Goal: Task Accomplishment & Management: Use online tool/utility

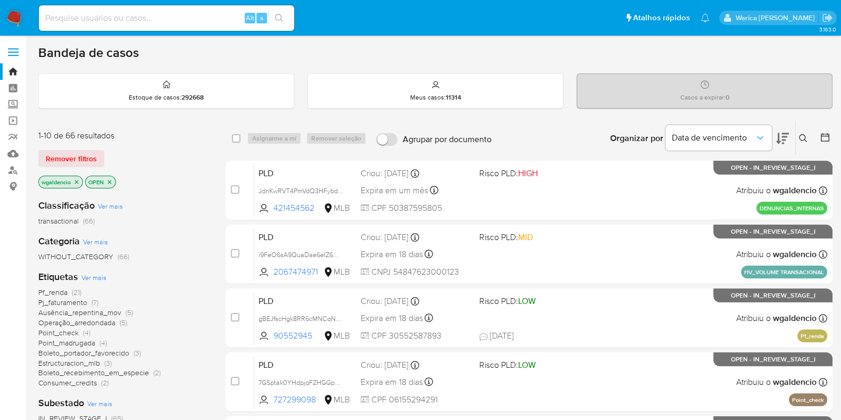
click at [165, 296] on div "Pf_renda (21) Pj_faturamento (7) Ausência_repentina_mov (5) Operação_arredondad…" at bounding box center [123, 337] width 170 height 101
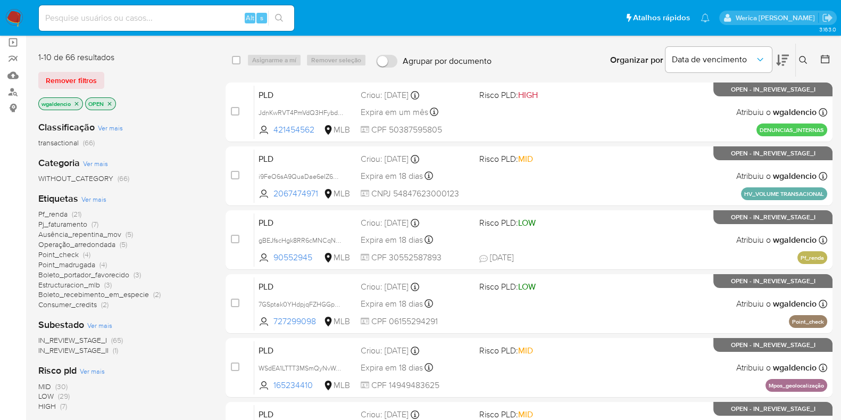
scroll to position [80, 0]
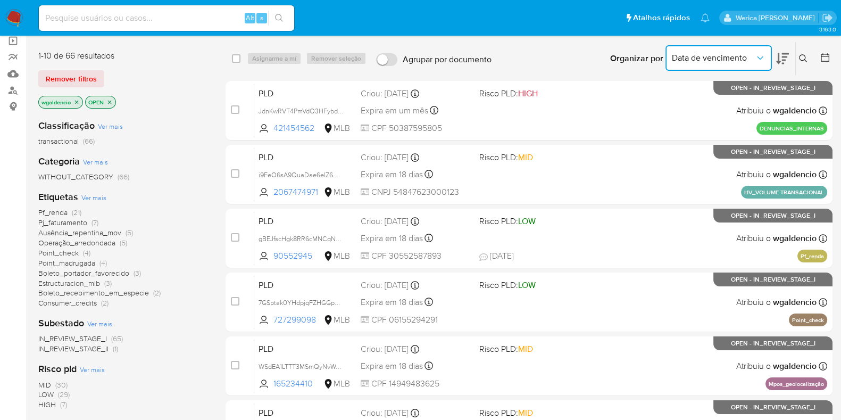
click at [762, 53] on icon "Organizar por" at bounding box center [760, 58] width 11 height 11
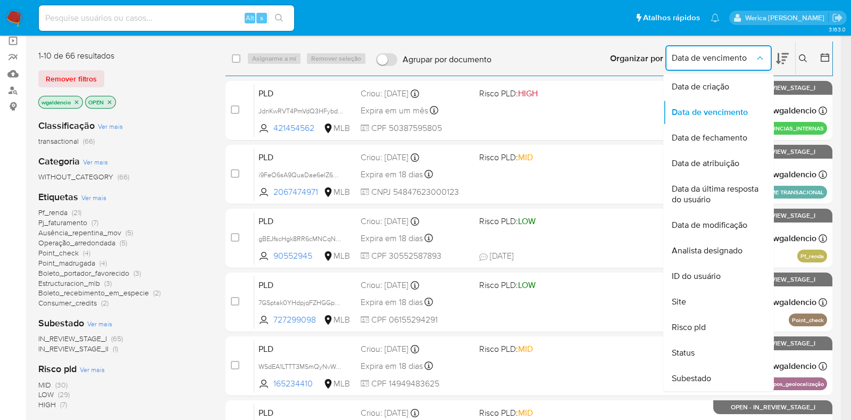
click at [762, 53] on icon "Organizar por" at bounding box center [760, 58] width 11 height 11
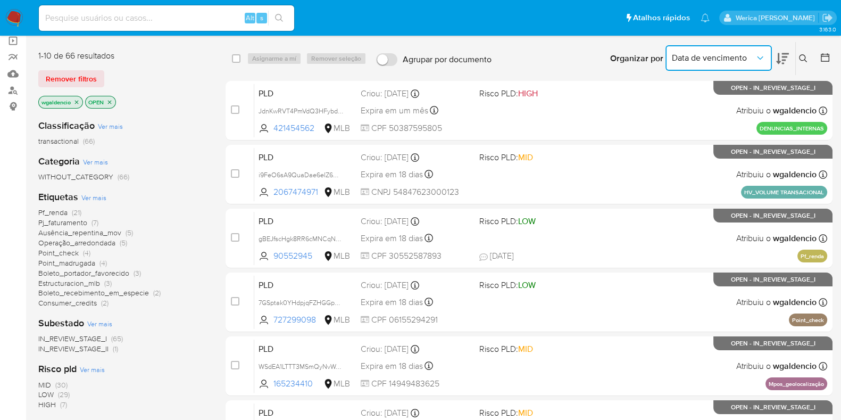
click at [730, 61] on span "Data de vencimento" at bounding box center [713, 58] width 83 height 11
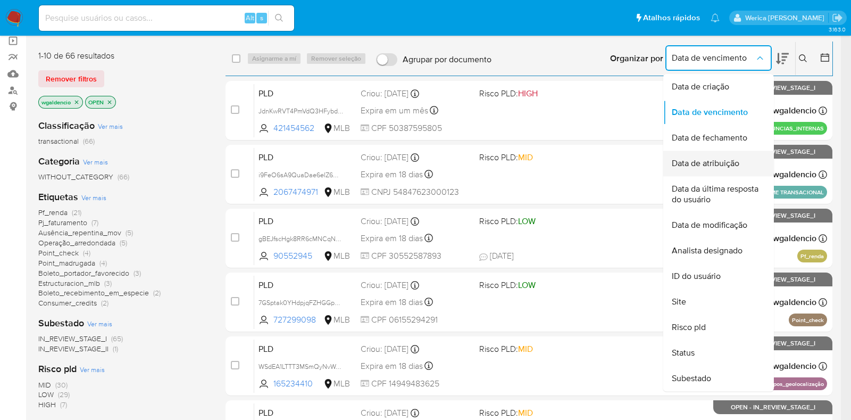
click at [727, 165] on span "Data de atribuição" at bounding box center [706, 163] width 68 height 11
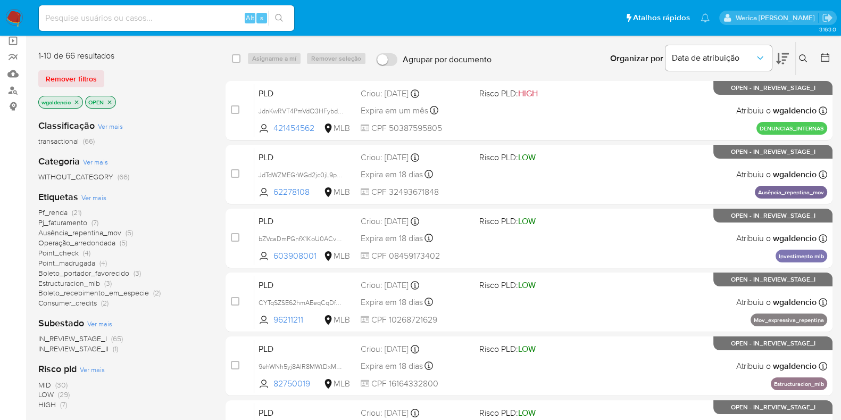
click at [790, 65] on div "Organizar por Data de atribuição" at bounding box center [699, 58] width 194 height 33
click at [777, 65] on button at bounding box center [782, 58] width 13 height 33
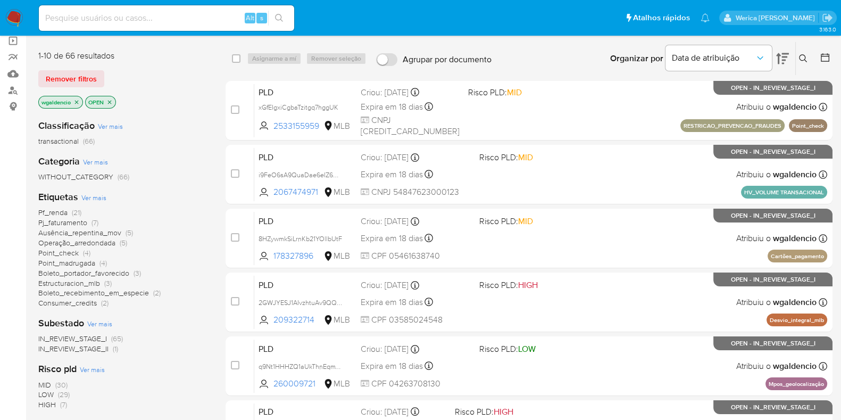
click at [777, 65] on button at bounding box center [782, 58] width 13 height 33
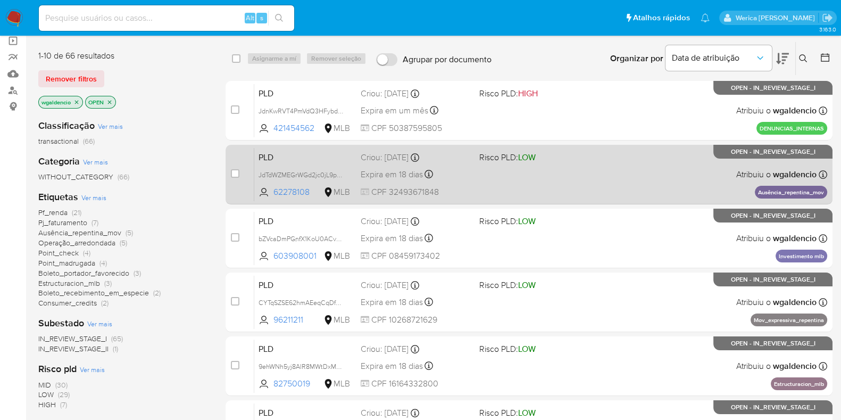
click at [556, 182] on div "PLD JdTdWZMEGrWGd2jc0jL9pMzM 62278108 MLB Risco PLD: LOW Criou: 12/09/2025 Crio…" at bounding box center [540, 174] width 573 height 54
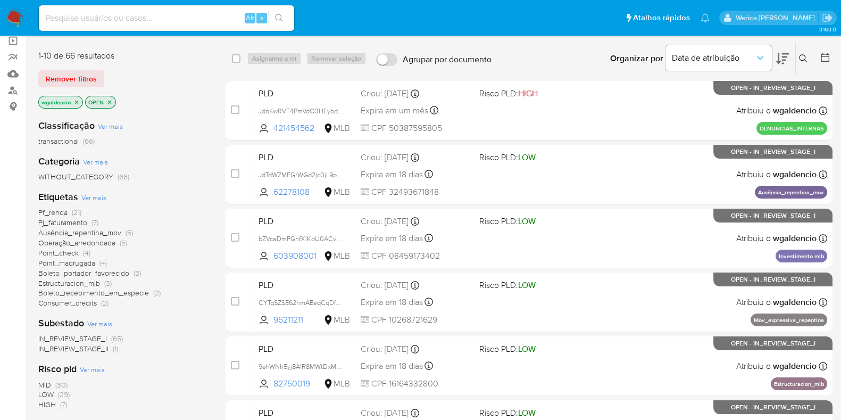
click at [782, 65] on button at bounding box center [782, 58] width 13 height 33
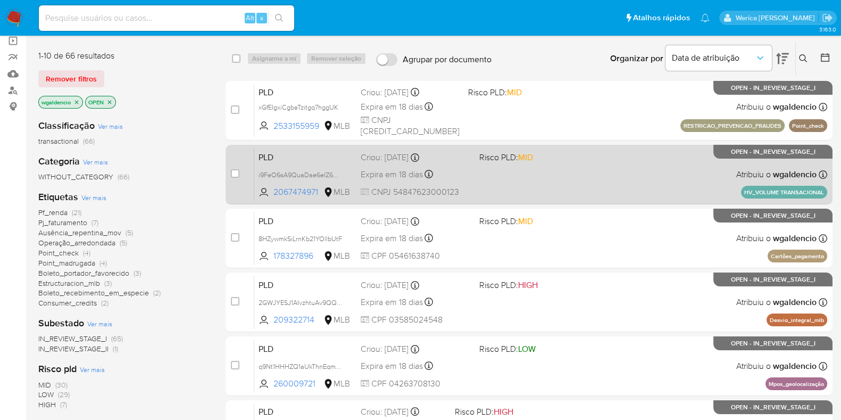
click at [621, 185] on div "PLD i9FeO6sA9QuaDae6eIZ6OCSZ 2067474971 MLB Risco PLD: MID Criou: 12/09/2025 Cr…" at bounding box center [540, 174] width 573 height 54
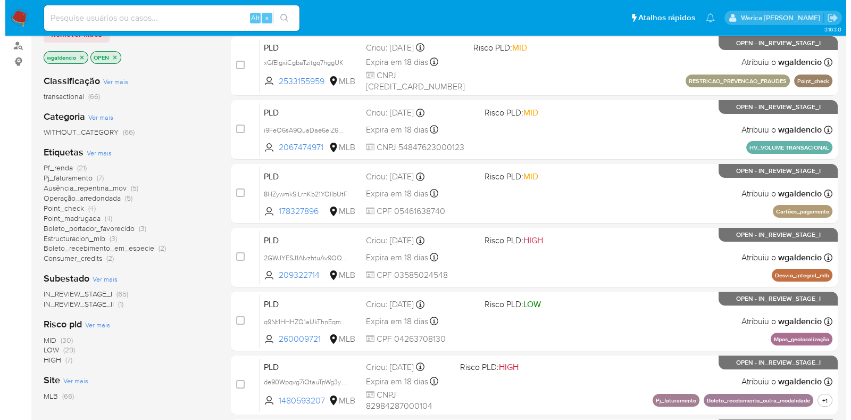
scroll to position [121, 0]
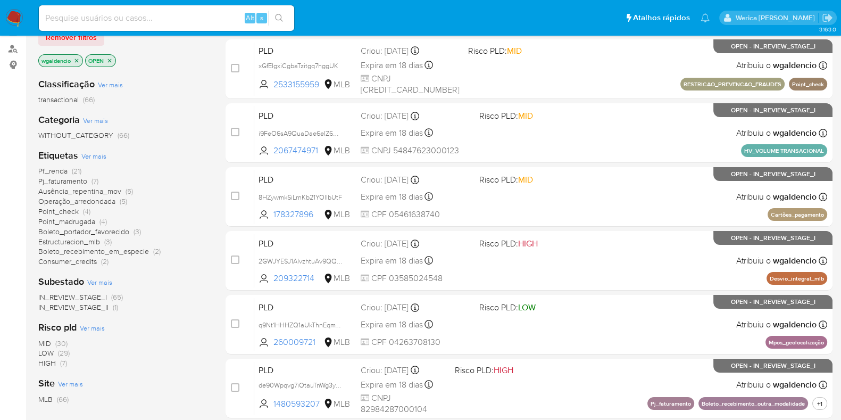
click at [45, 342] on span "MID" at bounding box center [44, 343] width 13 height 11
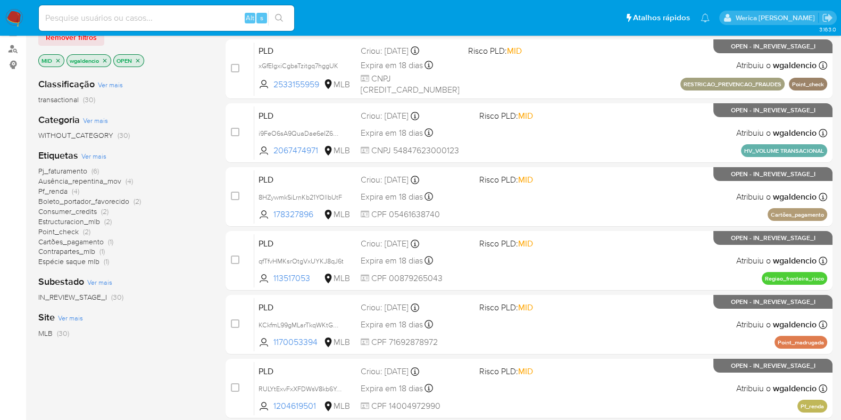
click at [87, 157] on span "Ver mais" at bounding box center [93, 156] width 25 height 10
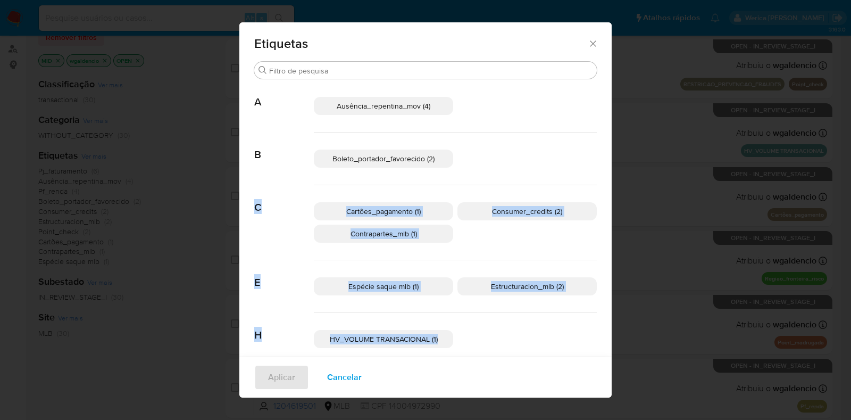
drag, startPoint x: 605, startPoint y: 162, endPoint x: 612, endPoint y: 318, distance: 156.0
click at [623, 350] on div "Etiquetas Buscar A Ausência_repentina_mov (4) B Boleto_portador_favorecido (2) …" at bounding box center [425, 210] width 851 height 420
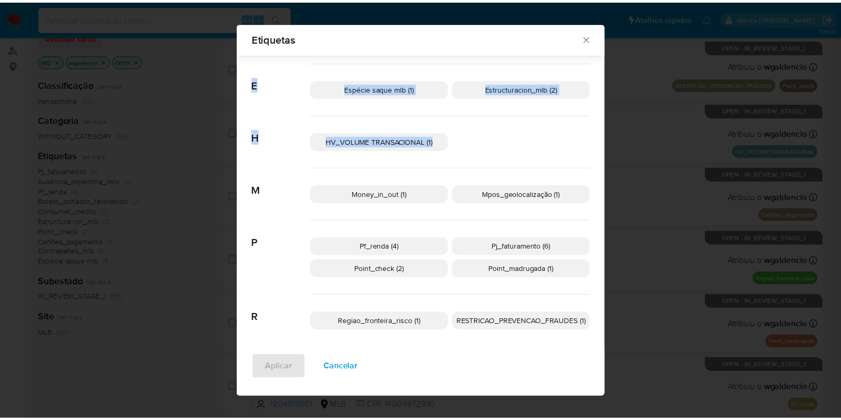
scroll to position [196, 0]
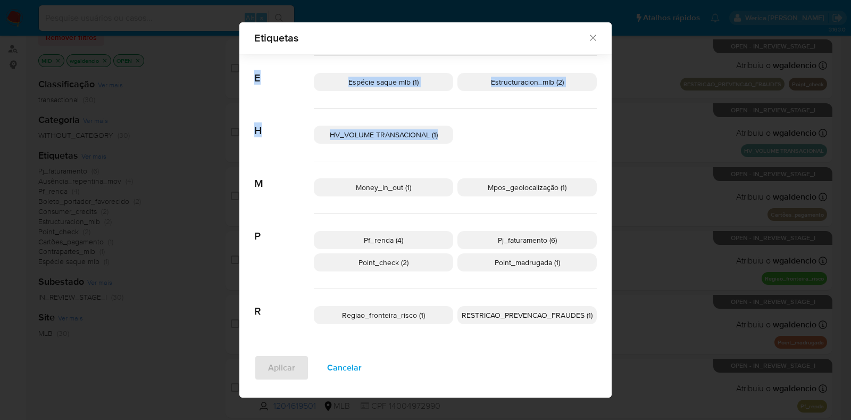
click at [588, 37] on icon "Fechar" at bounding box center [593, 37] width 11 height 11
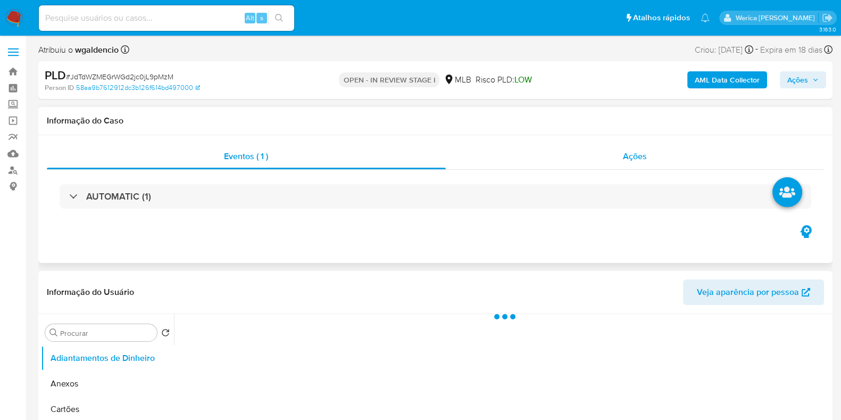
click at [596, 150] on div "Ações" at bounding box center [635, 157] width 379 height 26
select select "10"
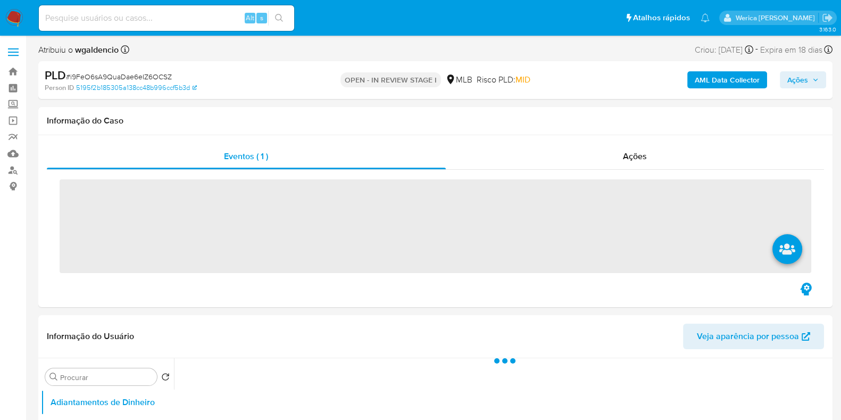
click at [610, 152] on div "Ações" at bounding box center [635, 157] width 379 height 26
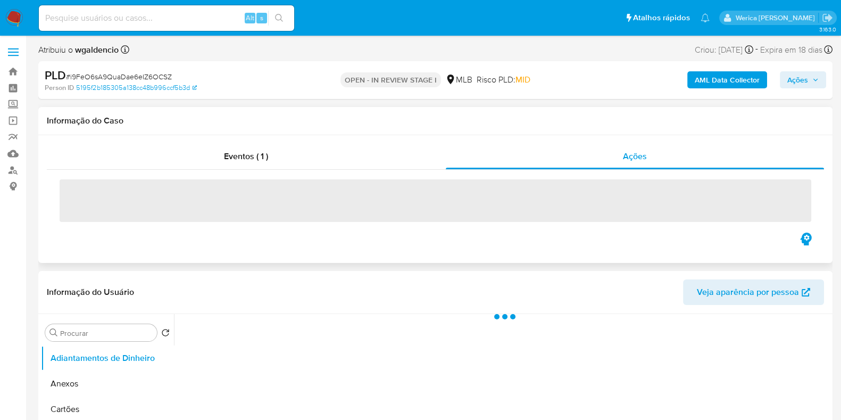
select select "10"
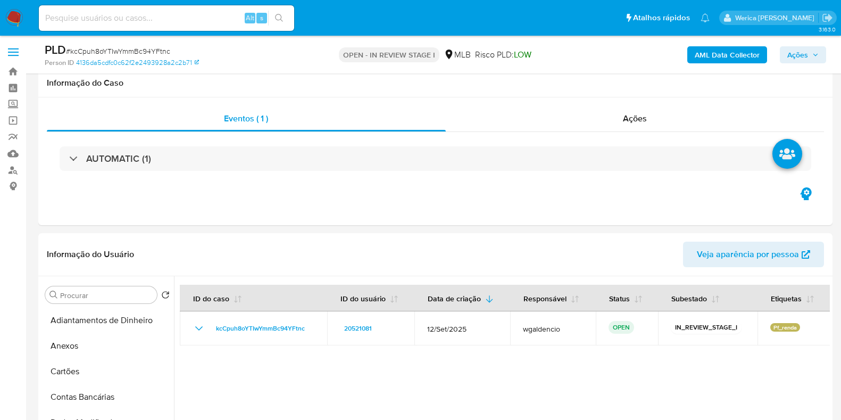
select select "10"
drag, startPoint x: 210, startPoint y: 264, endPoint x: 647, endPoint y: -81, distance: 556.9
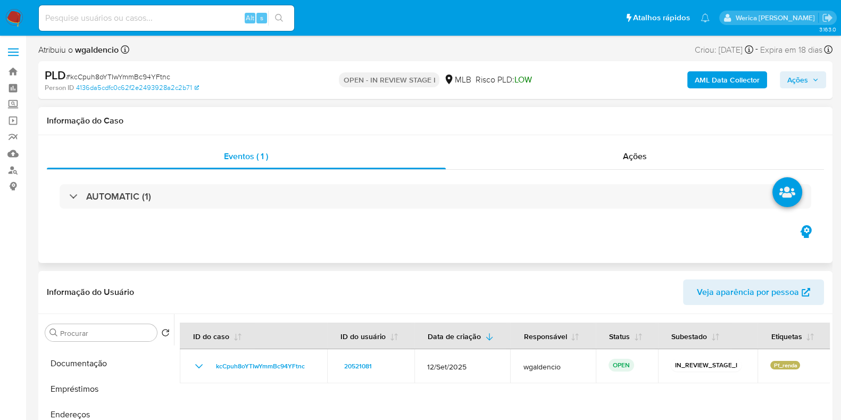
click at [512, 239] on div "Eventos ( 1 ) Ações AUTOMATIC (1)" at bounding box center [435, 199] width 794 height 128
click at [181, 370] on td "kcCpuh8oYTIwYmmBc94YFtnc" at bounding box center [253, 366] width 147 height 34
drag, startPoint x: 454, startPoint y: 264, endPoint x: 449, endPoint y: 265, distance: 5.4
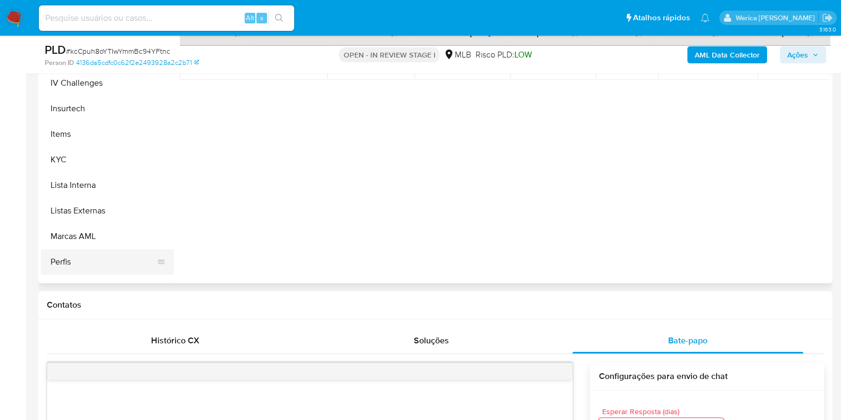
scroll to position [465, 0]
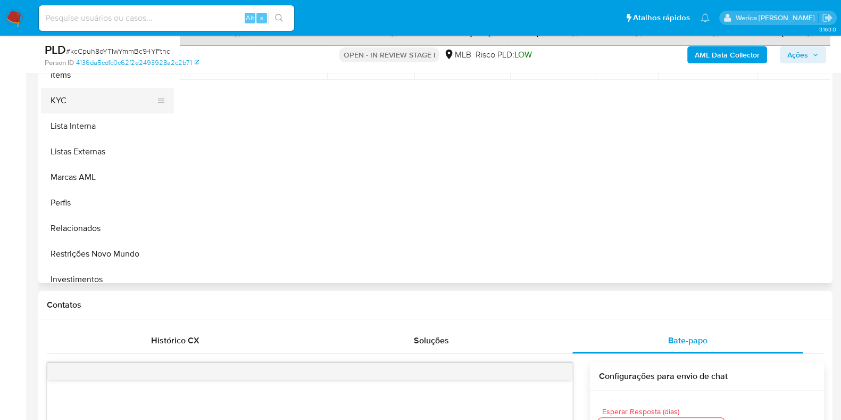
click at [122, 104] on button "KYC" at bounding box center [103, 101] width 124 height 26
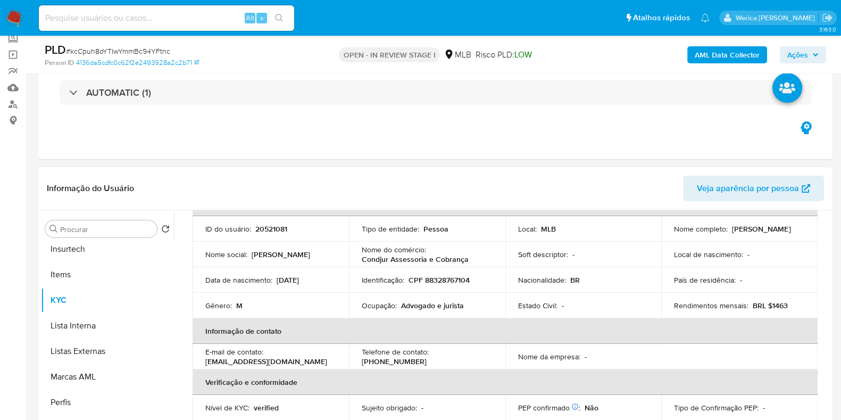
scroll to position [132, 0]
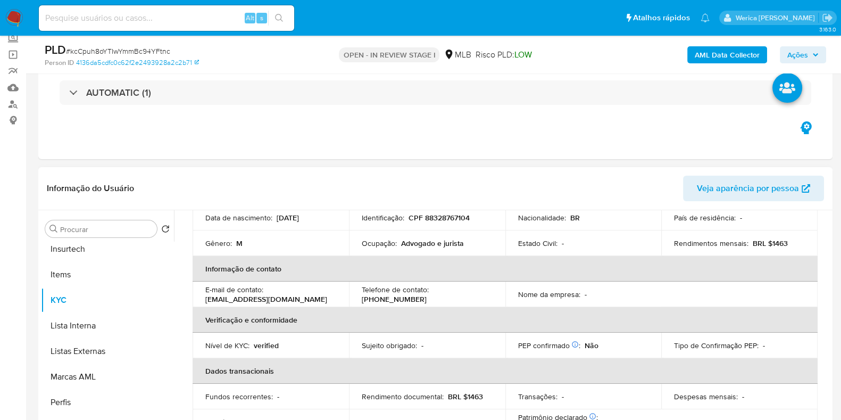
click at [415, 245] on p "Advogado e jurista" at bounding box center [432, 243] width 63 height 10
copy div "Ocupação : Advogado e jurista"
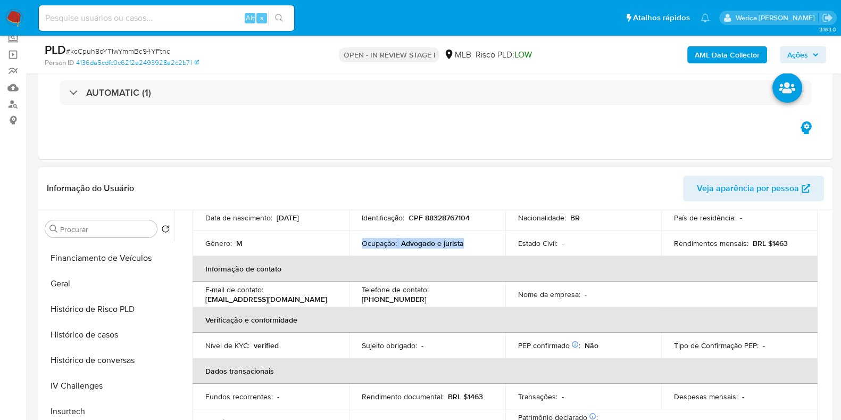
scroll to position [199, 0]
click at [120, 272] on button "Empréstimos" at bounding box center [107, 285] width 133 height 26
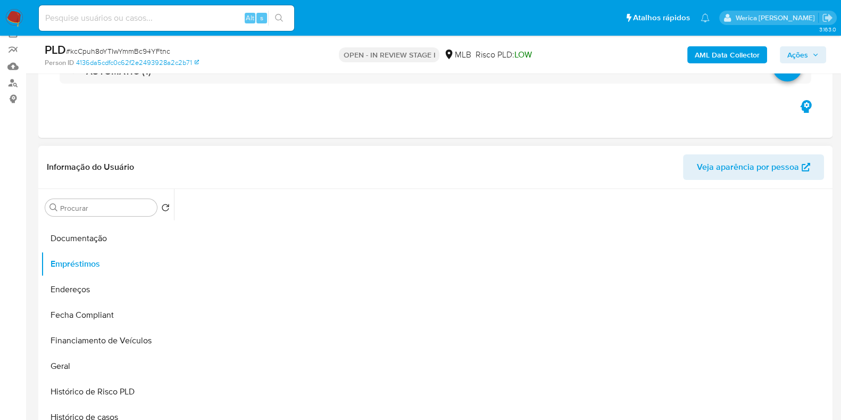
scroll to position [66, 0]
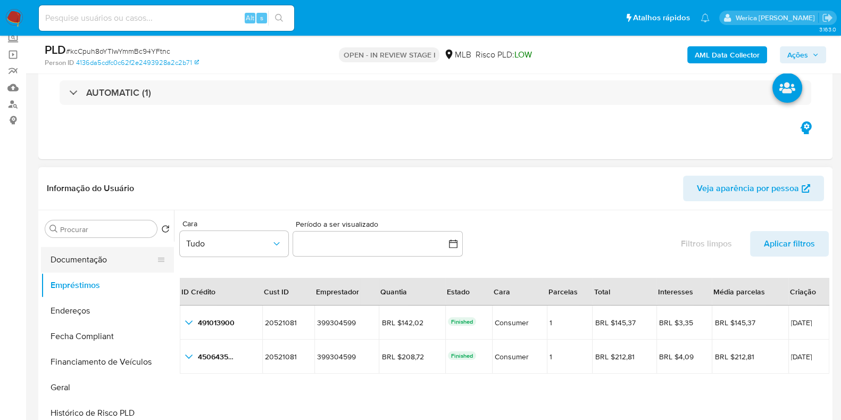
click at [135, 254] on button "Documentação" at bounding box center [103, 260] width 124 height 26
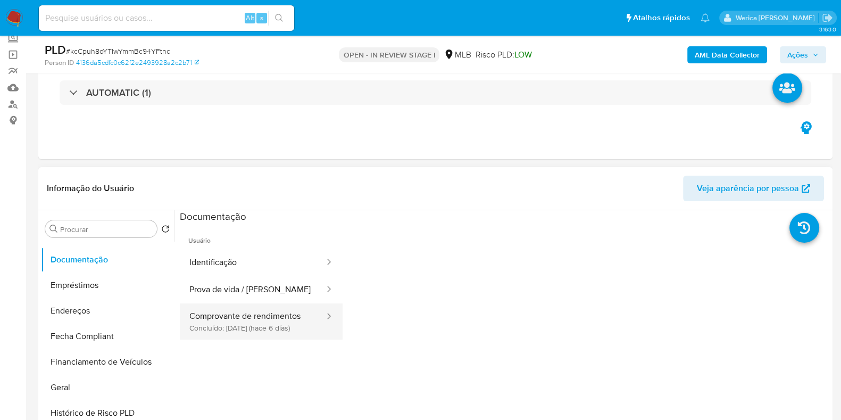
click at [298, 315] on button "Comprovante de rendimentos Concluído: 03/10/2025 (hace 6 días)" at bounding box center [253, 321] width 146 height 36
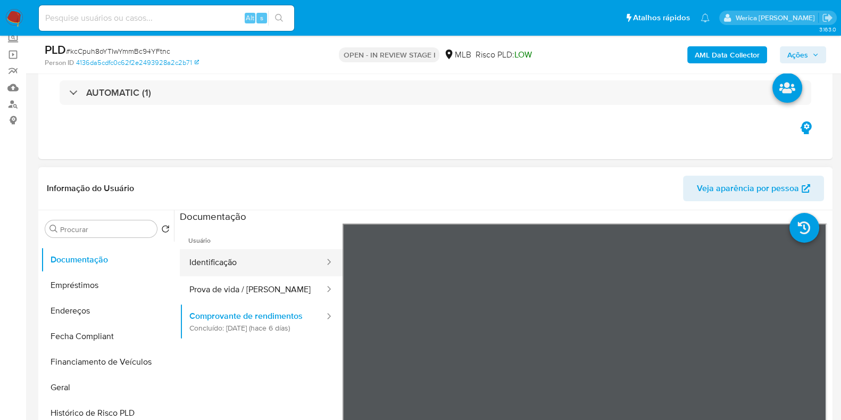
click at [251, 283] on button "Prova de vida / [PERSON_NAME]" at bounding box center [253, 289] width 146 height 27
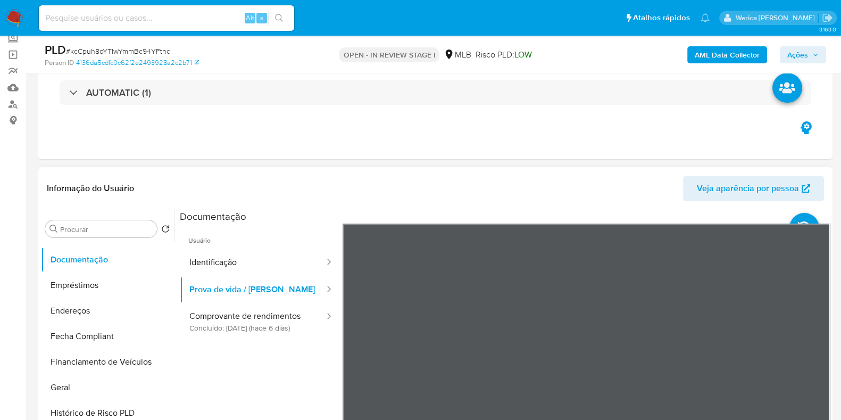
scroll to position [132, 0]
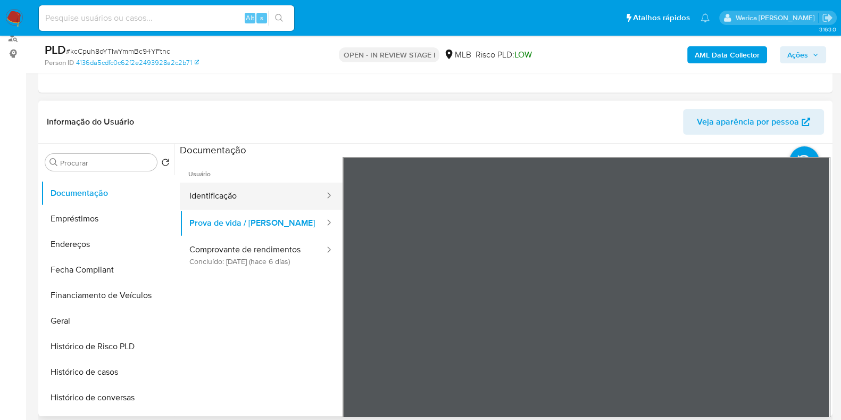
click at [298, 206] on button "Identificação" at bounding box center [253, 195] width 146 height 27
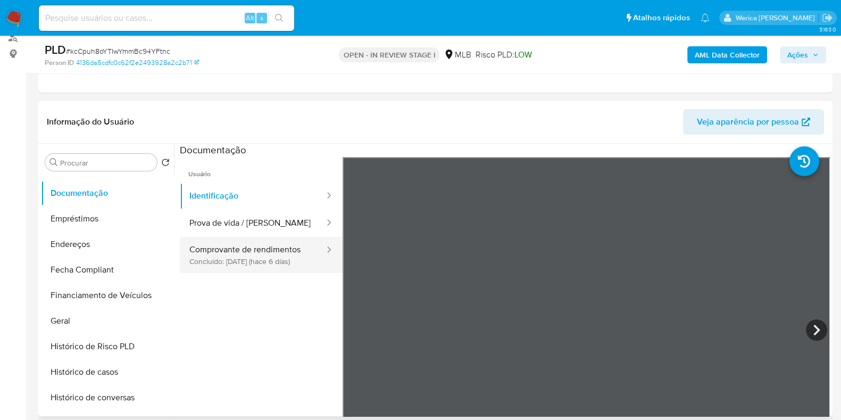
click at [294, 242] on button "Comprovante de rendimentos Concluído: 03/10/2025 (hace 6 días)" at bounding box center [253, 255] width 146 height 36
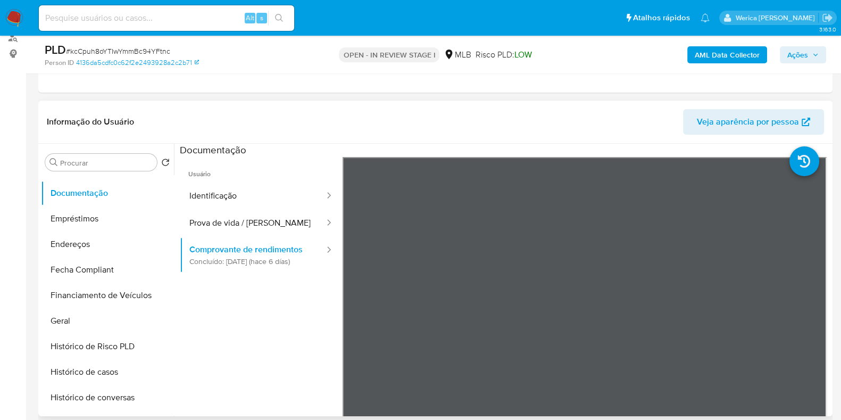
drag, startPoint x: 492, startPoint y: 128, endPoint x: 491, endPoint y: 121, distance: 7.1
click at [492, 127] on header "Informação do Usuário Veja aparência por pessoa" at bounding box center [435, 122] width 777 height 26
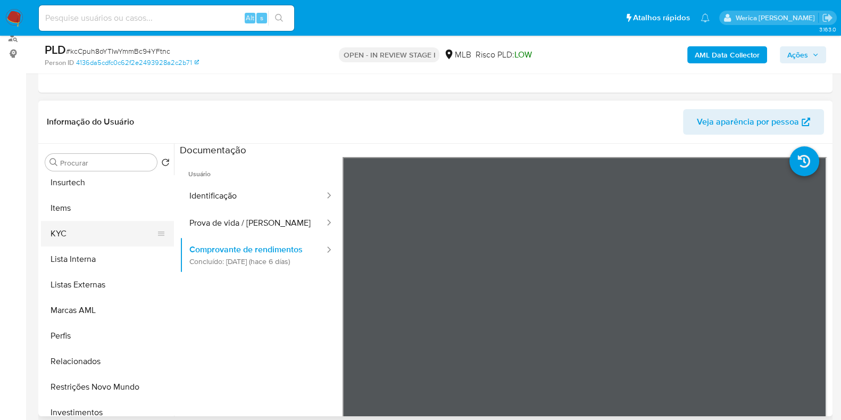
click at [132, 235] on button "KYC" at bounding box center [103, 234] width 124 height 26
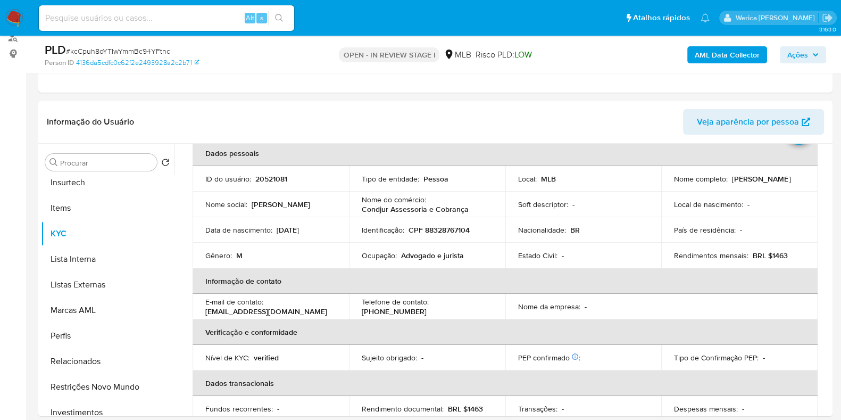
scroll to position [66, 0]
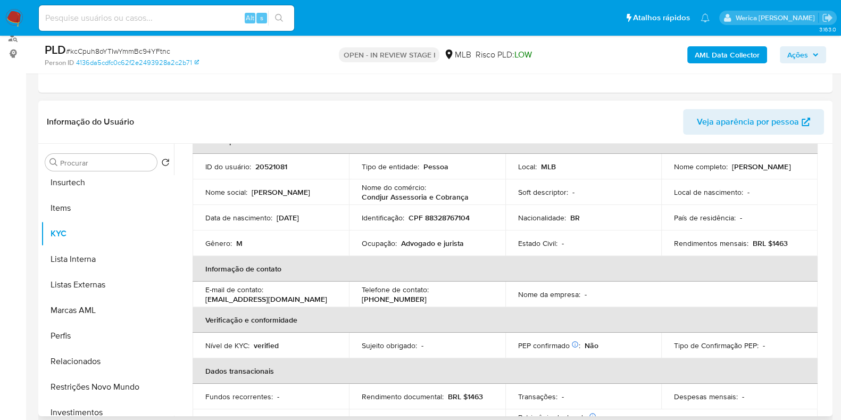
click at [381, 242] on p "Ocupação :" at bounding box center [379, 243] width 35 height 10
copy div "Ocupação : Advogado e jurista"
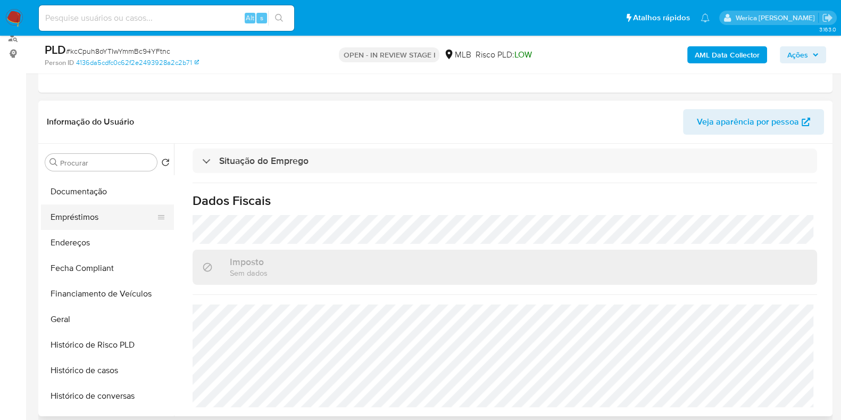
scroll to position [132, 0]
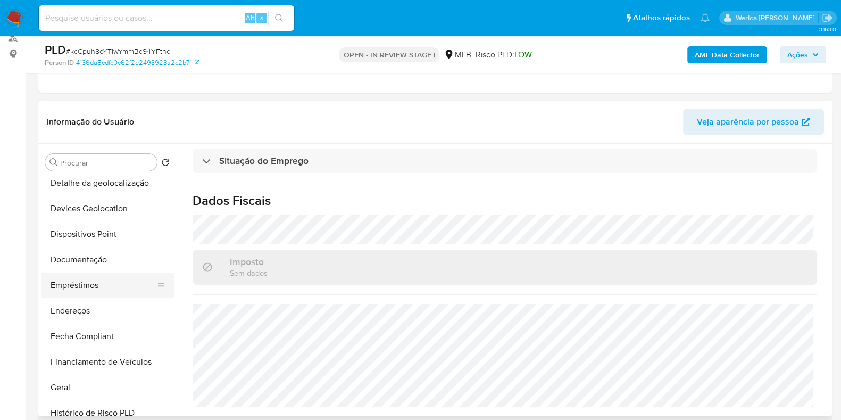
click at [92, 288] on button "Empréstimos" at bounding box center [103, 285] width 124 height 26
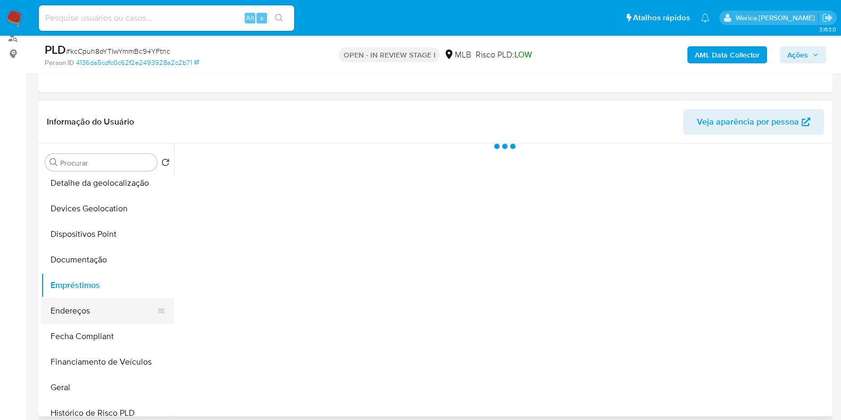
click at [93, 310] on button "Endereços" at bounding box center [103, 311] width 124 height 26
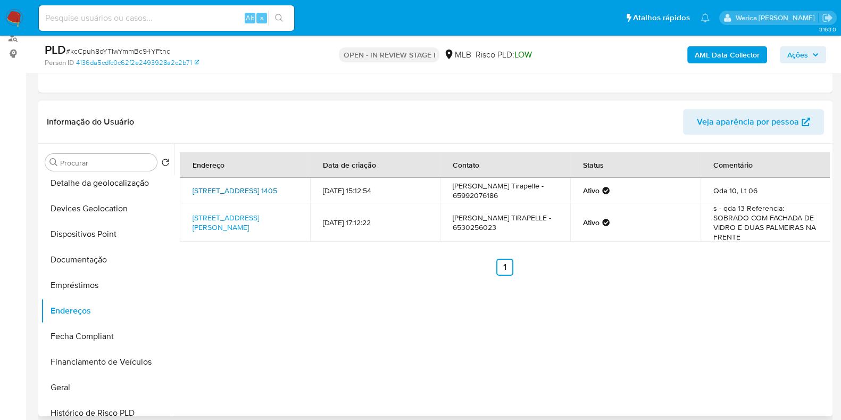
click at [239, 185] on link "Avenida Engenheiro Itamar Marcondes Filho 1405, Cuiabá, Mato Grosso, 78061000, …" at bounding box center [235, 190] width 85 height 11
click at [117, 381] on button "Geral" at bounding box center [103, 388] width 124 height 26
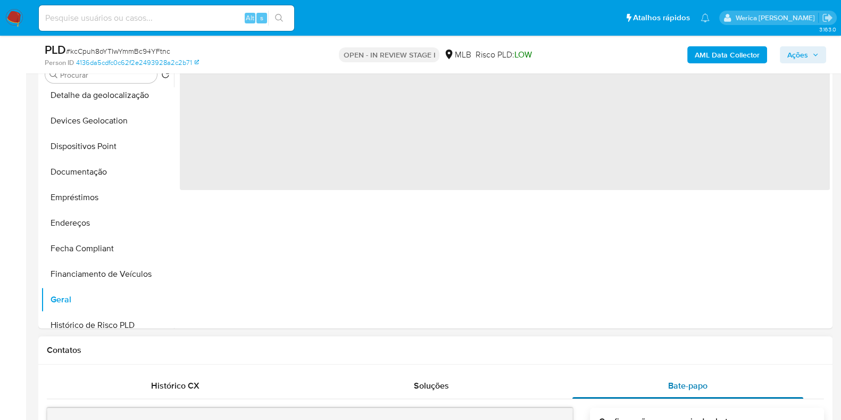
scroll to position [200, 0]
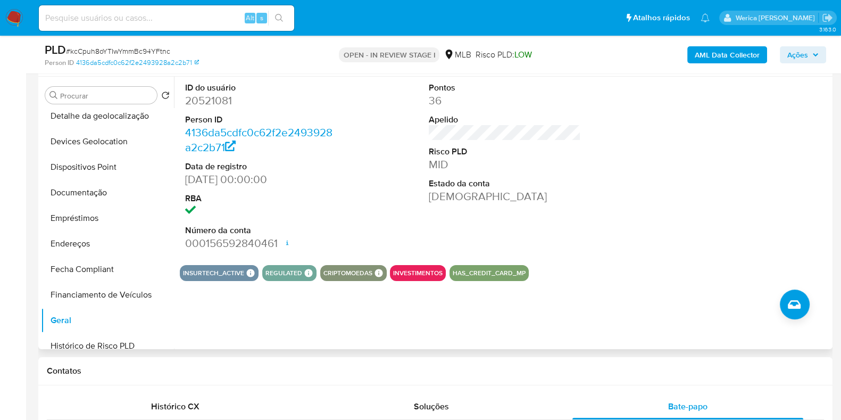
click at [551, 313] on div "ID do usuário 20521081 Person ID 4136da5cdfc0c62f2e2493928a2c2b71 Data de regis…" at bounding box center [502, 213] width 656 height 272
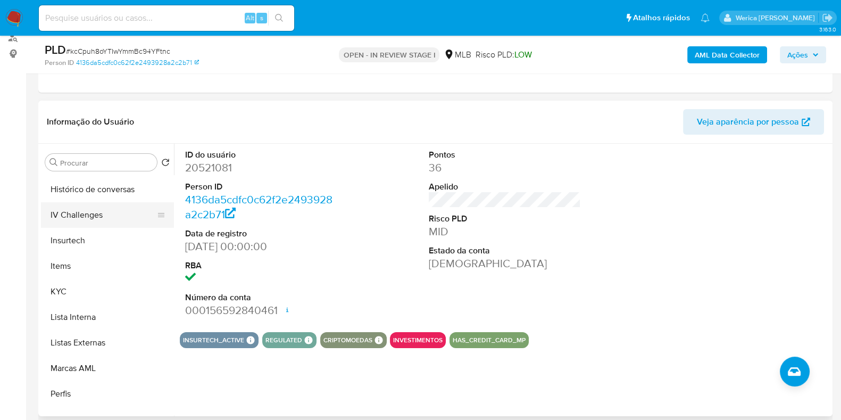
scroll to position [465, 0]
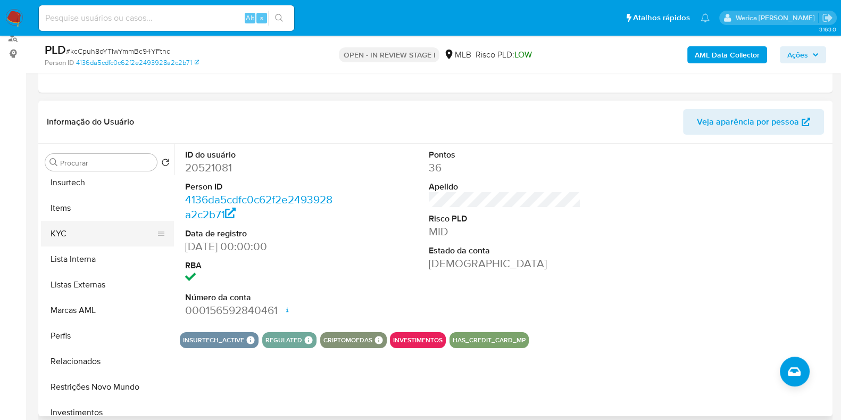
click at [88, 243] on button "KYC" at bounding box center [103, 234] width 124 height 26
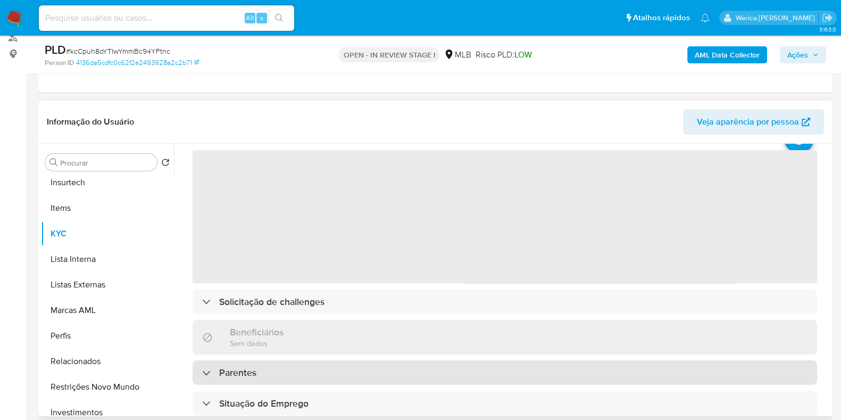
scroll to position [66, 0]
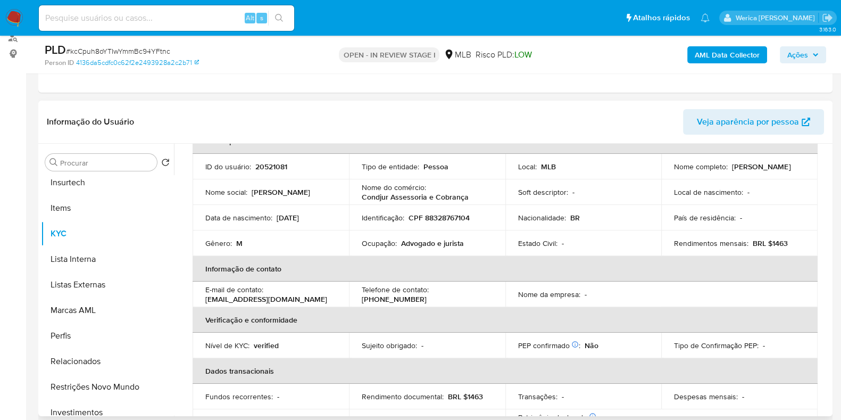
click at [609, 282] on td "Nome da empresa : -" at bounding box center [583, 294] width 156 height 26
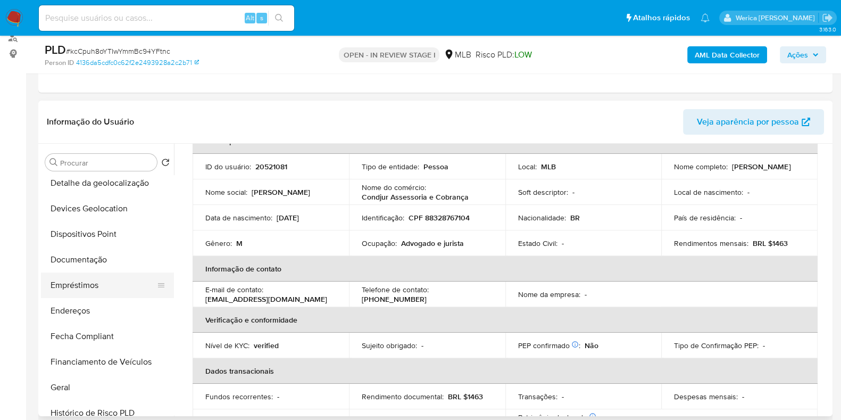
click at [95, 289] on button "Empréstimos" at bounding box center [103, 285] width 124 height 26
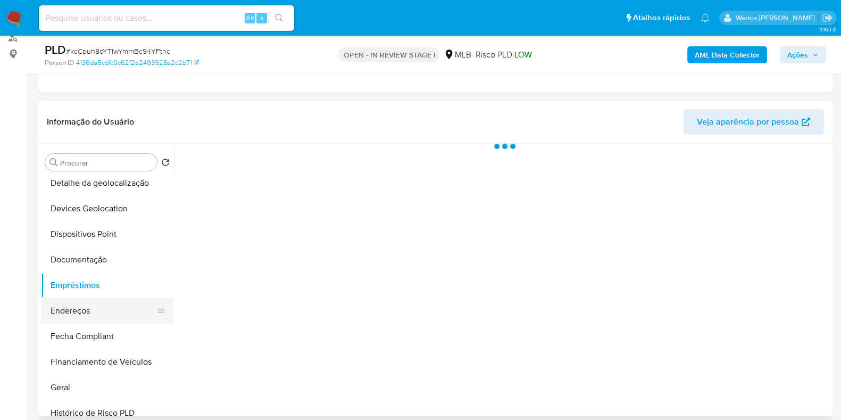
scroll to position [0, 0]
drag, startPoint x: 97, startPoint y: 315, endPoint x: 127, endPoint y: 332, distance: 33.9
click at [101, 318] on button "Endereços" at bounding box center [107, 311] width 133 height 26
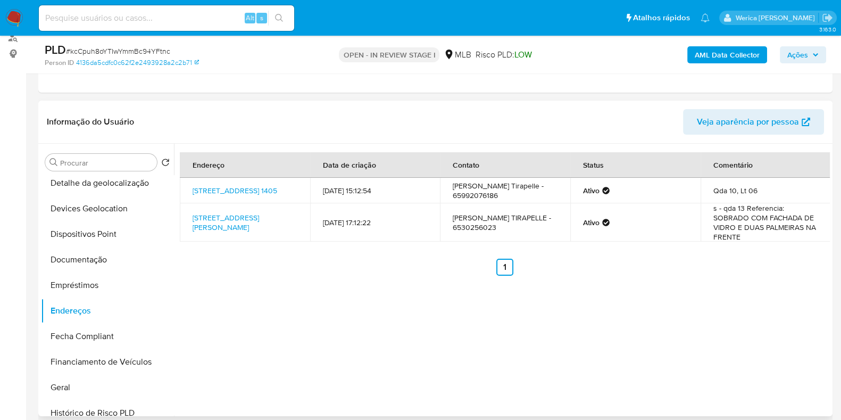
click at [748, 371] on div "Endereço Data de criação Contato Status Comentário Avenida Engenheiro Itamar Ma…" at bounding box center [502, 280] width 656 height 272
drag, startPoint x: 452, startPoint y: 367, endPoint x: 556, endPoint y: 235, distance: 168.2
click at [458, 361] on div "Endereço Data de criação Contato Status Comentário Avenida Engenheiro Itamar Ma…" at bounding box center [502, 280] width 656 height 272
click at [123, 182] on button "Detalhe da geolocalização" at bounding box center [103, 183] width 124 height 26
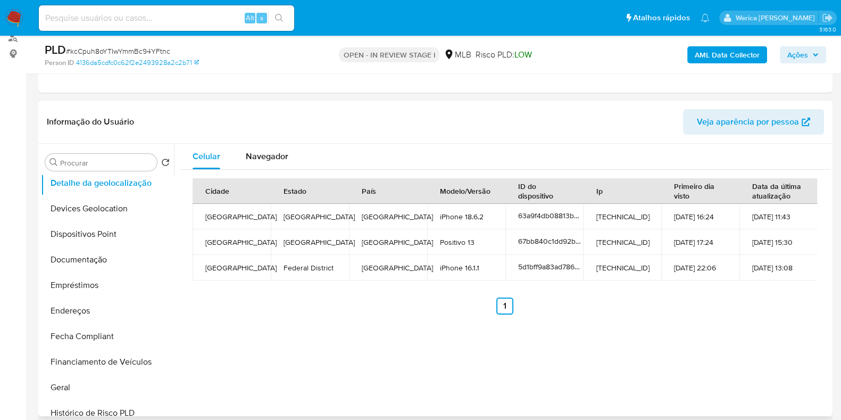
click at [576, 320] on div "Cidade Estado País Modelo/Versão ID do dispositivo Ip Primeiro dia visto Data d…" at bounding box center [505, 246] width 650 height 153
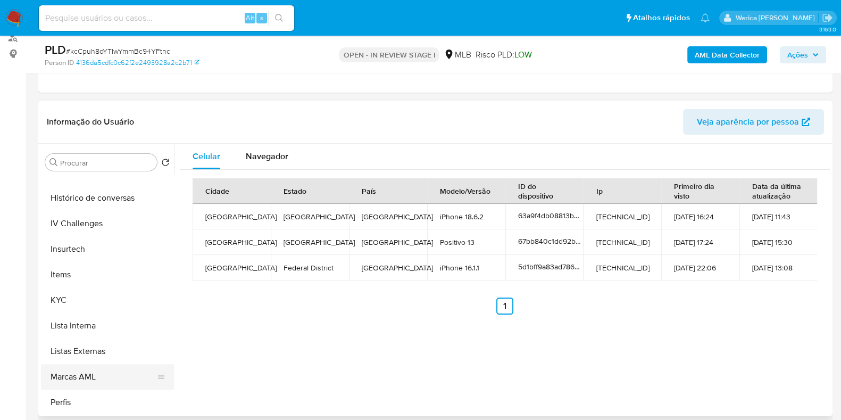
scroll to position [577, 0]
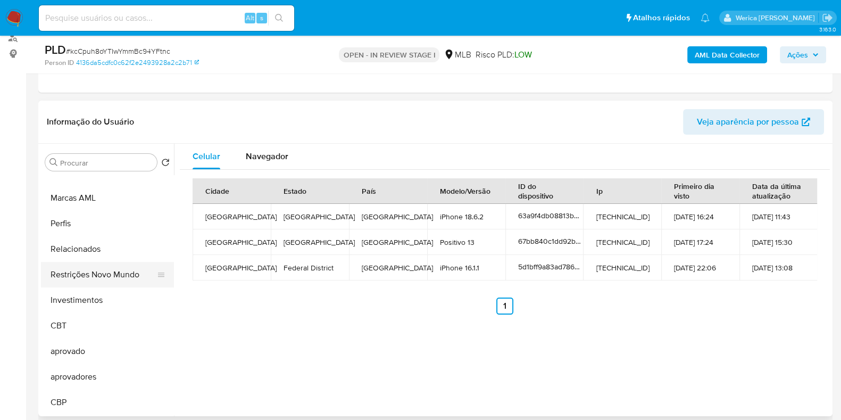
click at [115, 277] on button "Restrições Novo Mundo" at bounding box center [103, 275] width 124 height 26
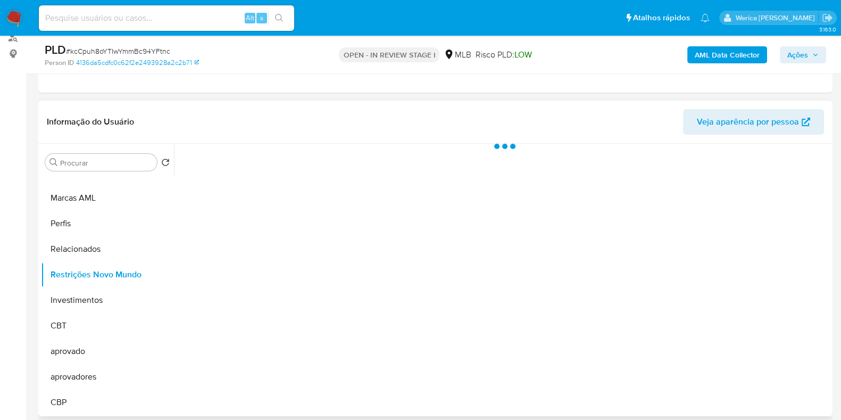
click at [310, 239] on div at bounding box center [502, 280] width 656 height 272
click at [288, 165] on span "Historial" at bounding box center [286, 160] width 32 height 12
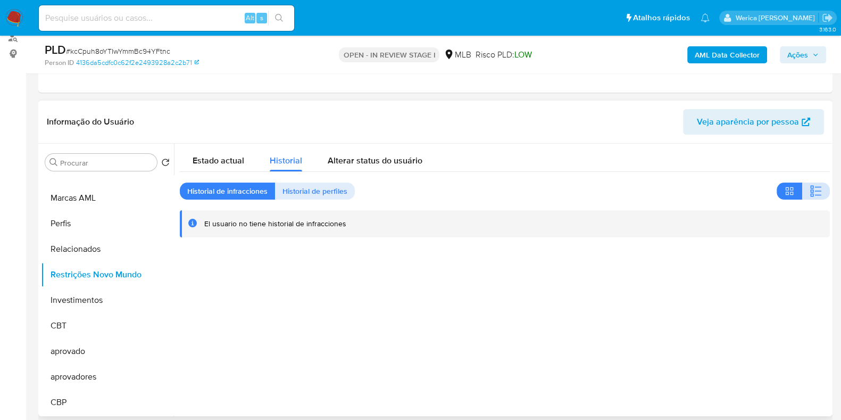
click at [802, 195] on button "button" at bounding box center [816, 190] width 28 height 17
drag, startPoint x: 681, startPoint y: 351, endPoint x: 678, endPoint y: 343, distance: 8.4
click at [679, 344] on div at bounding box center [502, 280] width 656 height 272
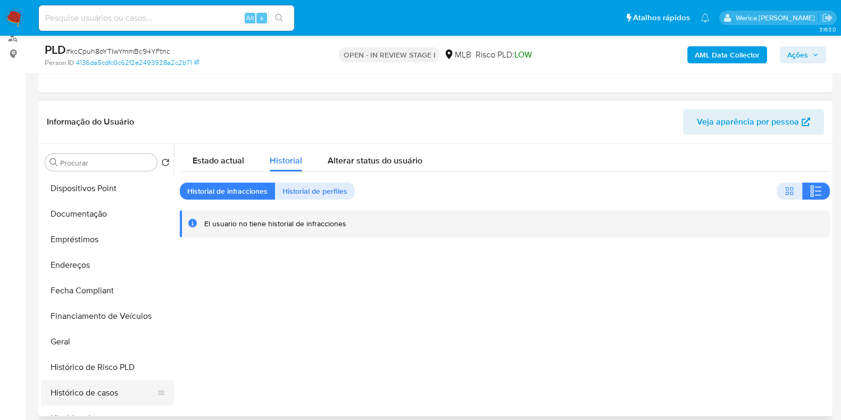
scroll to position [178, 0]
click at [89, 192] on button "Dispositivos Point" at bounding box center [103, 189] width 124 height 26
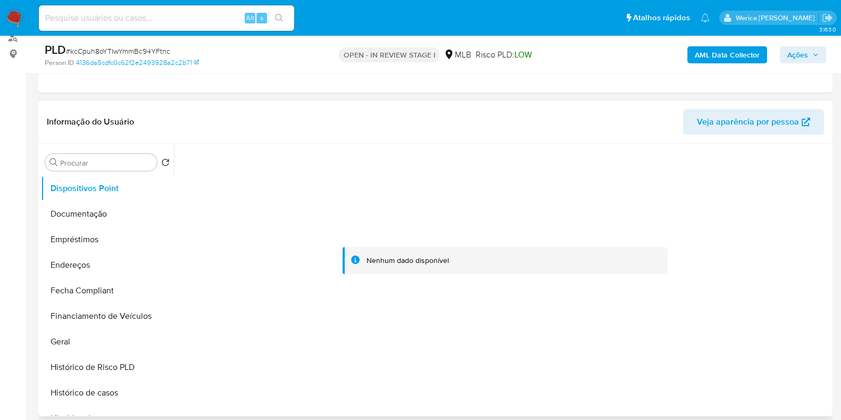
click at [785, 306] on div at bounding box center [505, 261] width 650 height 234
drag, startPoint x: 782, startPoint y: 306, endPoint x: 776, endPoint y: 292, distance: 15.7
click at [778, 300] on div at bounding box center [505, 261] width 650 height 234
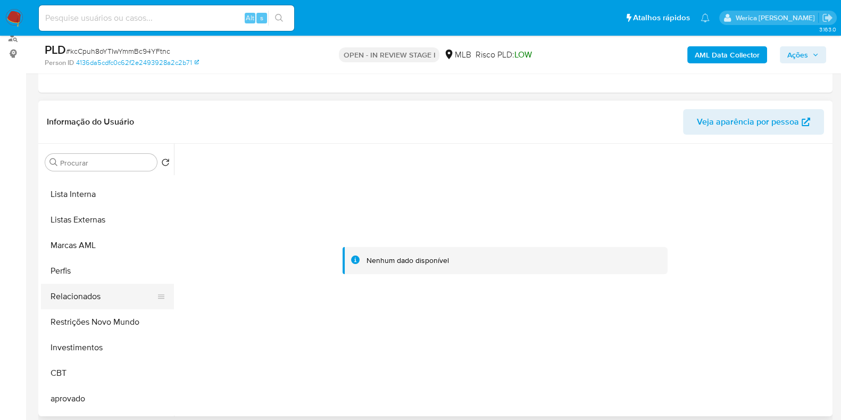
scroll to position [577, 0]
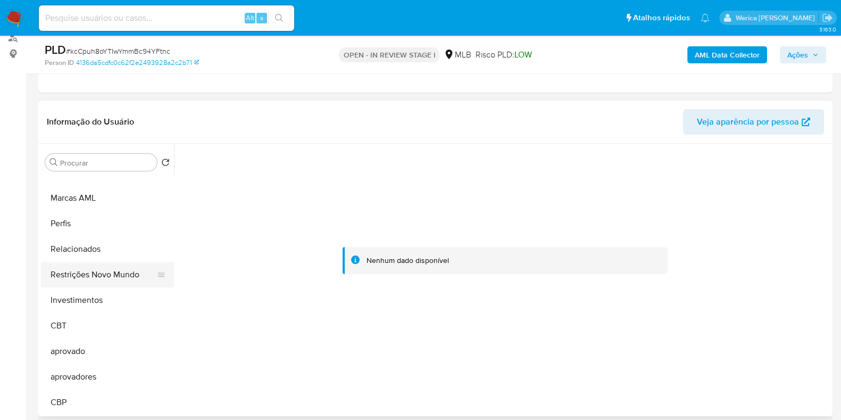
click at [117, 267] on button "Restrições Novo Mundo" at bounding box center [103, 275] width 124 height 26
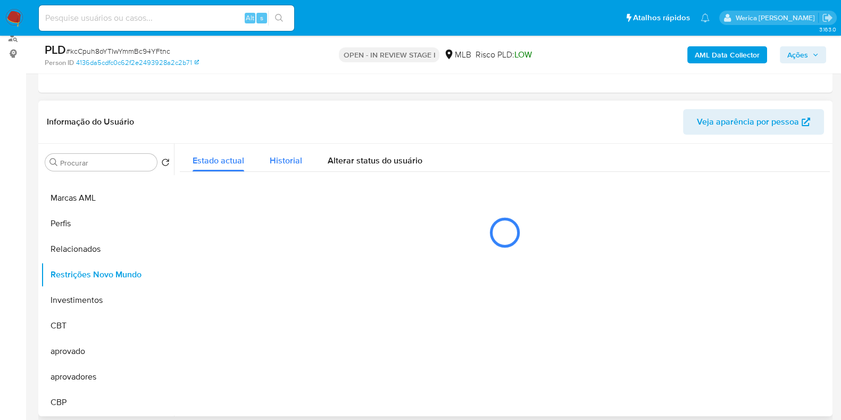
click at [286, 155] on span "Historial" at bounding box center [286, 160] width 32 height 12
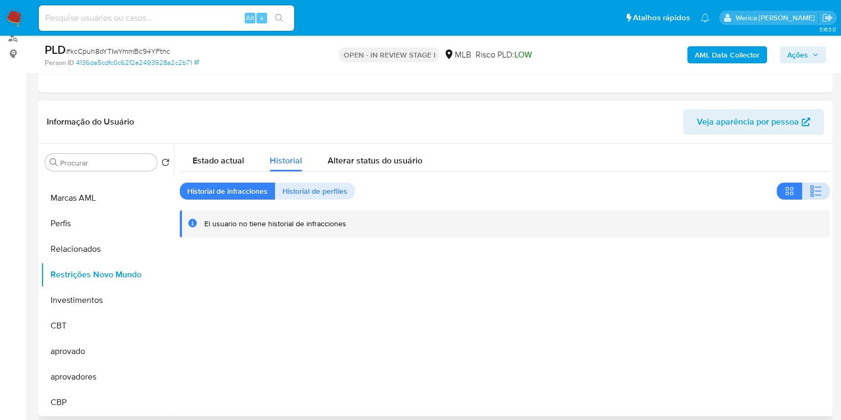
click at [815, 187] on icon "button" at bounding box center [818, 187] width 6 height 1
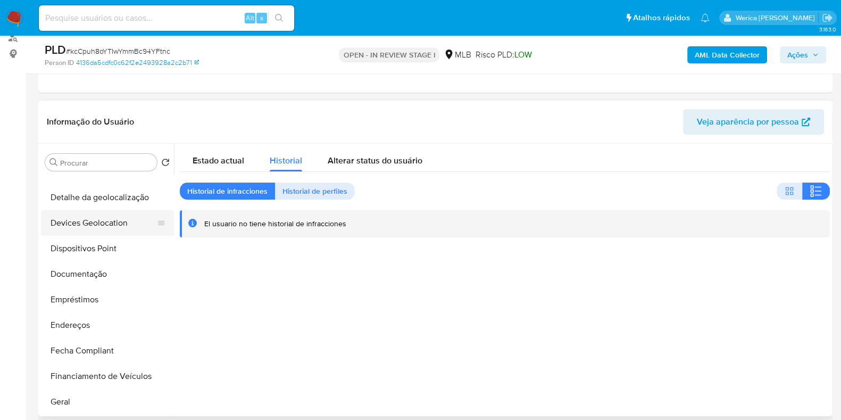
scroll to position [111, 0]
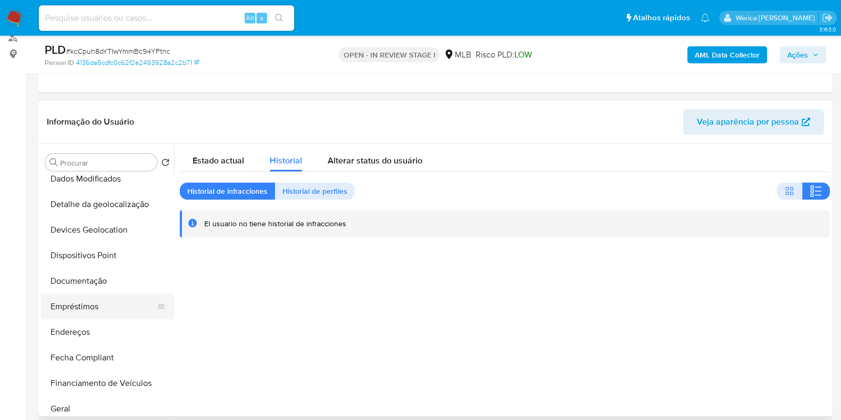
click at [128, 294] on button "Empréstimos" at bounding box center [103, 307] width 124 height 26
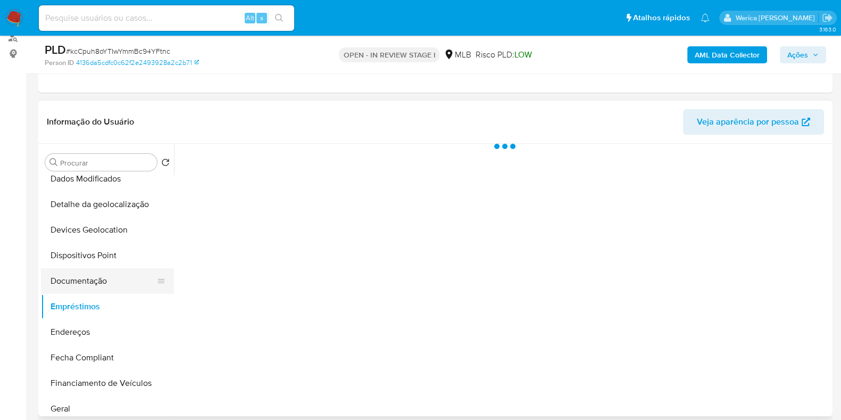
click at [121, 277] on button "Documentação" at bounding box center [103, 281] width 124 height 26
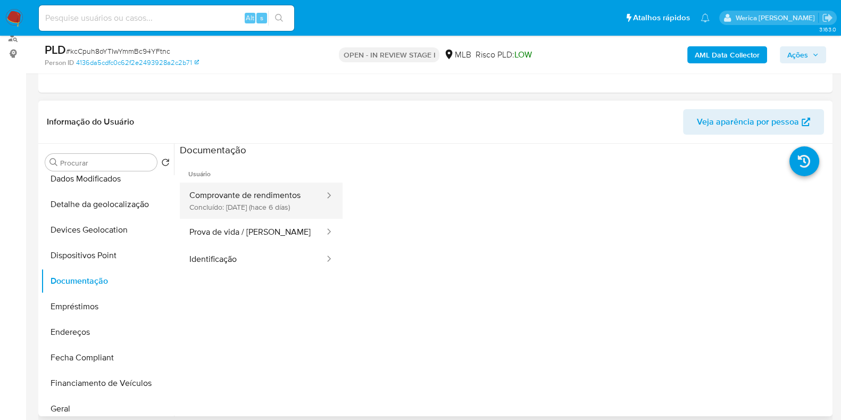
click at [258, 190] on button "Comprovante de rendimentos Concluído: 03/10/2025 (hace 6 días)" at bounding box center [253, 200] width 146 height 36
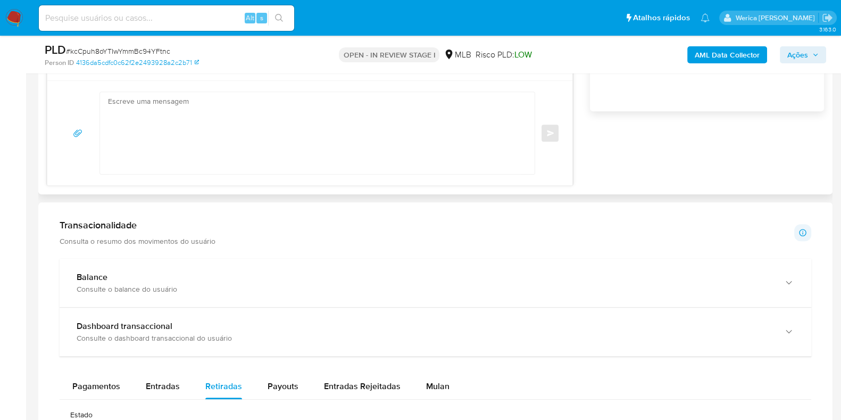
scroll to position [864, 0]
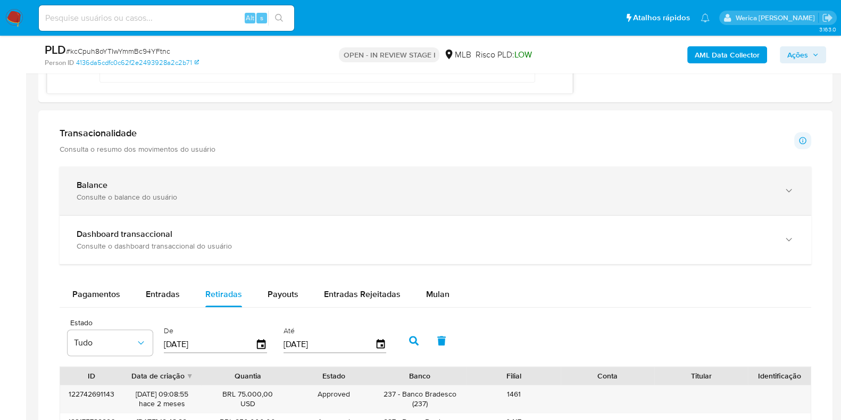
click at [231, 182] on div "Balance" at bounding box center [425, 185] width 696 height 11
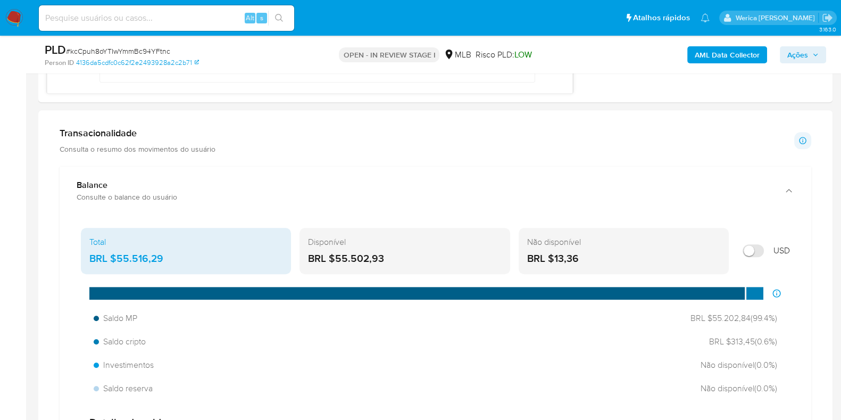
drag, startPoint x: 114, startPoint y: 259, endPoint x: 177, endPoint y: 259, distance: 62.8
click at [177, 259] on div "BRL $55.516,29" at bounding box center [185, 259] width 193 height 14
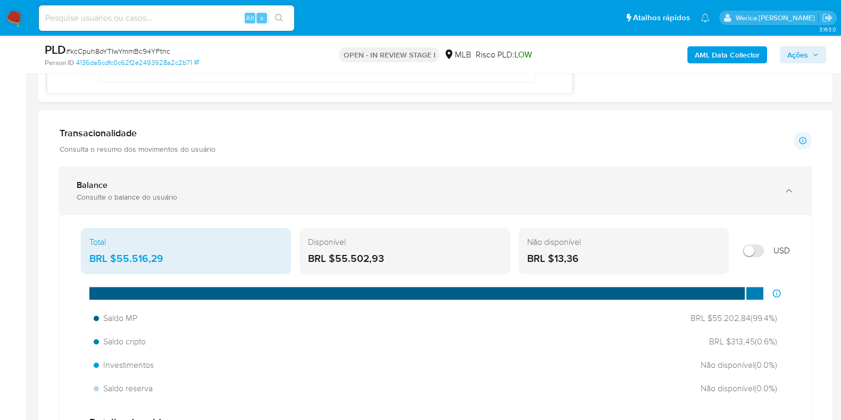
click at [622, 187] on div "Balance" at bounding box center [425, 185] width 696 height 11
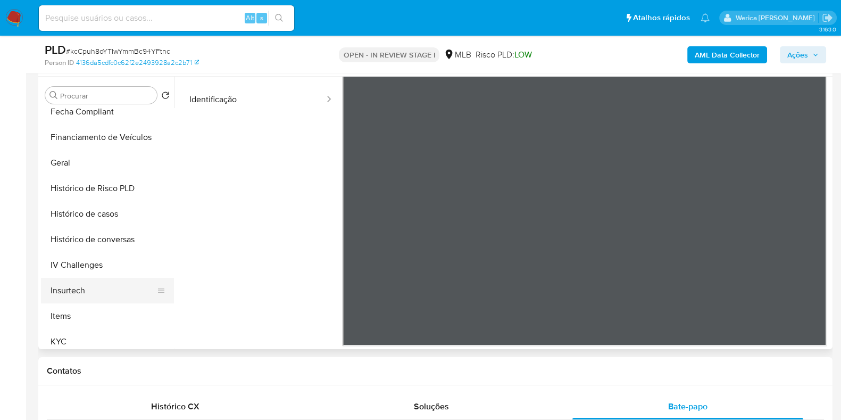
scroll to position [333, 0]
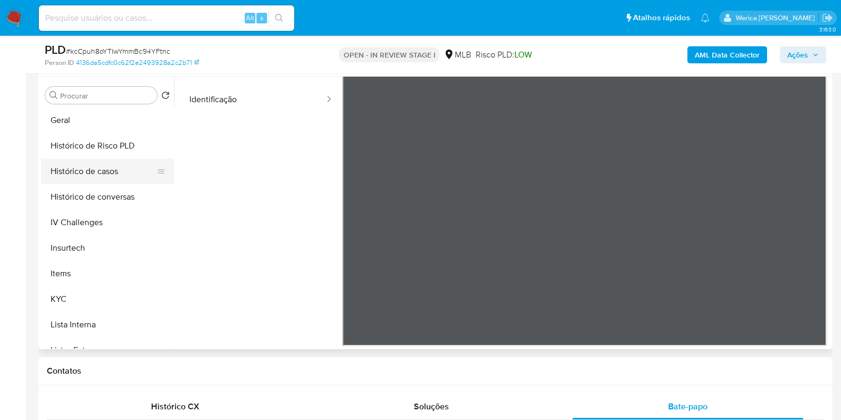
drag, startPoint x: 135, startPoint y: 151, endPoint x: 133, endPoint y: 161, distance: 9.7
click at [135, 152] on button "Histórico de Risco PLD" at bounding box center [107, 146] width 133 height 26
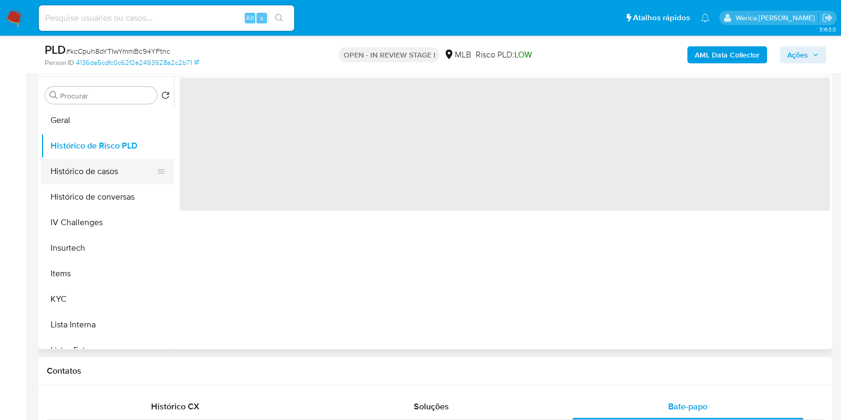
scroll to position [0, 0]
click at [130, 169] on button "Histórico de casos" at bounding box center [103, 172] width 124 height 26
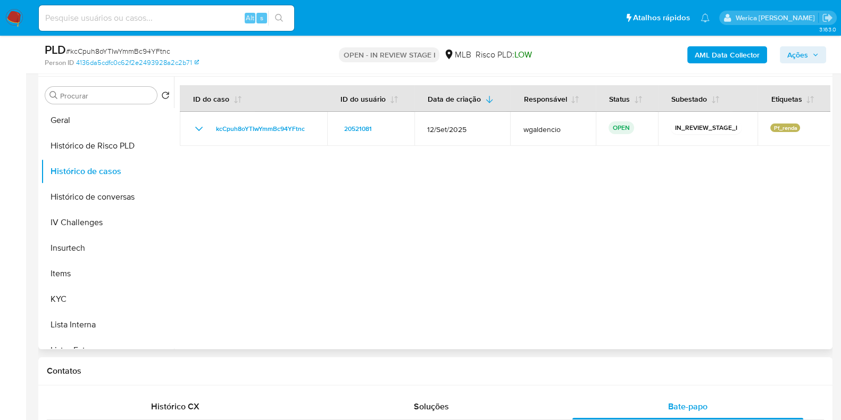
click at [399, 248] on div at bounding box center [502, 213] width 656 height 272
click at [755, 57] on b "AML Data Collector" at bounding box center [727, 54] width 65 height 17
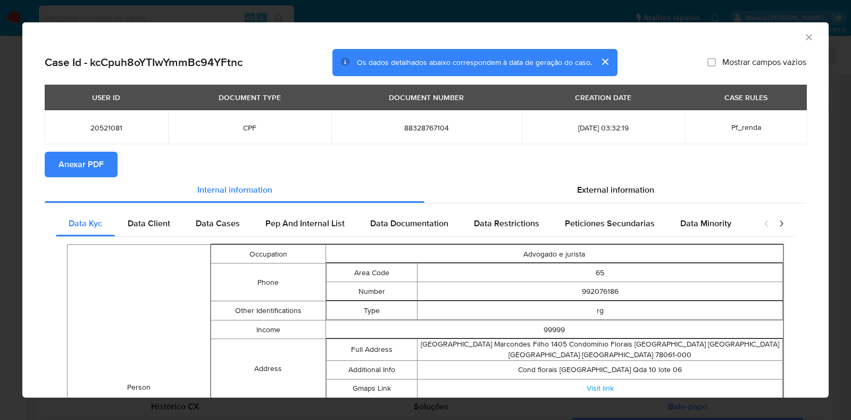
click at [81, 159] on span "Anexar PDF" at bounding box center [81, 164] width 45 height 23
click at [97, 162] on span "Anexar PDF" at bounding box center [81, 164] width 45 height 23
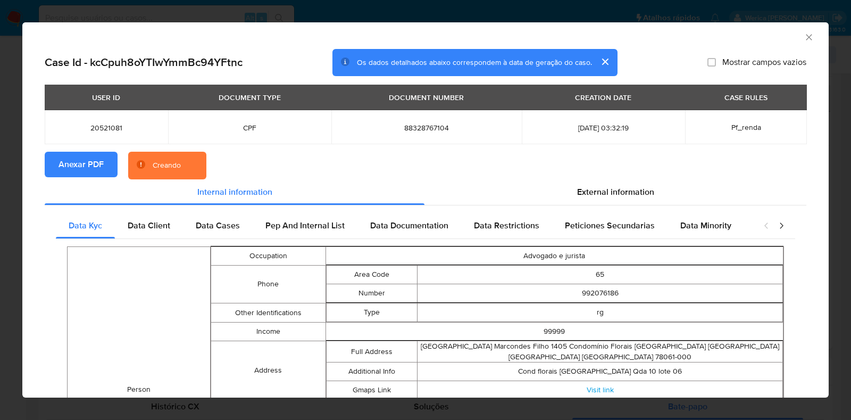
click at [804, 38] on icon "Fechar a janela" at bounding box center [809, 37] width 11 height 11
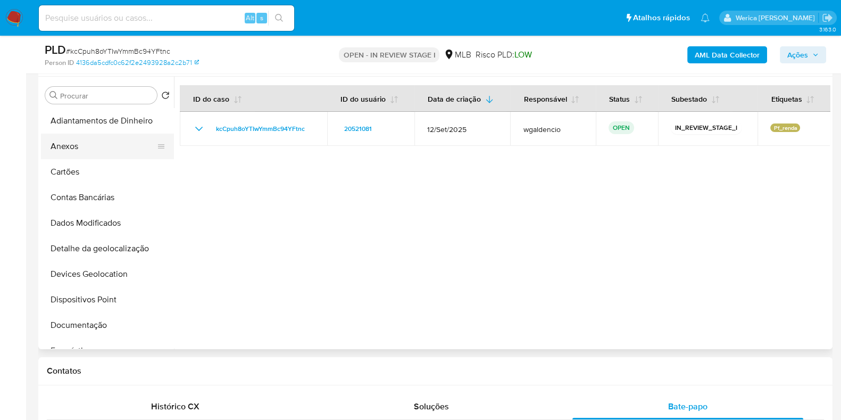
click at [95, 146] on button "Anexos" at bounding box center [103, 147] width 124 height 26
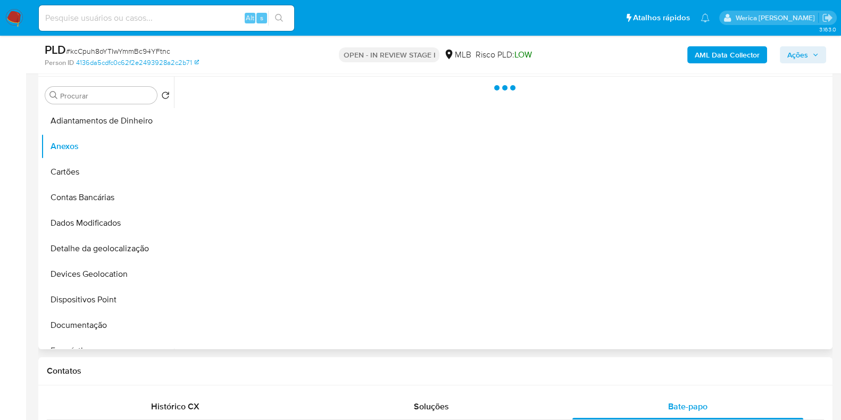
drag, startPoint x: 767, startPoint y: 262, endPoint x: 767, endPoint y: 272, distance: 10.7
click at [767, 262] on div at bounding box center [502, 213] width 656 height 272
click at [762, 295] on div at bounding box center [502, 213] width 656 height 272
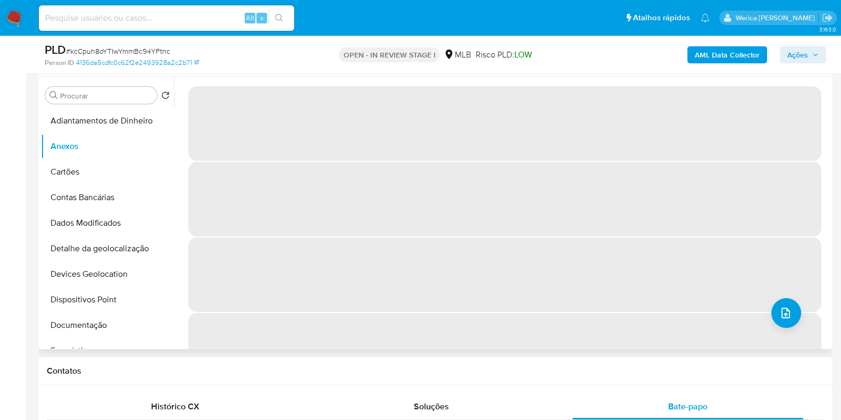
click at [761, 295] on span "‌" at bounding box center [504, 274] width 633 height 74
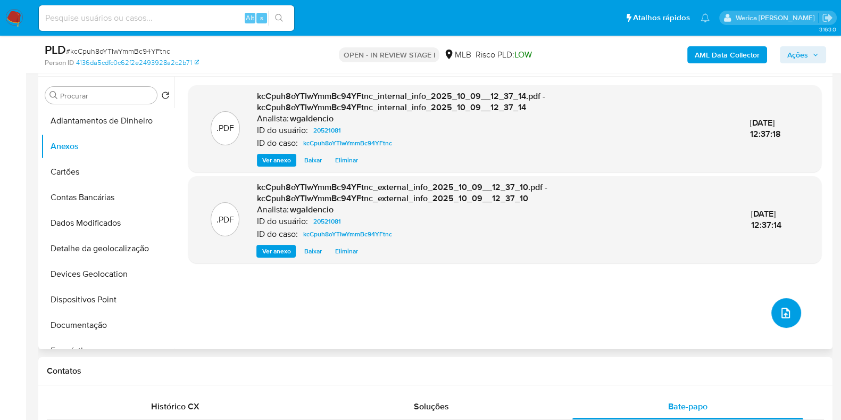
click at [779, 307] on icon "upload-file" at bounding box center [785, 312] width 13 height 13
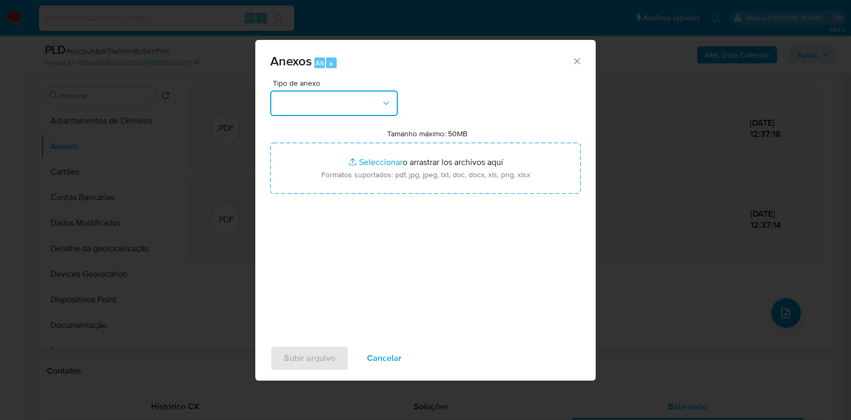
click at [352, 97] on button "button" at bounding box center [334, 103] width 128 height 26
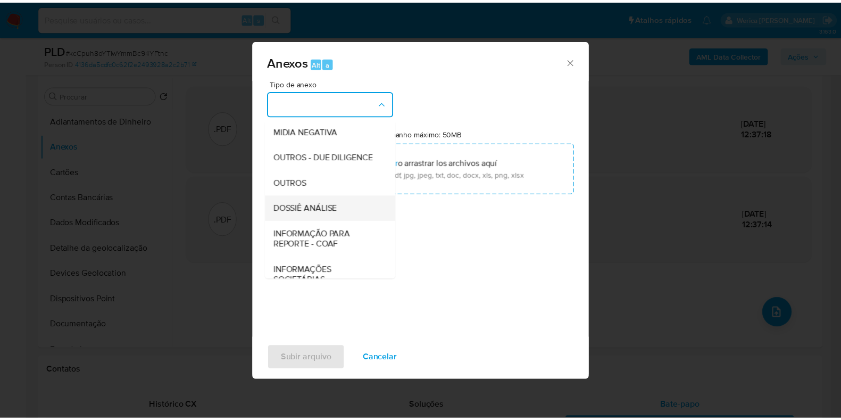
scroll to position [164, 0]
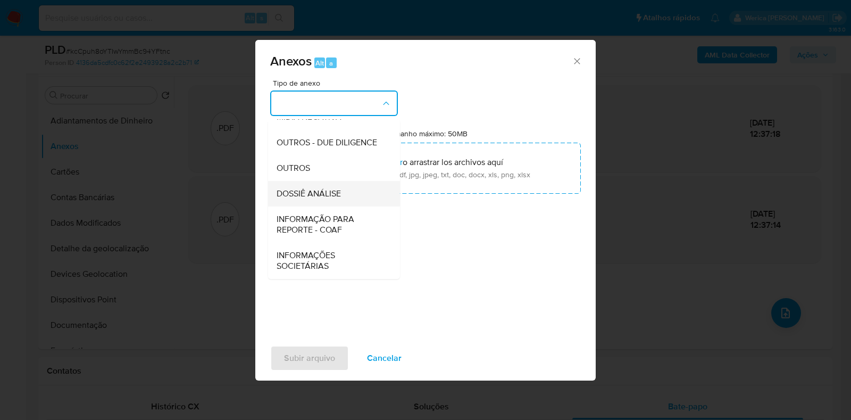
click at [333, 193] on span "DOSSIÊ ANÁLISE" at bounding box center [309, 193] width 64 height 11
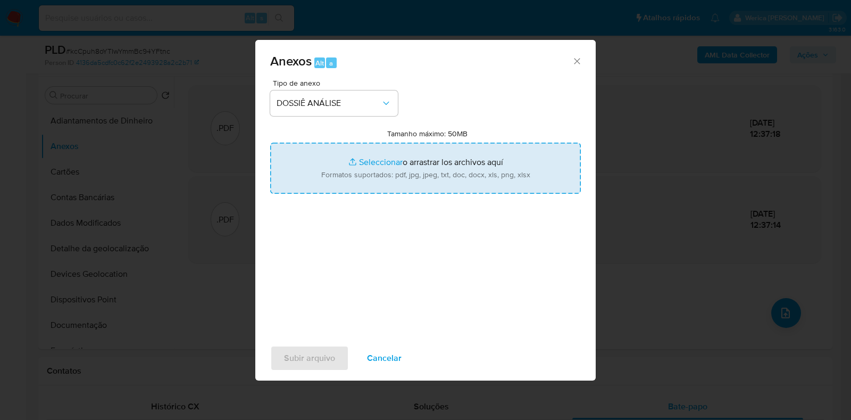
click at [403, 173] on input "Tamanho máximo: 50MB Seleccionar archivos" at bounding box center [425, 168] width 311 height 51
type input "C:\fakepath\SAR - XXXXX - CPF 88328767104 - JOAO GABRIEL SILVA TIRAPELLE.pdf"
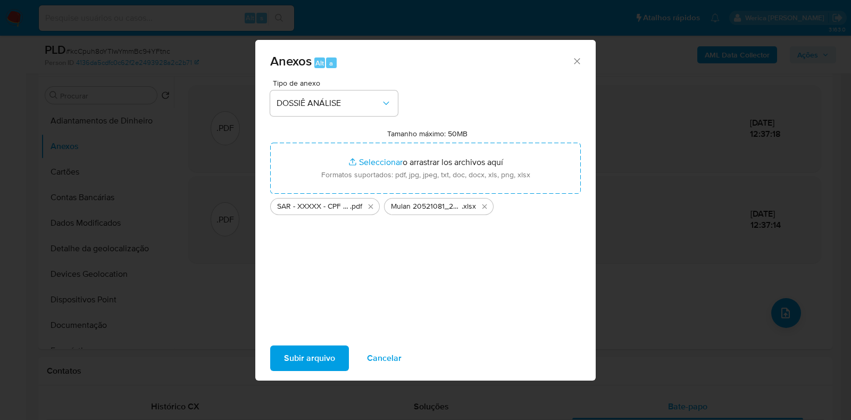
click at [298, 363] on span "Subir arquivo" at bounding box center [309, 357] width 51 height 23
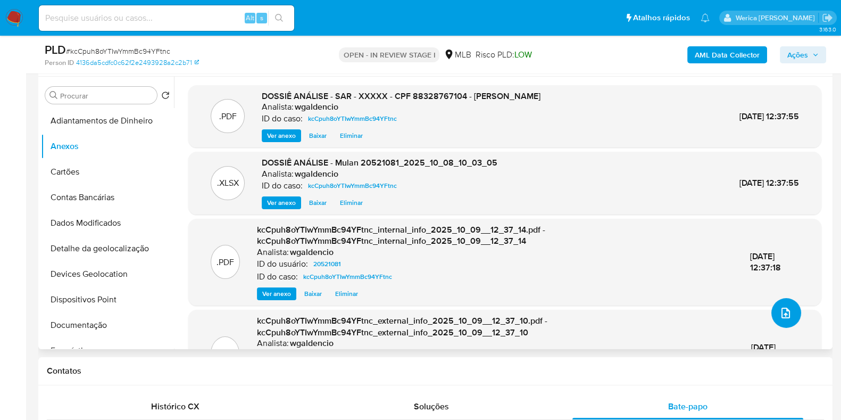
scroll to position [0, 0]
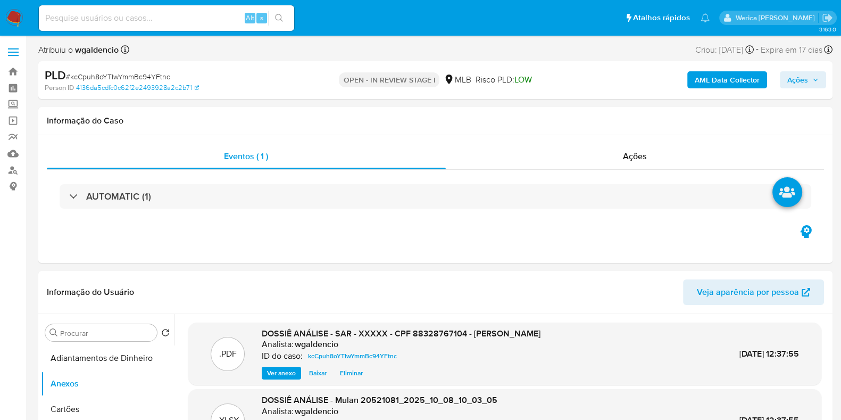
click at [790, 80] on span "Ações" at bounding box center [797, 79] width 21 height 17
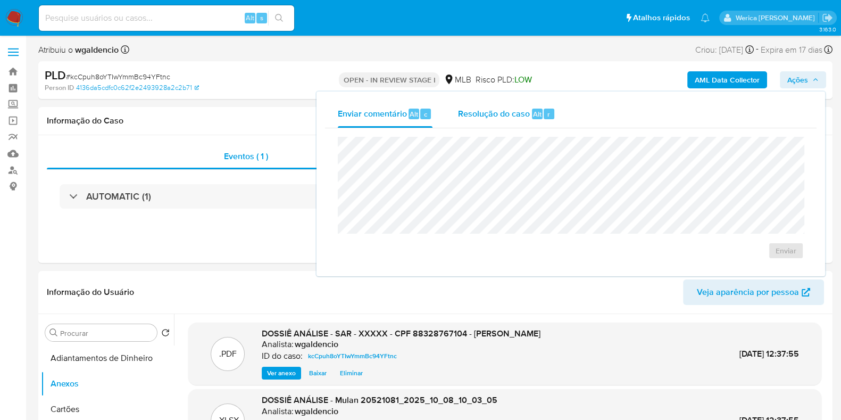
click at [545, 117] on div "r" at bounding box center [549, 114] width 11 height 11
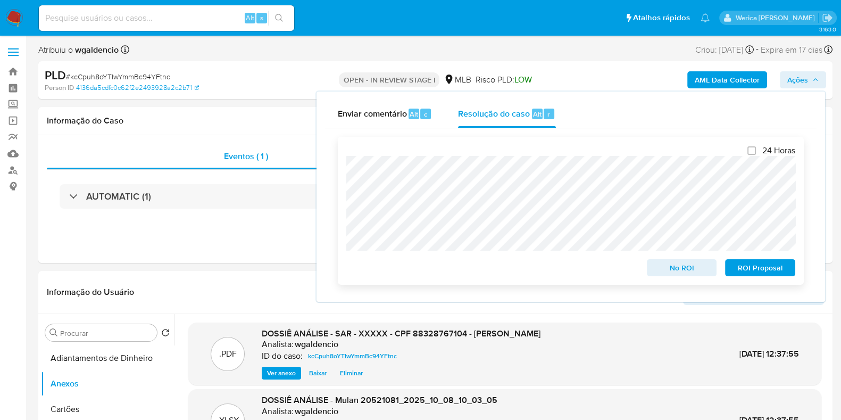
click at [741, 272] on span "ROI Proposal" at bounding box center [760, 267] width 55 height 15
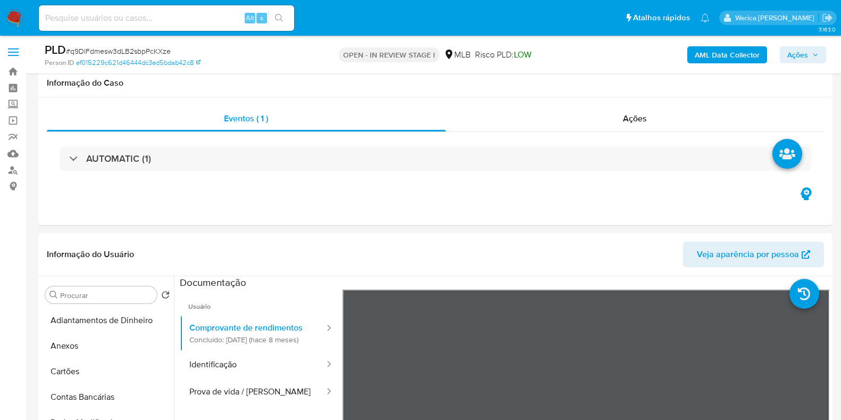
select select "10"
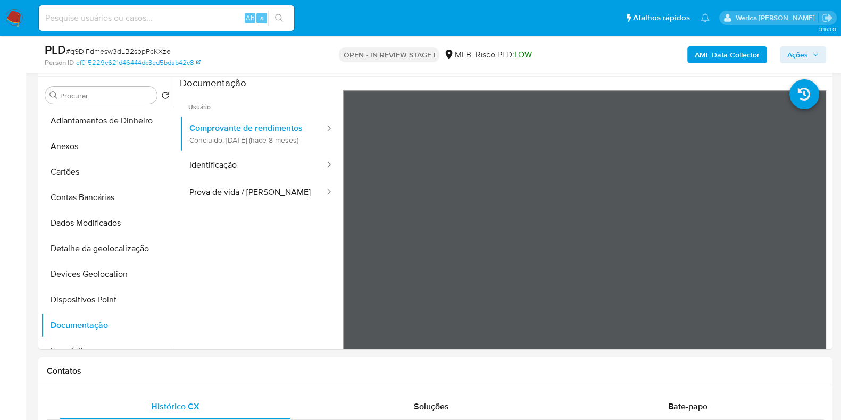
scroll to position [132, 0]
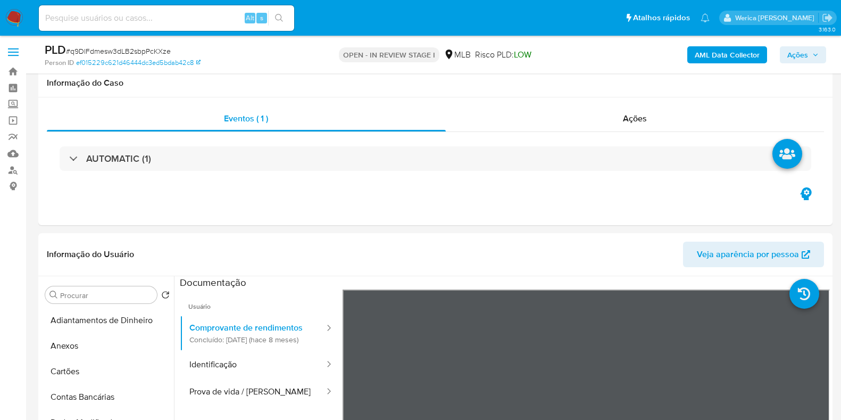
select select "10"
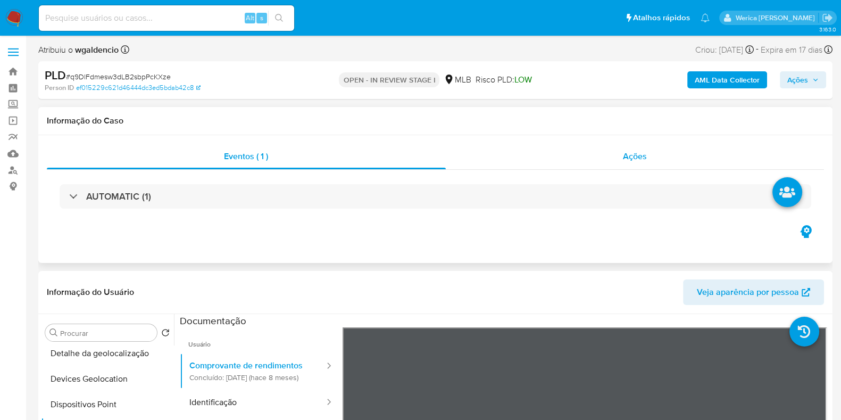
click at [637, 158] on span "Ações" at bounding box center [635, 156] width 24 height 12
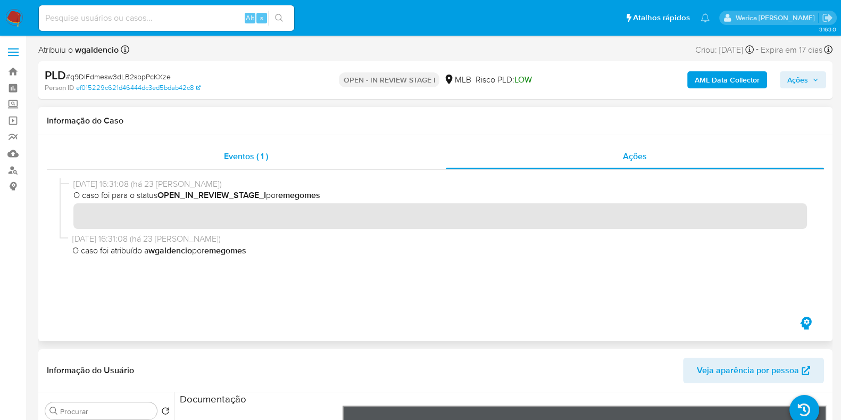
click at [413, 151] on div "Eventos ( 1 )" at bounding box center [246, 157] width 399 height 26
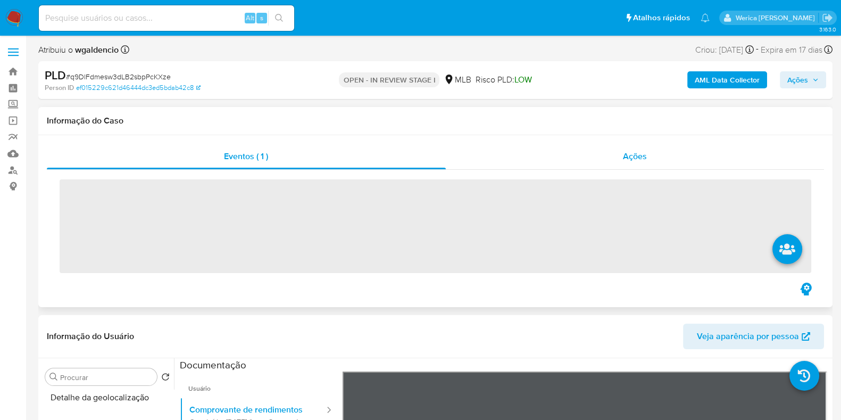
click at [650, 152] on div "Ações" at bounding box center [635, 157] width 379 height 26
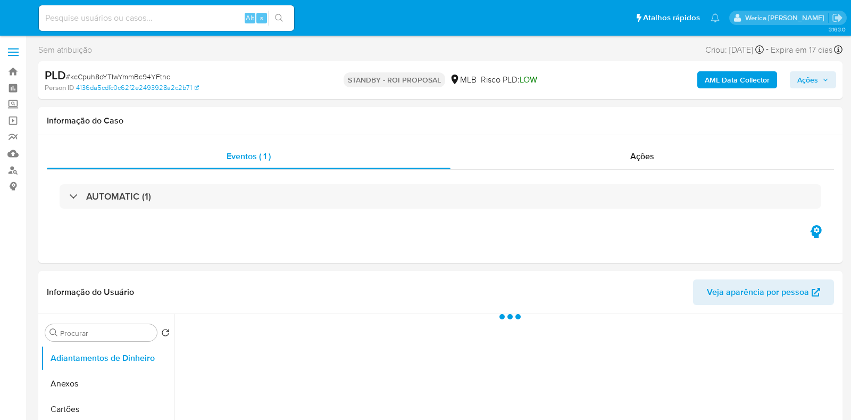
select select "10"
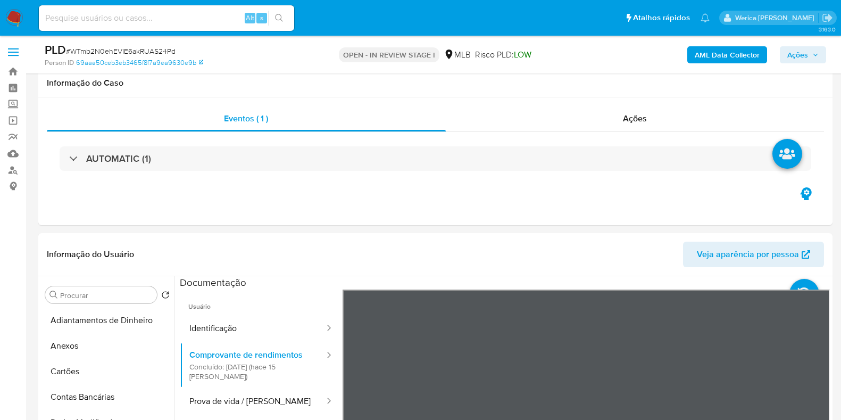
select select "10"
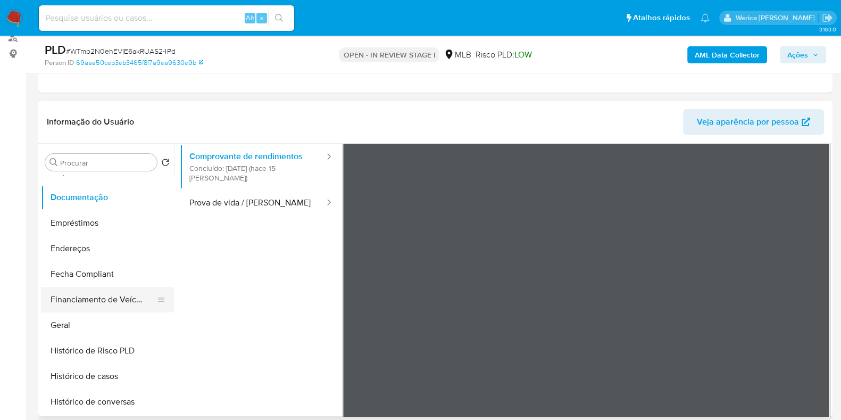
scroll to position [198, 0]
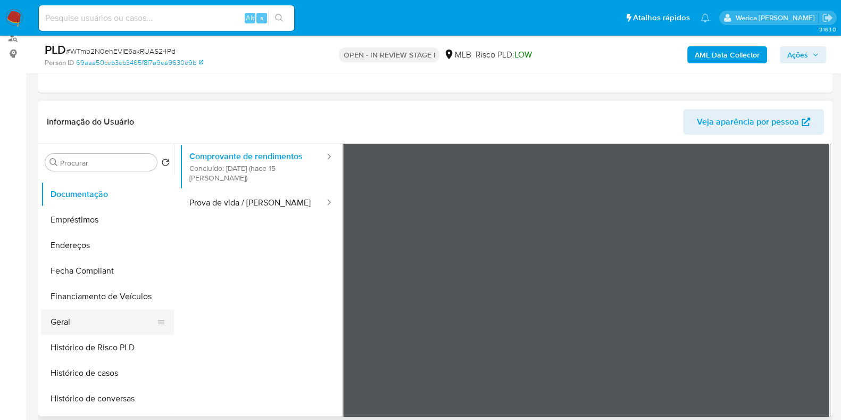
click at [86, 321] on button "Geral" at bounding box center [103, 322] width 124 height 26
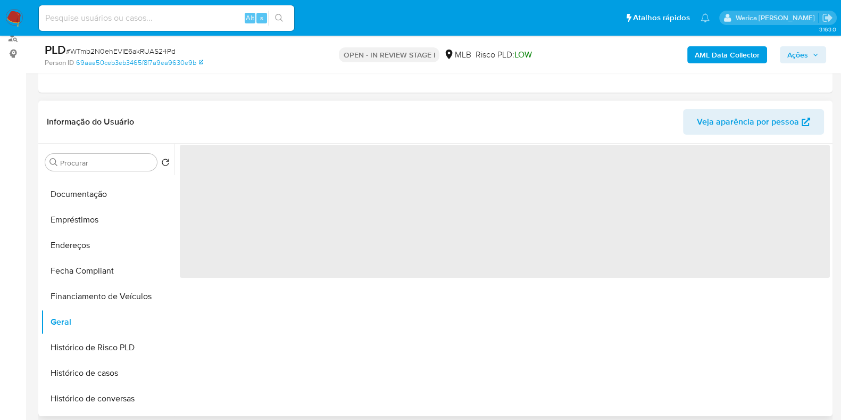
scroll to position [0, 0]
click at [331, 246] on span "‌" at bounding box center [505, 211] width 650 height 133
click at [258, 225] on span "‌" at bounding box center [505, 211] width 650 height 133
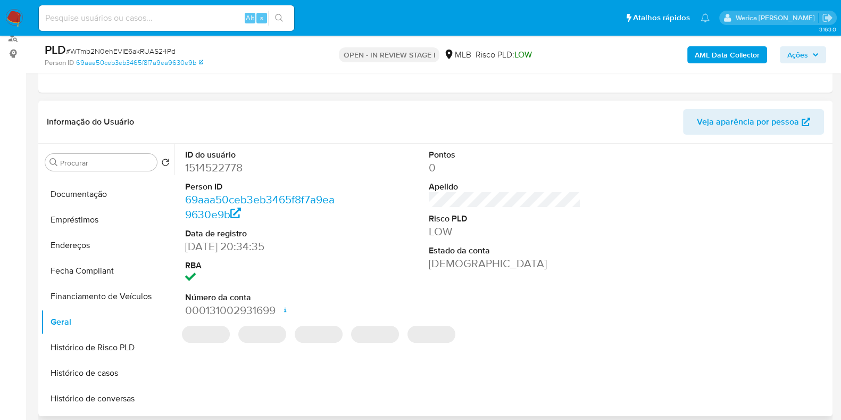
click at [223, 171] on dd "1514522778" at bounding box center [261, 167] width 152 height 15
click at [221, 169] on dd "1514522778" at bounding box center [261, 167] width 152 height 15
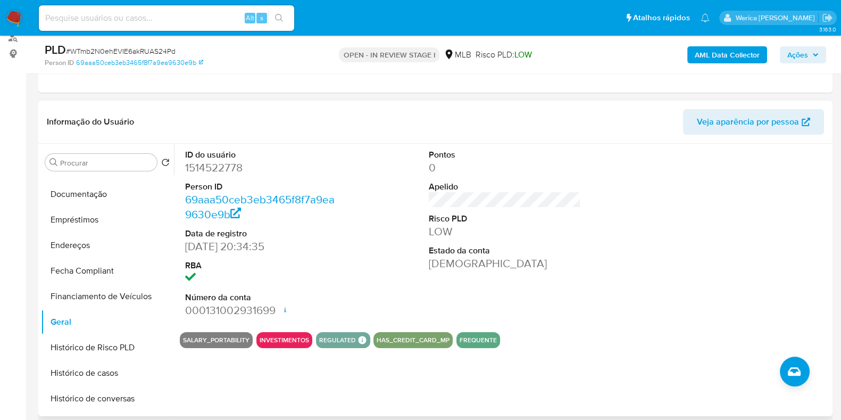
click at [221, 169] on dd "1514522778" at bounding box center [261, 167] width 152 height 15
copy dd "1514522778"
click at [98, 380] on button "Histórico de casos" at bounding box center [103, 373] width 124 height 26
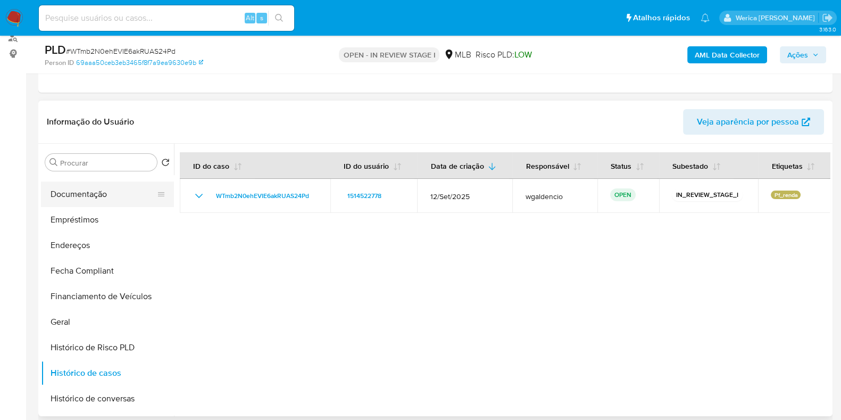
click at [106, 196] on button "Documentação" at bounding box center [103, 194] width 124 height 26
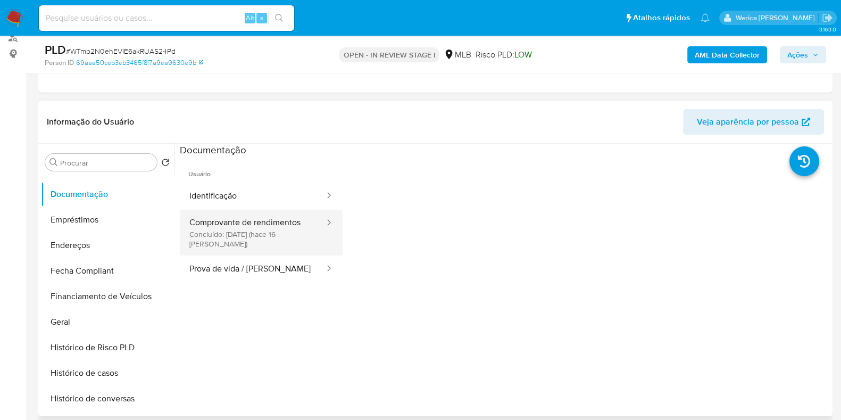
click at [248, 220] on button "Comprovante de rendimentos Concluído: 23/09/2025 (hace 16 días)" at bounding box center [253, 233] width 146 height 46
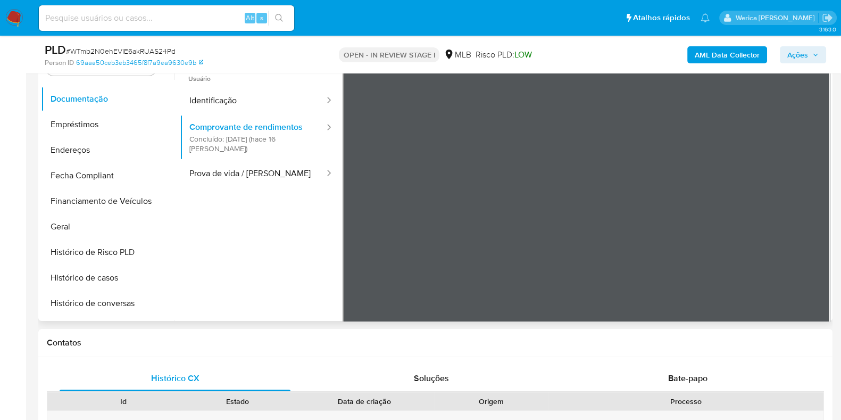
scroll to position [333, 0]
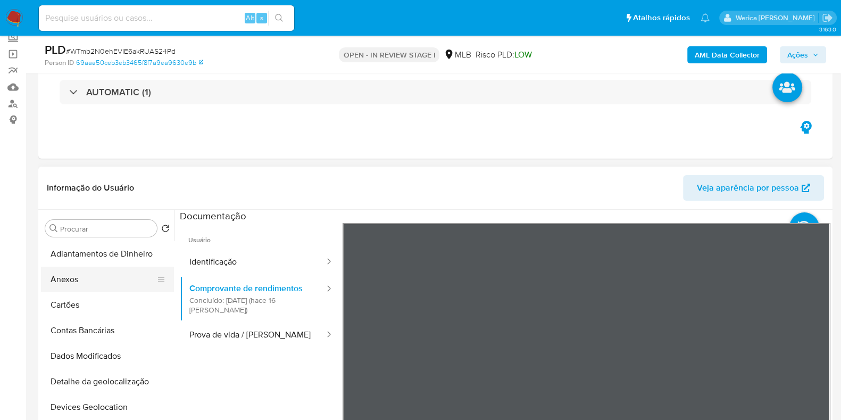
scroll to position [66, 0]
click at [119, 275] on button "Anexos" at bounding box center [103, 280] width 124 height 26
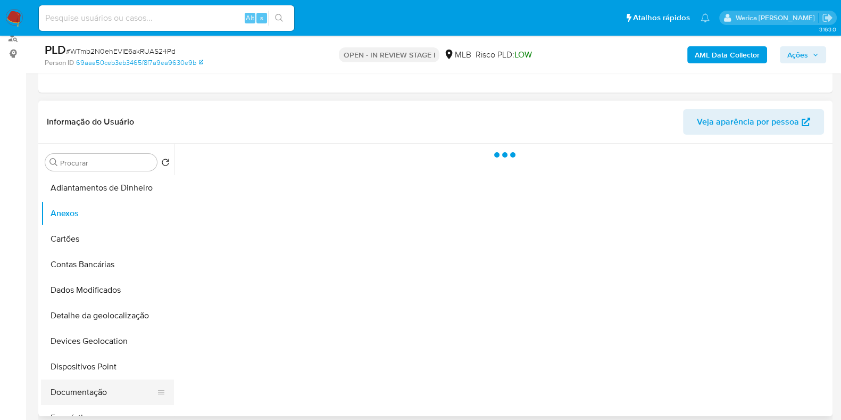
scroll to position [132, 0]
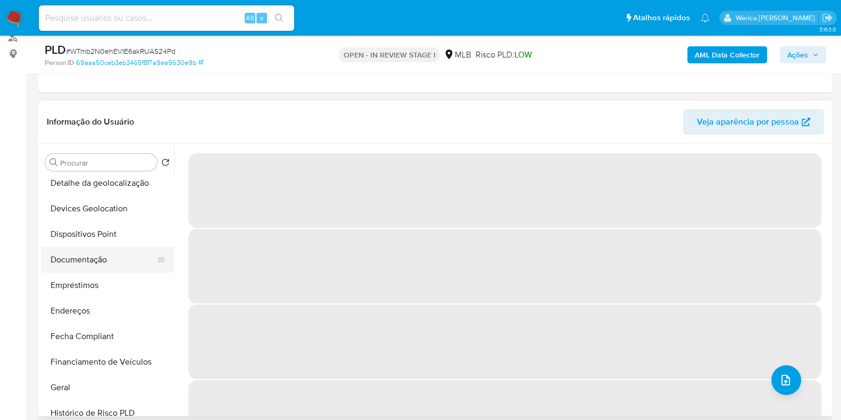
click at [107, 259] on button "Documentação" at bounding box center [103, 260] width 124 height 26
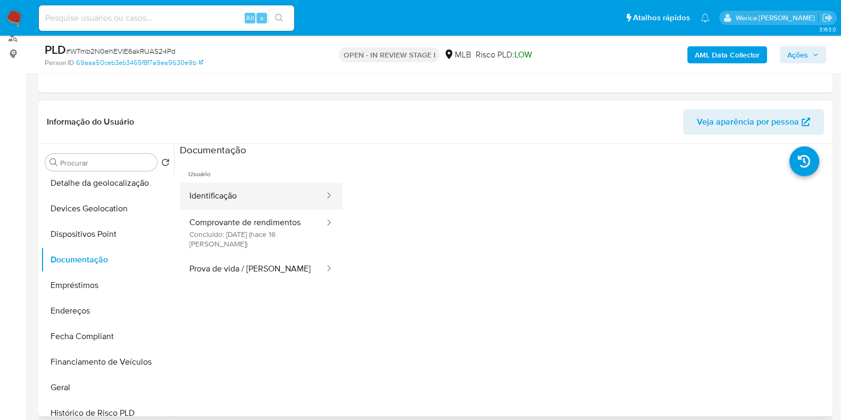
click at [229, 206] on button "Identificação" at bounding box center [253, 195] width 146 height 27
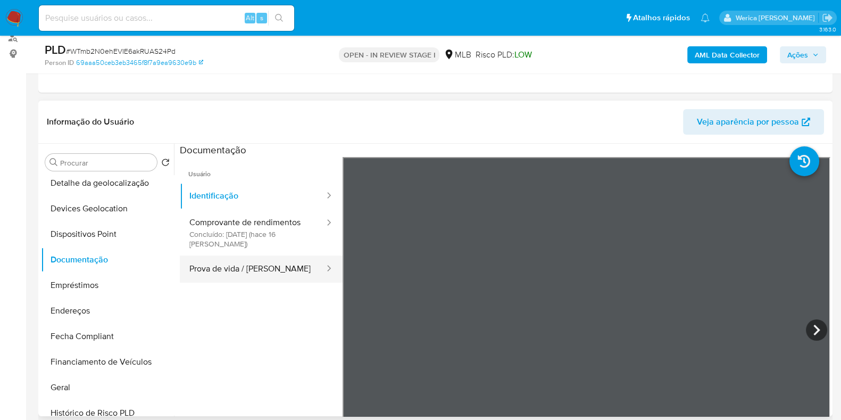
click at [271, 268] on button "Prova de vida / [PERSON_NAME]" at bounding box center [253, 268] width 146 height 27
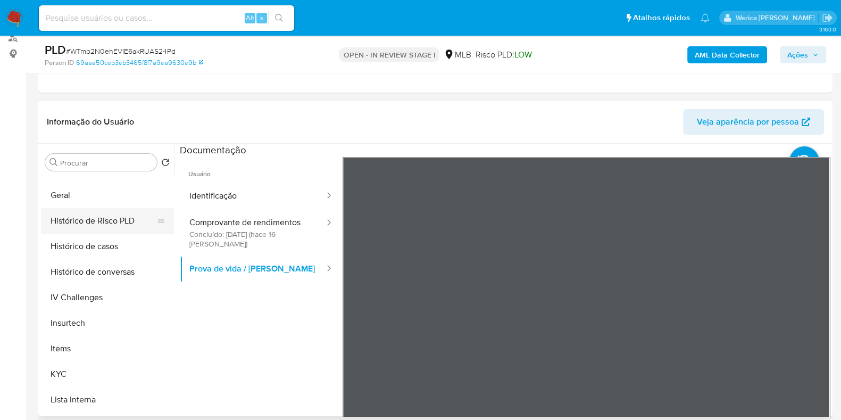
scroll to position [333, 0]
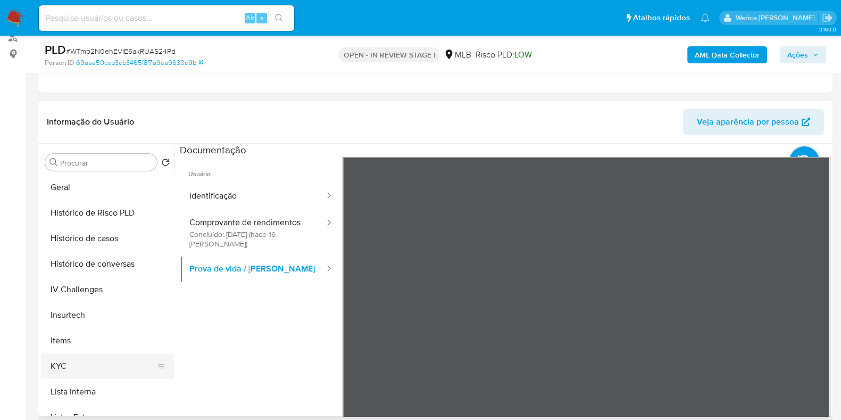
click at [92, 370] on button "KYC" at bounding box center [103, 366] width 124 height 26
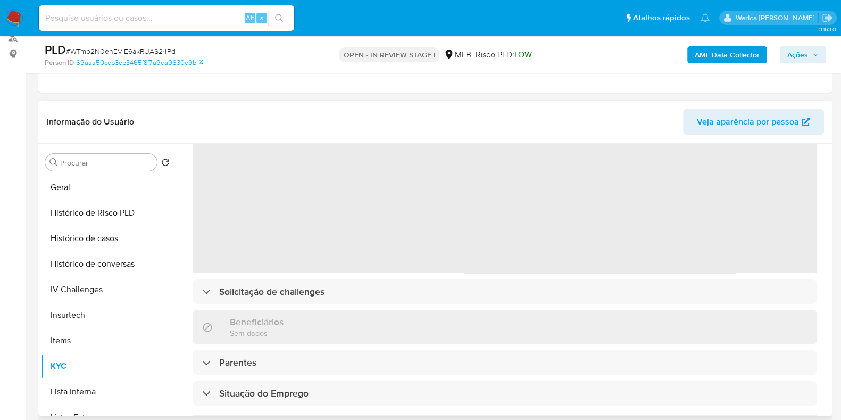
scroll to position [0, 0]
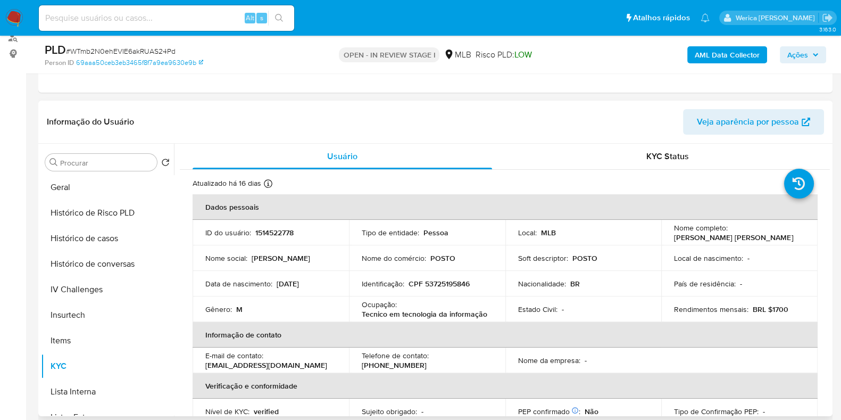
click at [474, 315] on p "Tecnico em tecnologia da informação" at bounding box center [425, 314] width 126 height 10
copy div "Ocupação : Tecnico em tecnologia da informação"
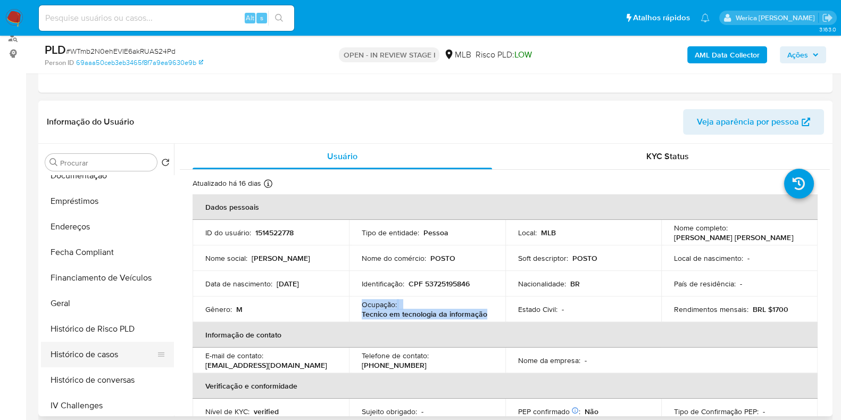
scroll to position [66, 0]
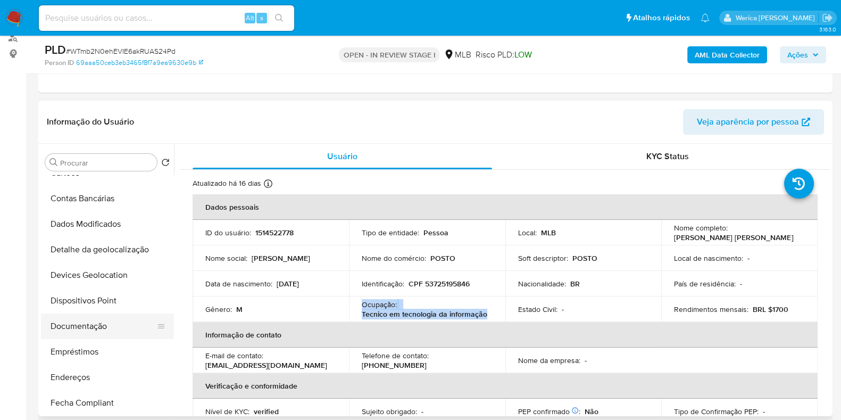
click at [94, 327] on button "Documentação" at bounding box center [103, 326] width 124 height 26
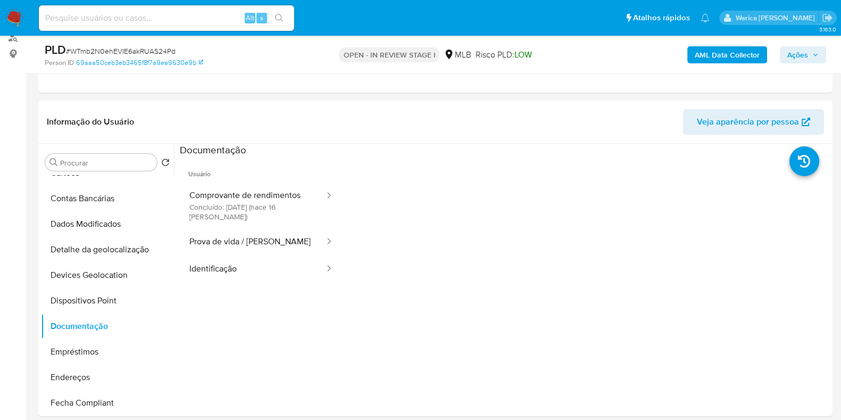
click at [239, 223] on button "Comprovante de rendimentos Concluído: 23/09/2025 (hace 16 días)" at bounding box center [253, 205] width 146 height 46
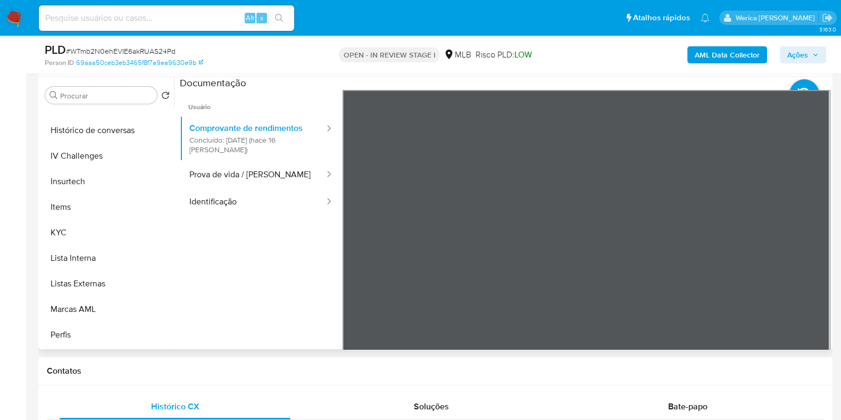
scroll to position [577, 0]
click at [115, 203] on button "Restrições Novo Mundo" at bounding box center [103, 208] width 124 height 26
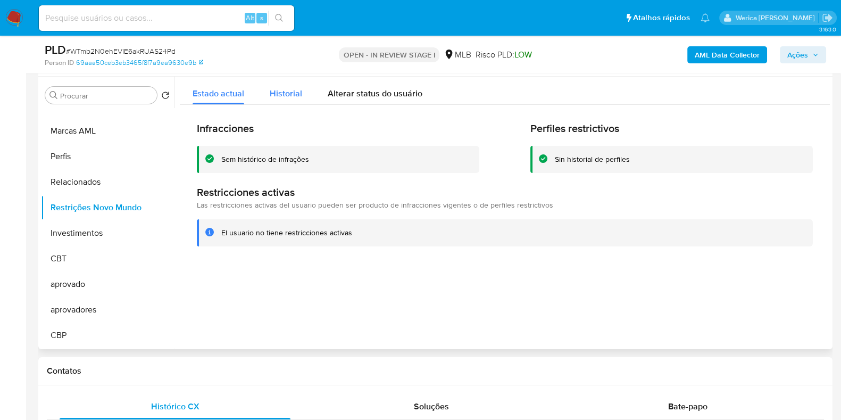
click at [287, 96] on span "Historial" at bounding box center [286, 93] width 32 height 12
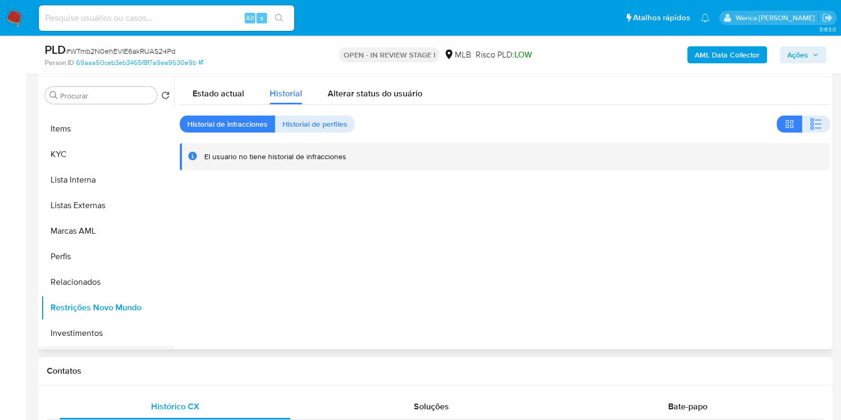
scroll to position [378, 0]
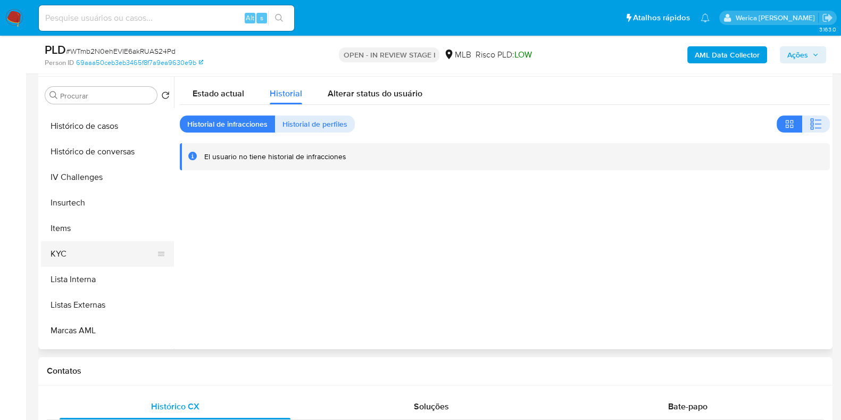
click at [109, 247] on button "KYC" at bounding box center [103, 254] width 124 height 26
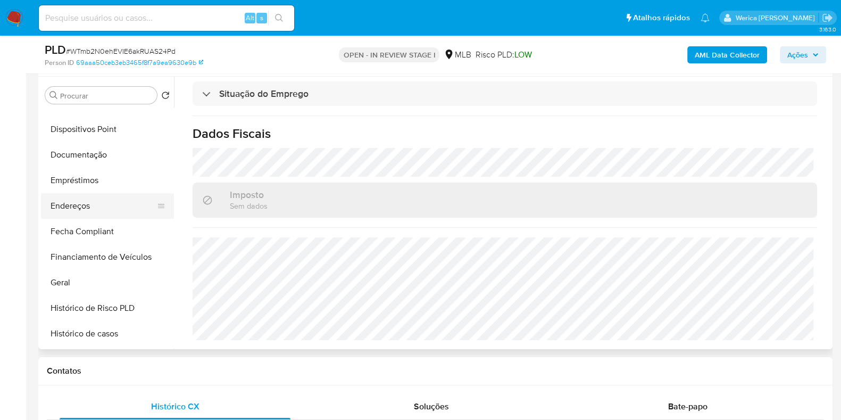
scroll to position [111, 0]
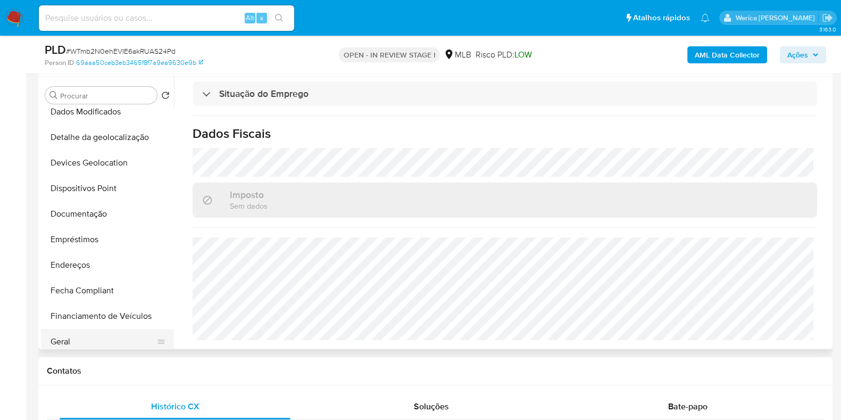
click at [80, 339] on button "Geral" at bounding box center [103, 342] width 124 height 26
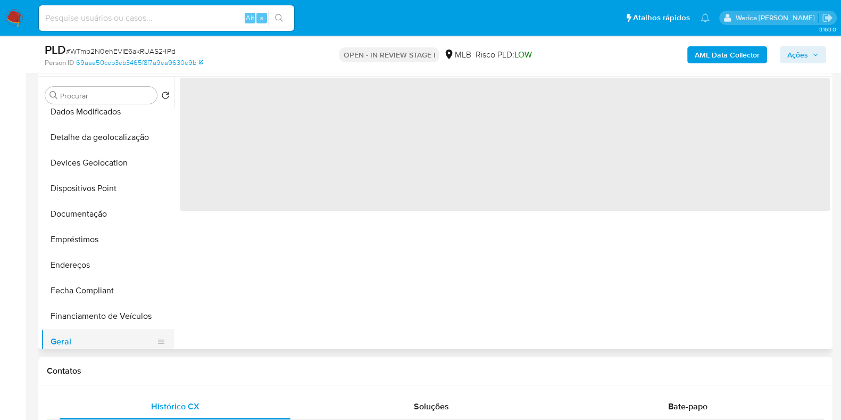
scroll to position [0, 0]
click at [81, 339] on button "Geral" at bounding box center [103, 342] width 124 height 26
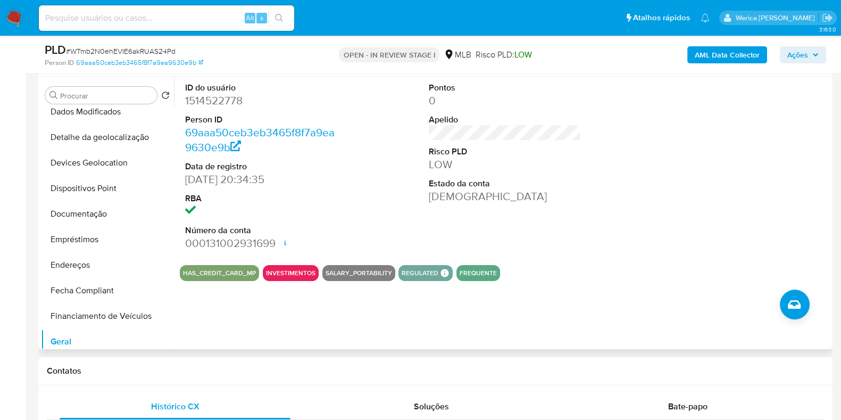
click at [706, 232] on div at bounding box center [749, 167] width 163 height 180
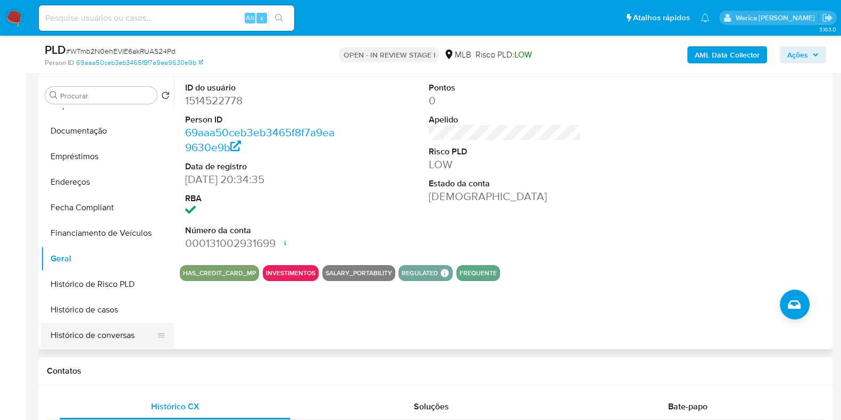
scroll to position [378, 0]
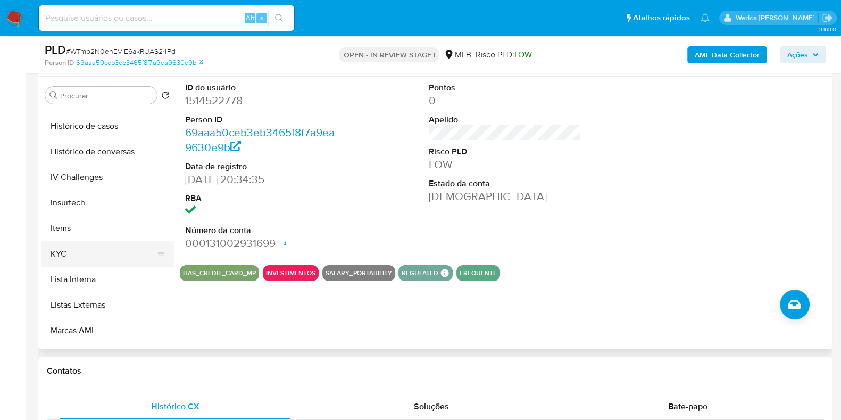
click at [113, 254] on button "KYC" at bounding box center [103, 254] width 124 height 26
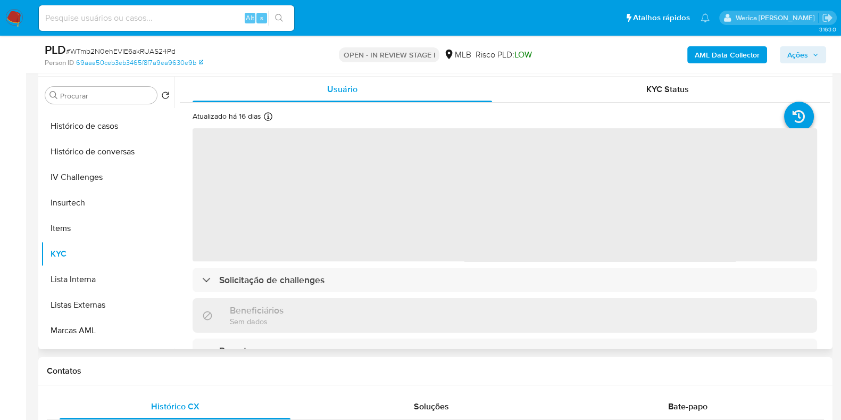
click at [505, 253] on span "‌" at bounding box center [505, 194] width 625 height 133
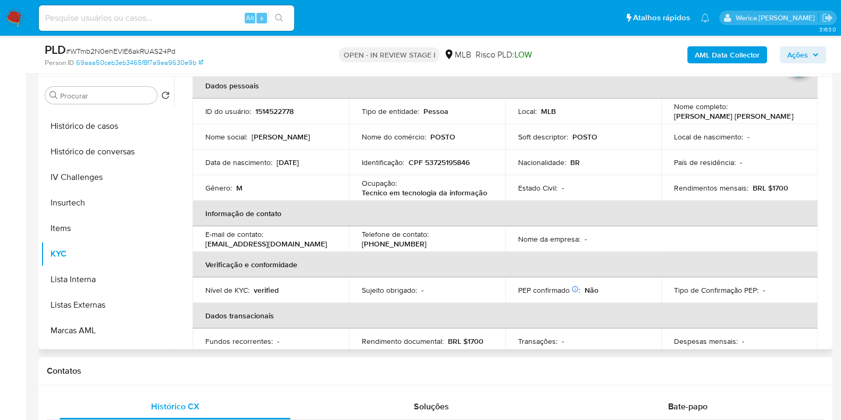
scroll to position [66, 0]
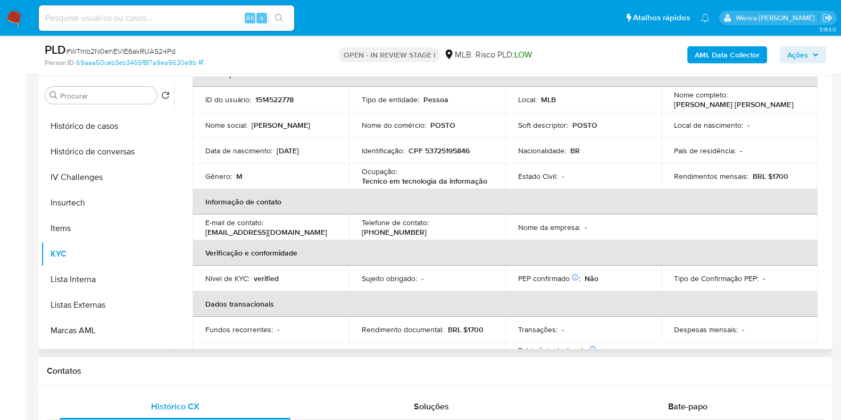
click at [658, 231] on td "Nome da empresa : -" at bounding box center [583, 227] width 156 height 26
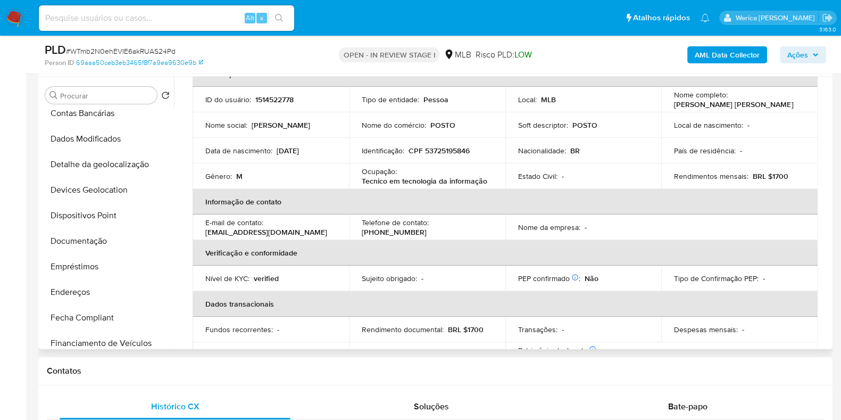
scroll to position [45, 0]
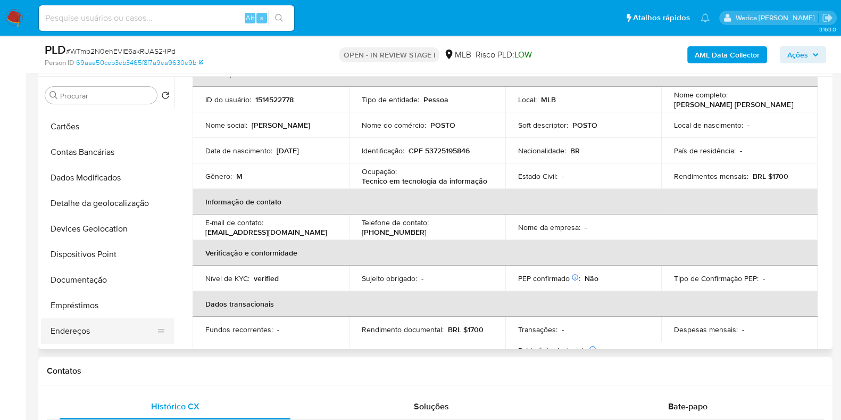
drag, startPoint x: 126, startPoint y: 306, endPoint x: 126, endPoint y: 327, distance: 20.7
click at [126, 327] on ul "Adiantamentos de Dinheiro Anexos Cartões Contas Bancárias Dados Modificados Det…" at bounding box center [107, 228] width 133 height 240
click at [125, 329] on button "Endereços" at bounding box center [103, 331] width 124 height 26
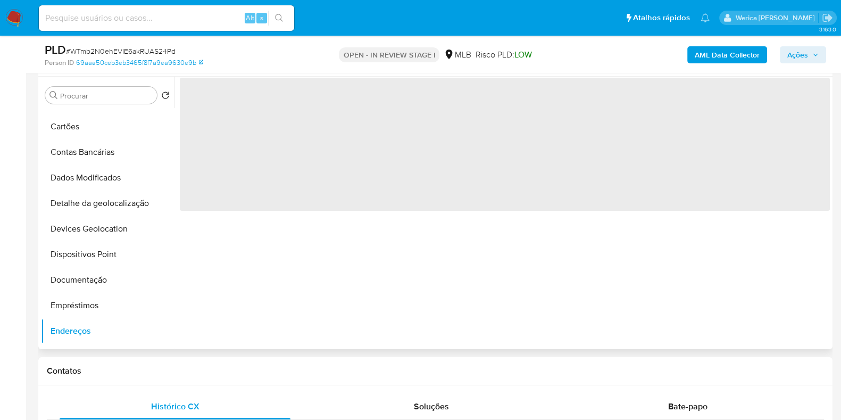
scroll to position [0, 0]
click at [330, 299] on div "‌" at bounding box center [502, 213] width 656 height 272
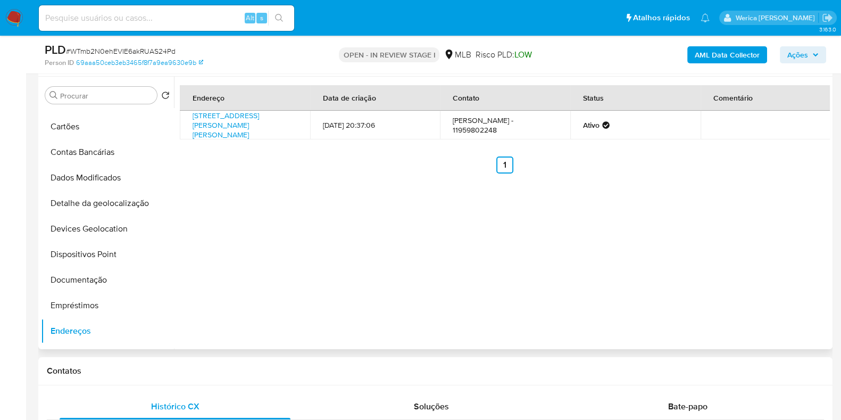
click at [700, 272] on div "Endereço Data de criação Contato Status Comentário Rua Carmelina Vieira Nascime…" at bounding box center [502, 213] width 656 height 272
click at [699, 272] on div "Endereço Data de criação Contato Status Comentário Rua Carmelina Vieira Nascime…" at bounding box center [502, 213] width 656 height 272
click at [150, 195] on button "Detalhe da geolocalização" at bounding box center [103, 203] width 124 height 26
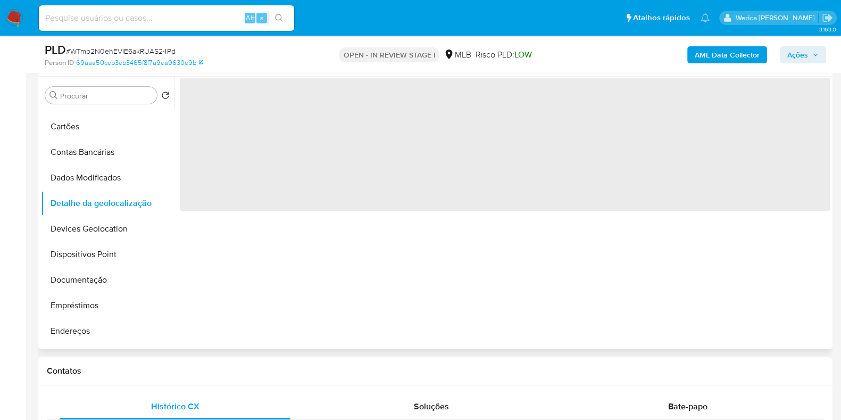
click at [368, 160] on span "‌" at bounding box center [505, 144] width 650 height 133
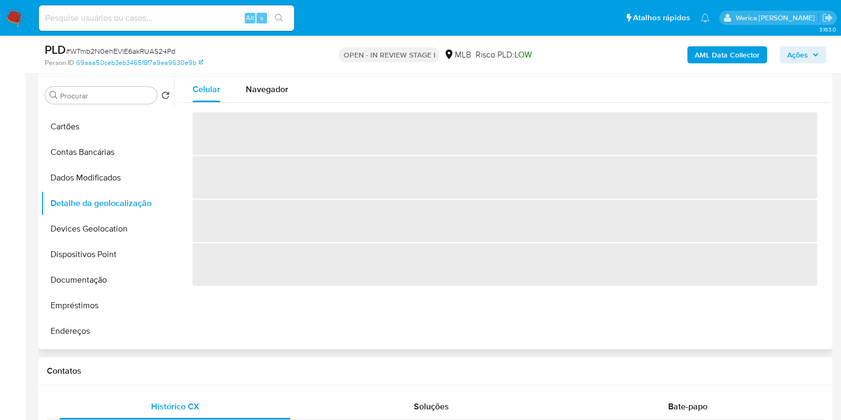
click at [368, 160] on span "‌" at bounding box center [505, 177] width 625 height 43
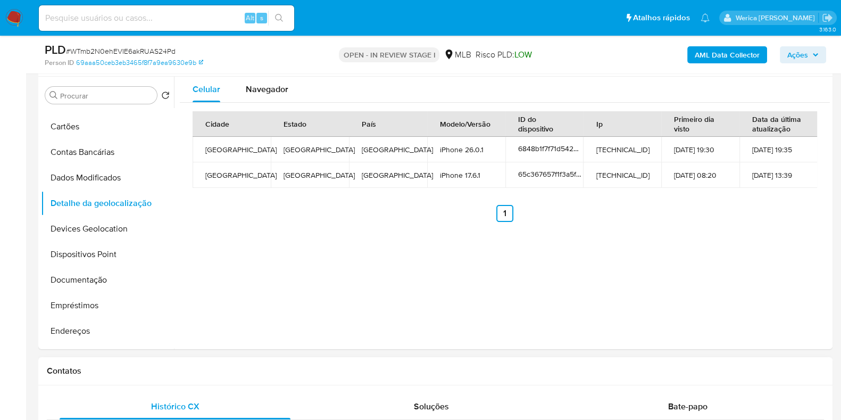
drag, startPoint x: 266, startPoint y: 84, endPoint x: 629, endPoint y: 361, distance: 456.7
drag, startPoint x: 751, startPoint y: 243, endPoint x: 663, endPoint y: 93, distance: 173.8
click at [751, 243] on div "Celular Navegador Cidade Estado País Modelo/Versão ID do dispositivo Ip Primeir…" at bounding box center [502, 213] width 656 height 272
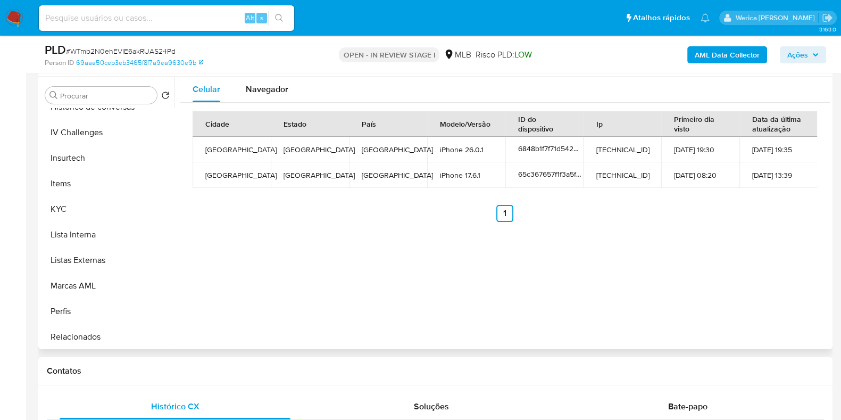
scroll to position [510, 0]
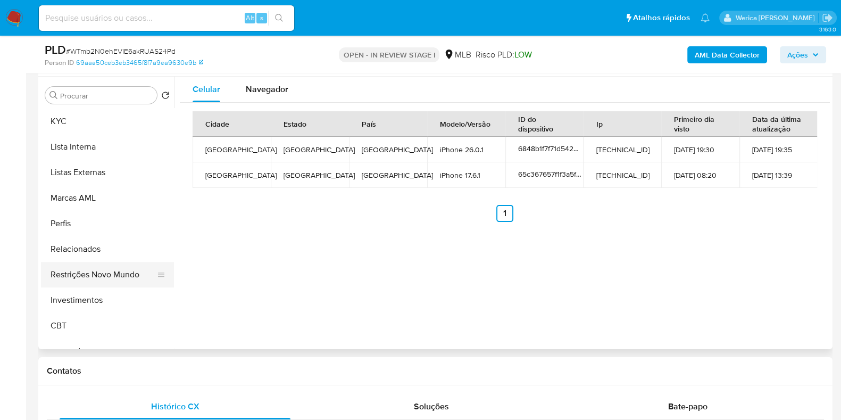
click at [112, 275] on button "Restrições Novo Mundo" at bounding box center [103, 275] width 124 height 26
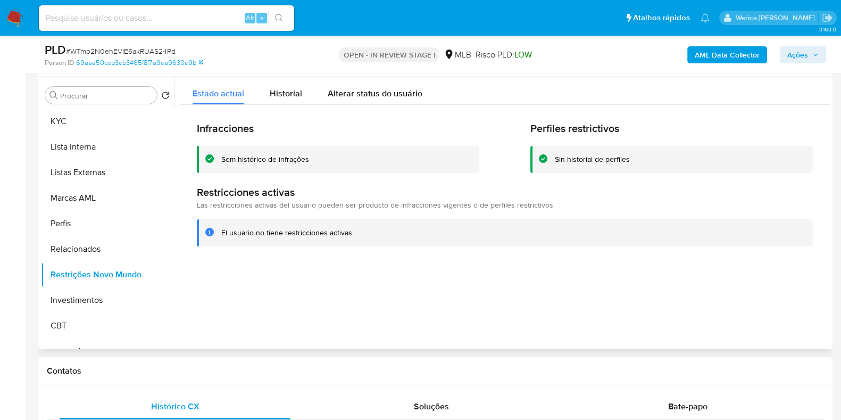
click at [255, 105] on div "Infracciones Sem histórico de infrações Perfiles restrictivos Sin historial de …" at bounding box center [505, 184] width 650 height 158
drag, startPoint x: 718, startPoint y: 266, endPoint x: 657, endPoint y: 97, distance: 179.4
click at [718, 266] on div at bounding box center [502, 213] width 656 height 272
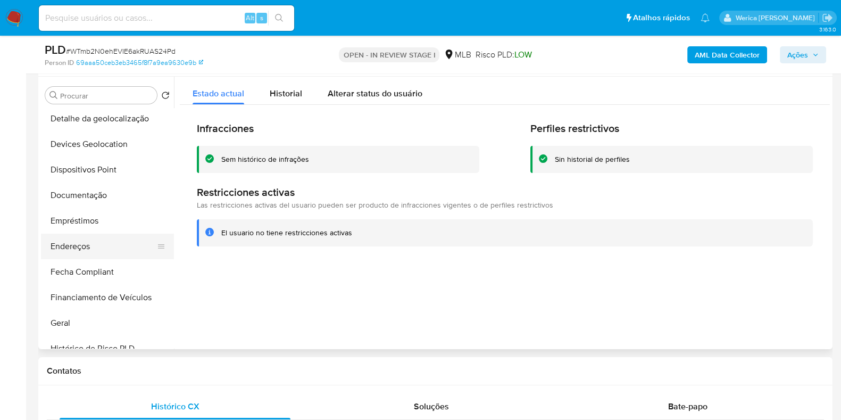
scroll to position [111, 0]
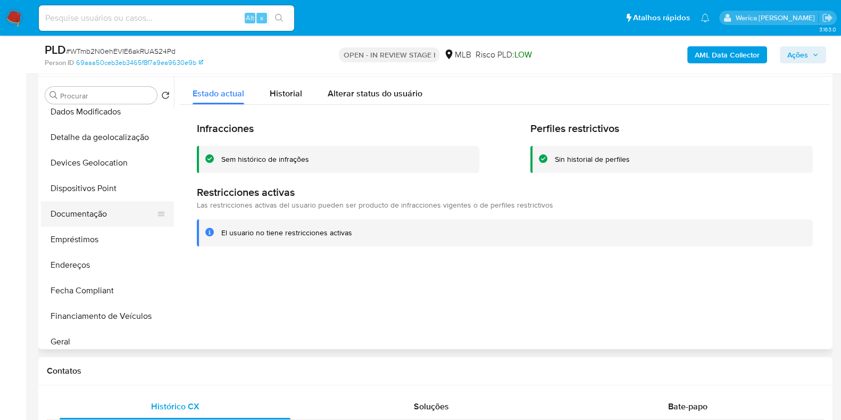
click at [101, 223] on button "Documentação" at bounding box center [103, 214] width 124 height 26
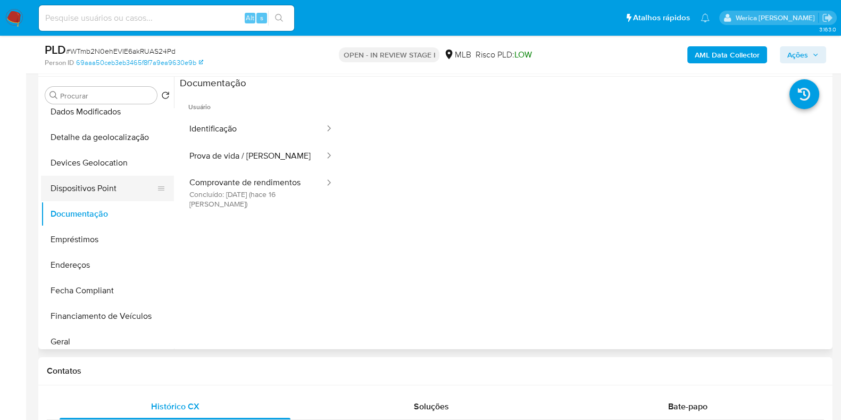
click at [106, 188] on button "Dispositivos Point" at bounding box center [103, 189] width 124 height 26
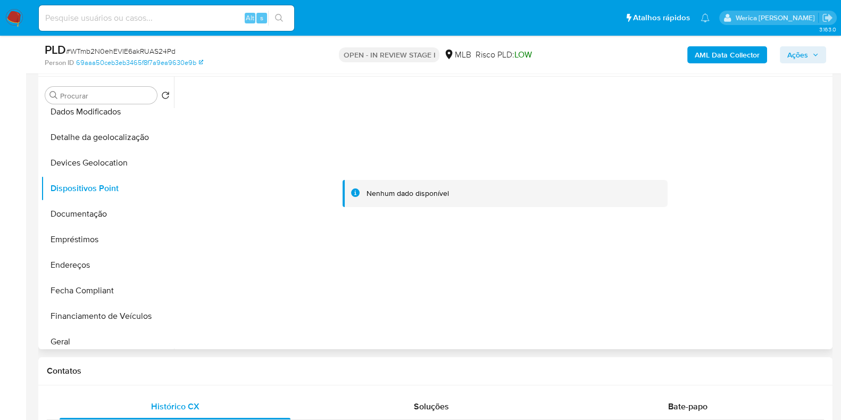
click at [708, 262] on div at bounding box center [505, 194] width 650 height 234
click at [706, 50] on b "AML Data Collector" at bounding box center [727, 54] width 65 height 17
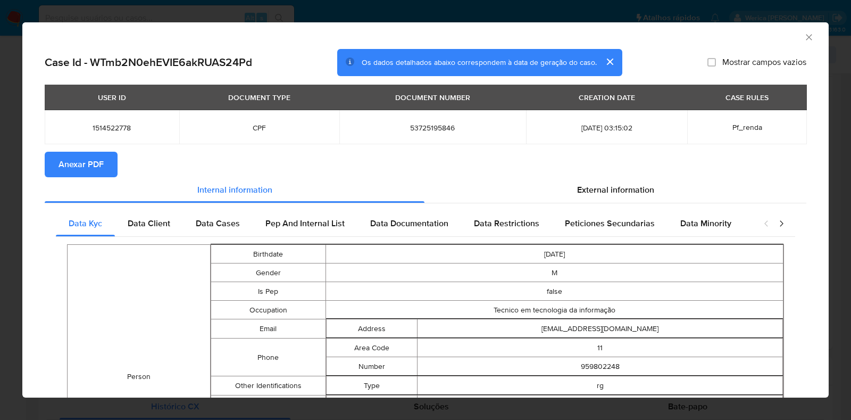
drag, startPoint x: 109, startPoint y: 157, endPoint x: 93, endPoint y: 162, distance: 16.2
click at [107, 158] on button "Anexar PDF" at bounding box center [81, 165] width 73 height 26
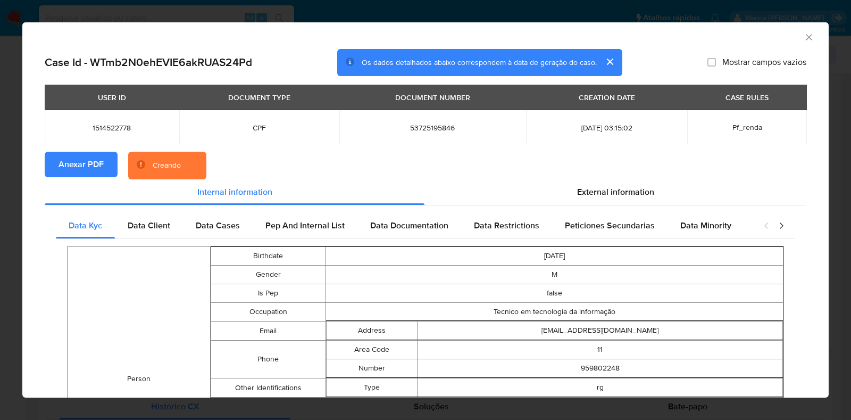
click at [804, 37] on icon "Fechar a janela" at bounding box center [809, 37] width 11 height 11
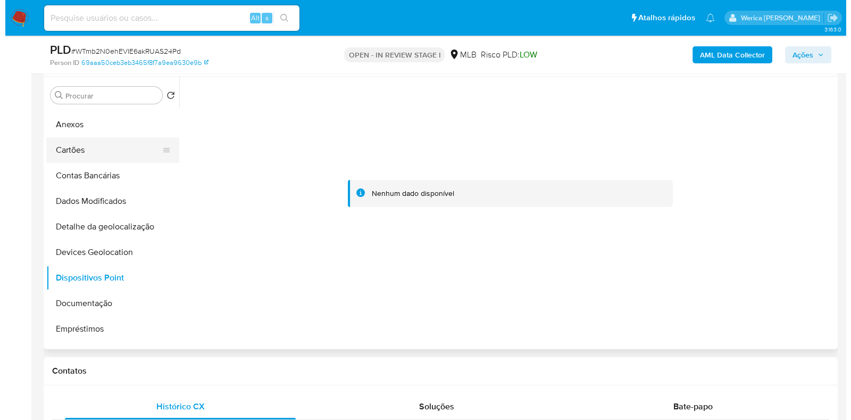
scroll to position [0, 0]
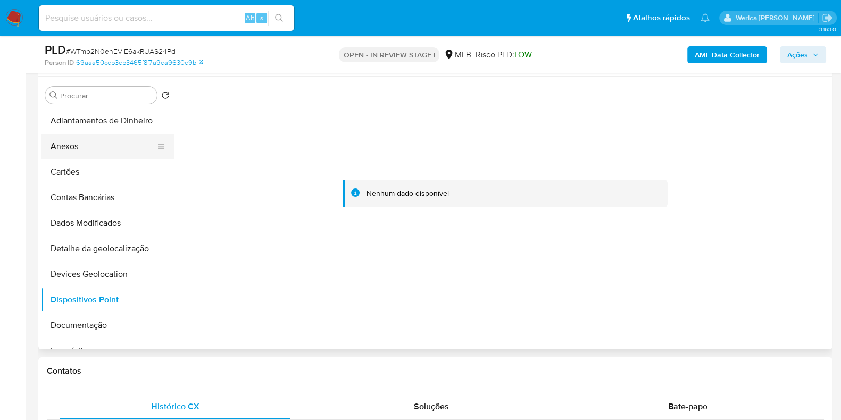
click at [93, 153] on button "Anexos" at bounding box center [103, 147] width 124 height 26
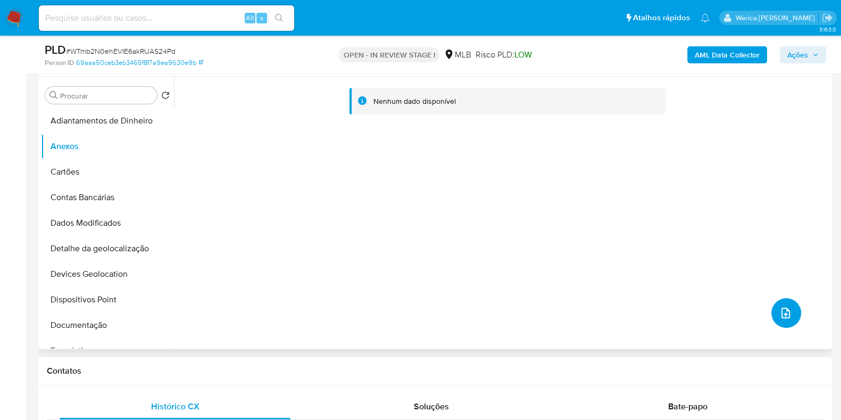
click at [782, 317] on icon "upload-file" at bounding box center [786, 313] width 9 height 11
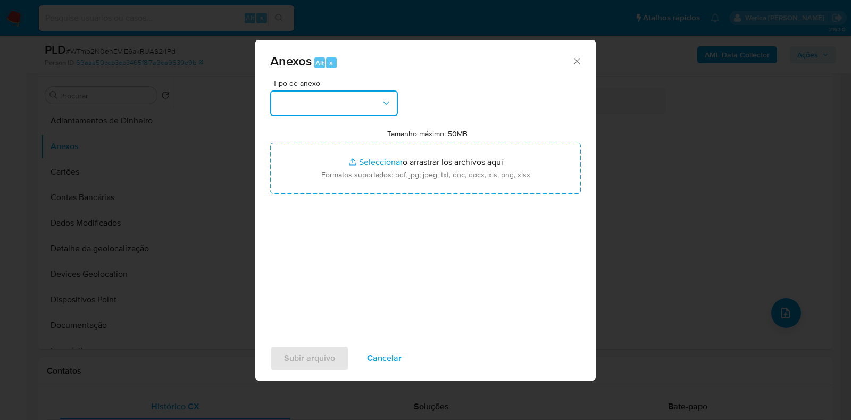
click at [340, 105] on button "button" at bounding box center [334, 103] width 128 height 26
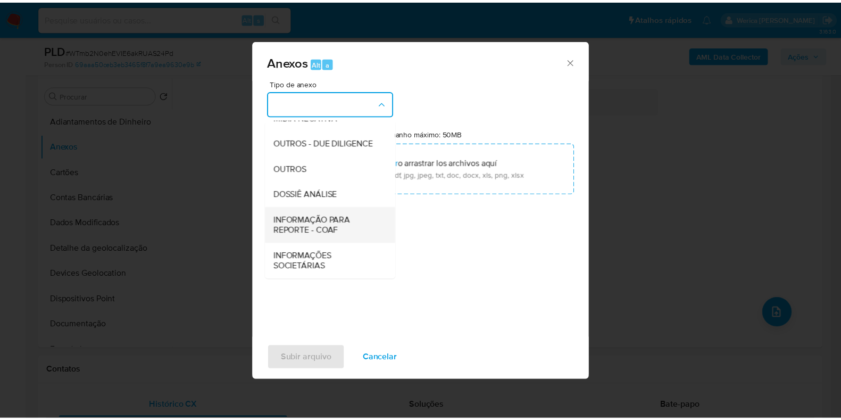
scroll to position [164, 0]
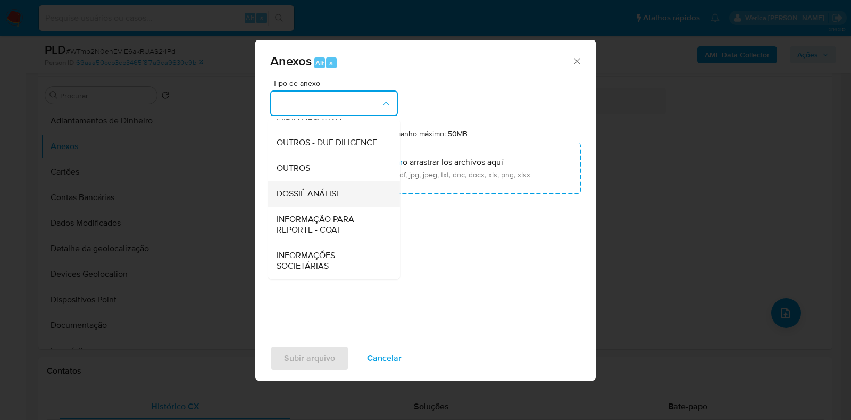
click at [348, 185] on div "DOSSIÊ ANÁLISE" at bounding box center [331, 194] width 109 height 26
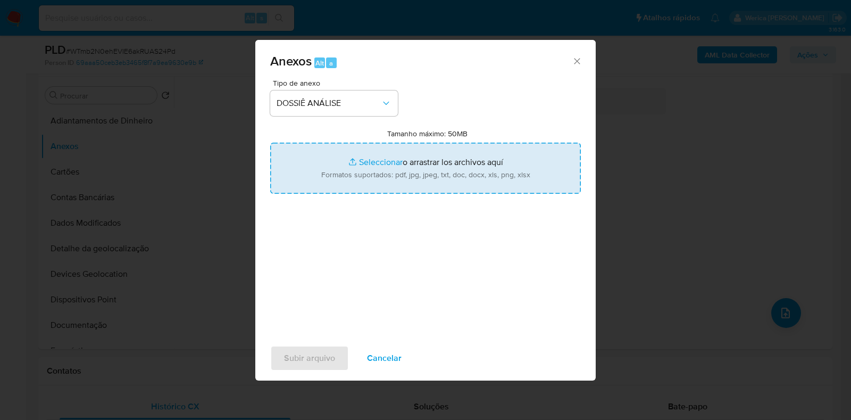
click at [369, 168] on input "Tamanho máximo: 50MB Seleccionar archivos" at bounding box center [425, 168] width 311 height 51
type input "C:\fakepath\Mulan 1514522778_2025_10_08_10_06_44.xlsx"
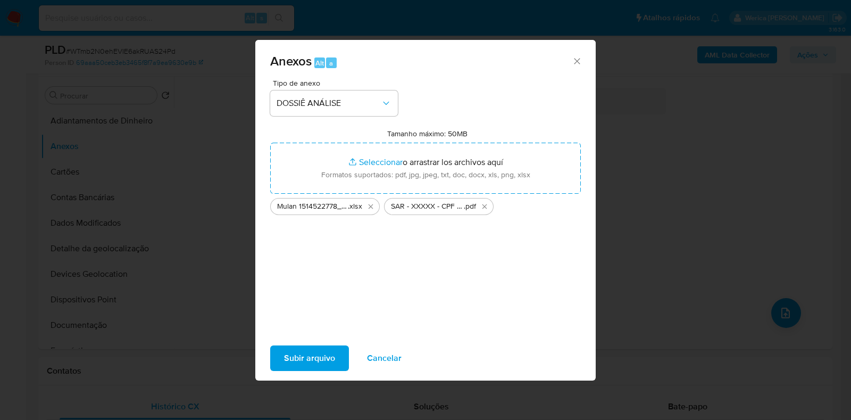
click at [311, 364] on span "Subir arquivo" at bounding box center [309, 357] width 51 height 23
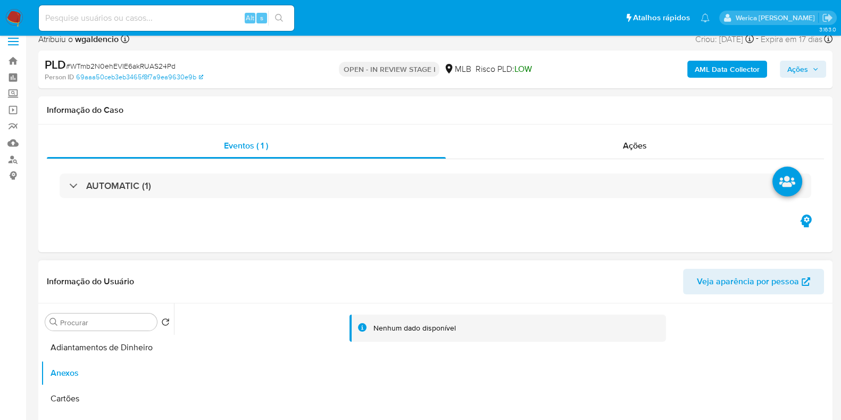
scroll to position [0, 0]
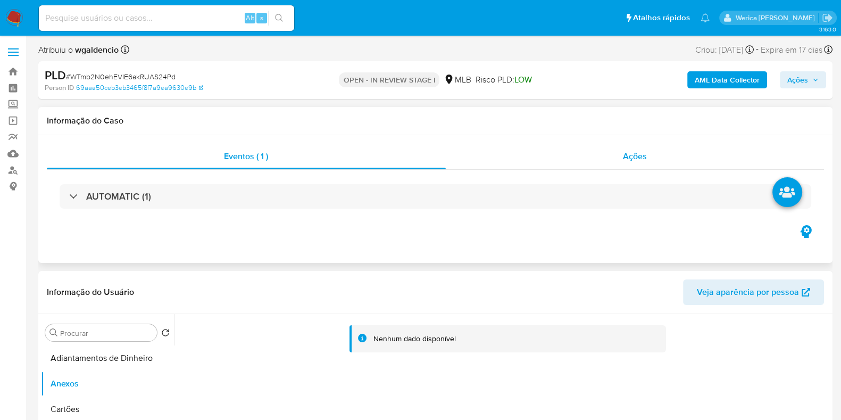
click at [632, 164] on div "Ações" at bounding box center [635, 157] width 379 height 26
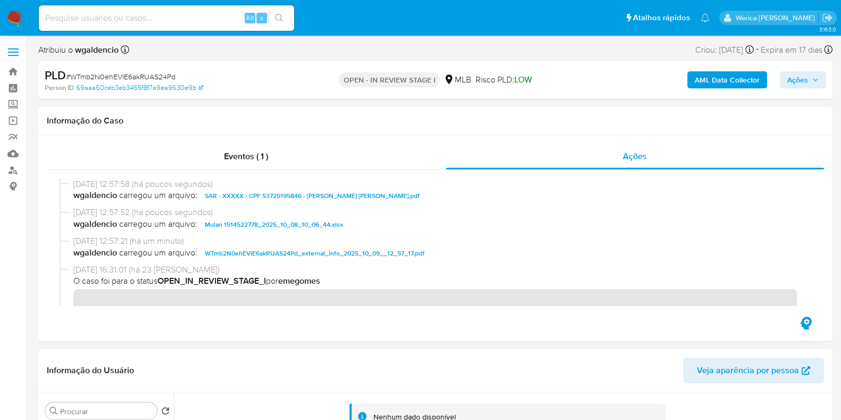
click at [811, 84] on span "Ações" at bounding box center [802, 79] width 31 height 15
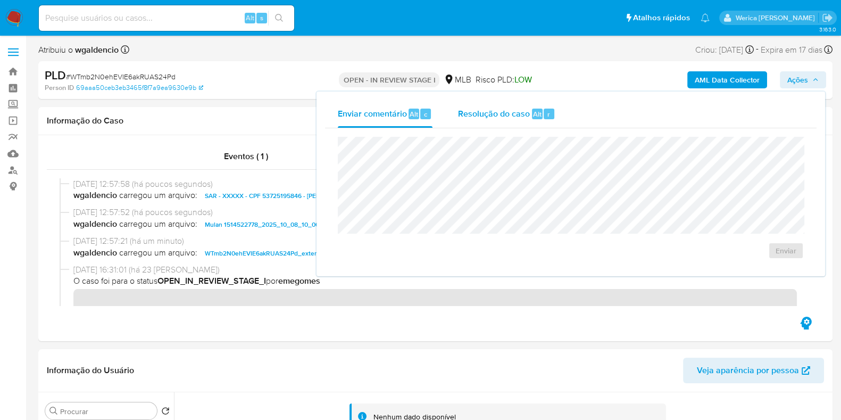
click at [537, 110] on span "Alt" at bounding box center [537, 114] width 9 height 10
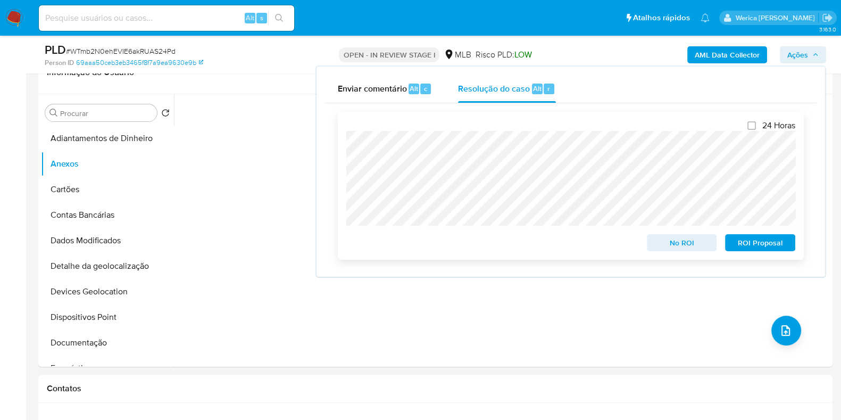
scroll to position [200, 0]
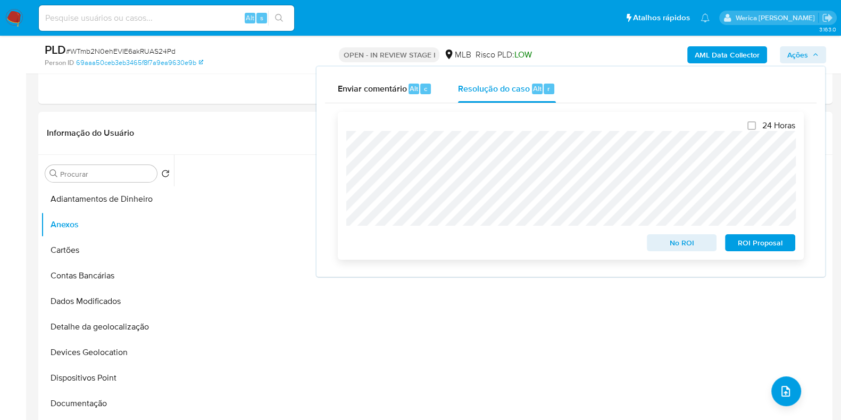
click at [755, 246] on span "ROI Proposal" at bounding box center [760, 242] width 55 height 15
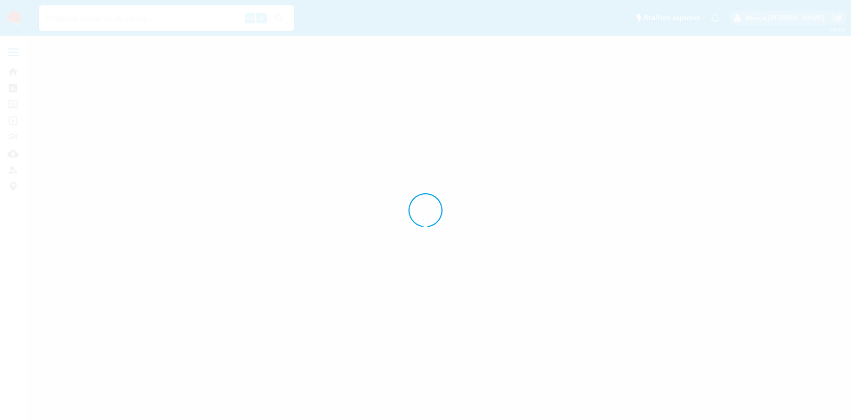
click at [645, 153] on div at bounding box center [425, 210] width 851 height 420
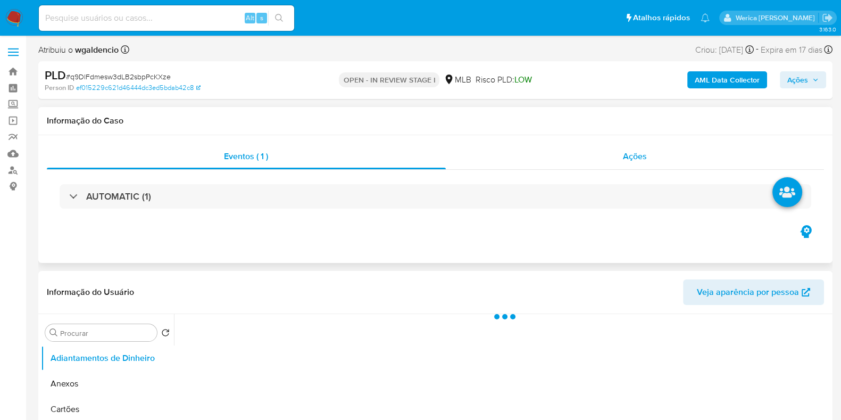
click at [646, 156] on span "Ações" at bounding box center [635, 156] width 24 height 12
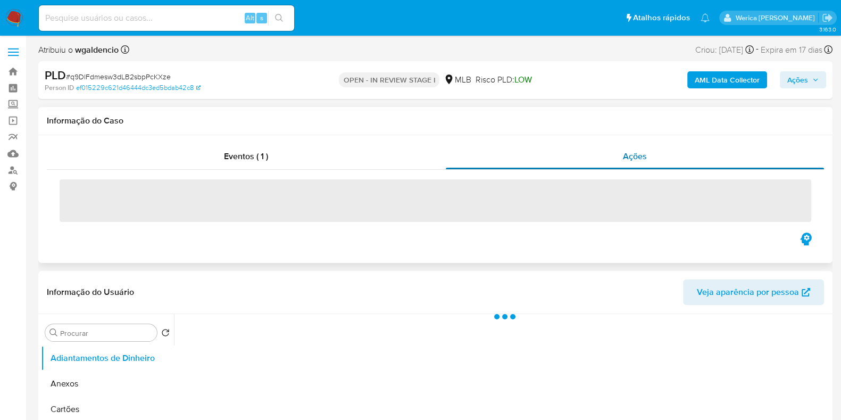
select select "10"
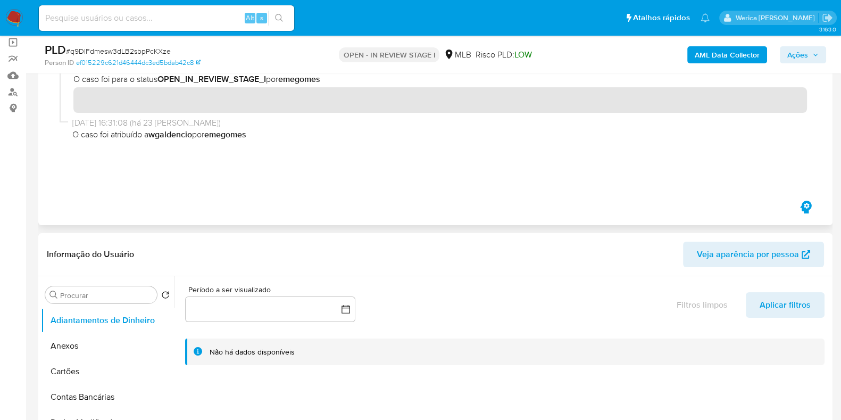
scroll to position [66, 0]
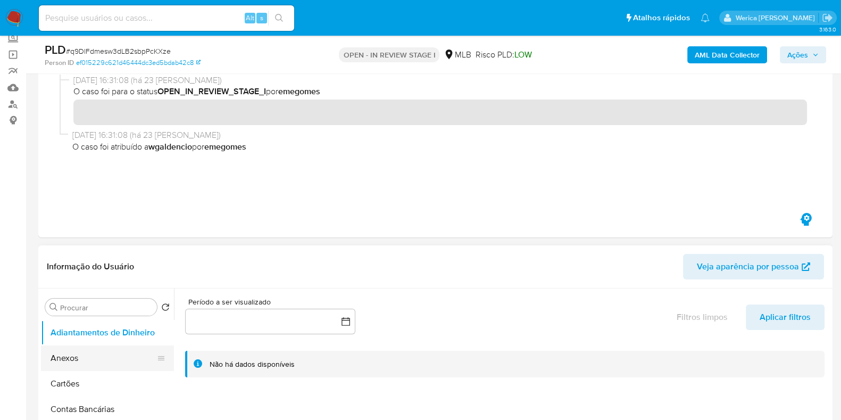
click at [85, 353] on button "Anexos" at bounding box center [103, 358] width 124 height 26
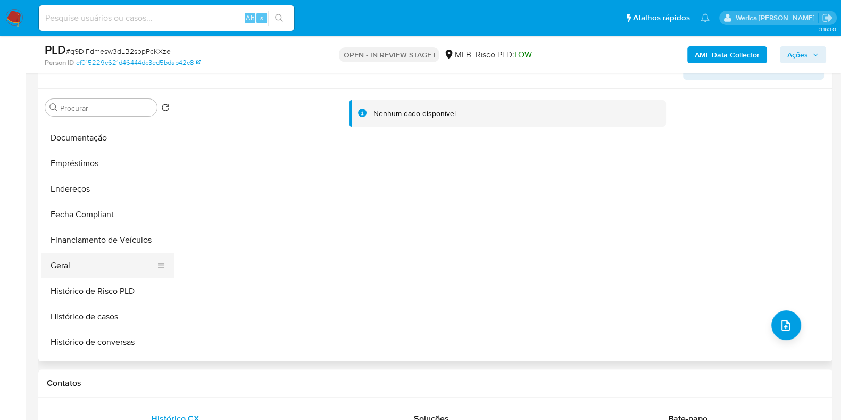
scroll to position [199, 0]
click at [97, 267] on button "Geral" at bounding box center [103, 266] width 124 height 26
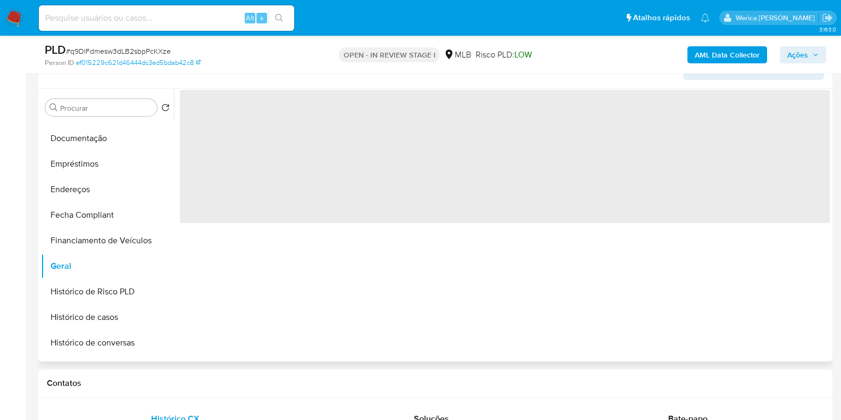
click at [312, 217] on span "‌" at bounding box center [505, 156] width 650 height 133
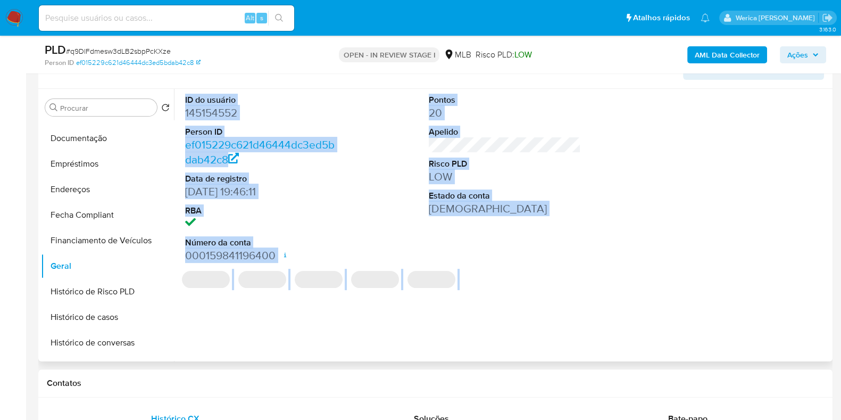
click at [312, 217] on dd at bounding box center [261, 223] width 152 height 15
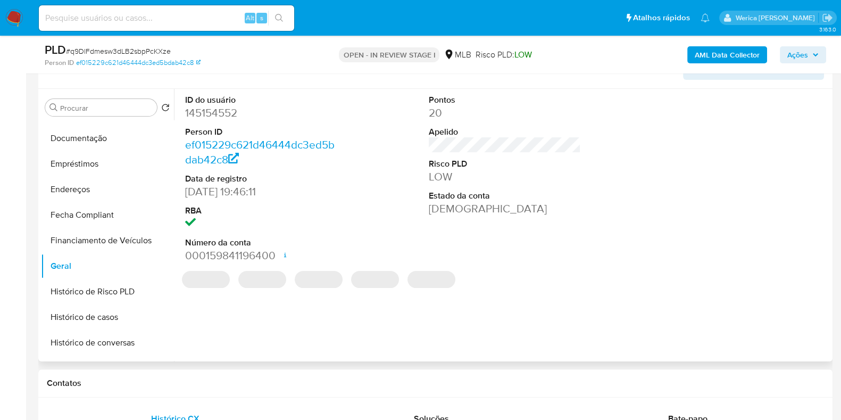
click at [227, 113] on dd "145154552" at bounding box center [261, 112] width 152 height 15
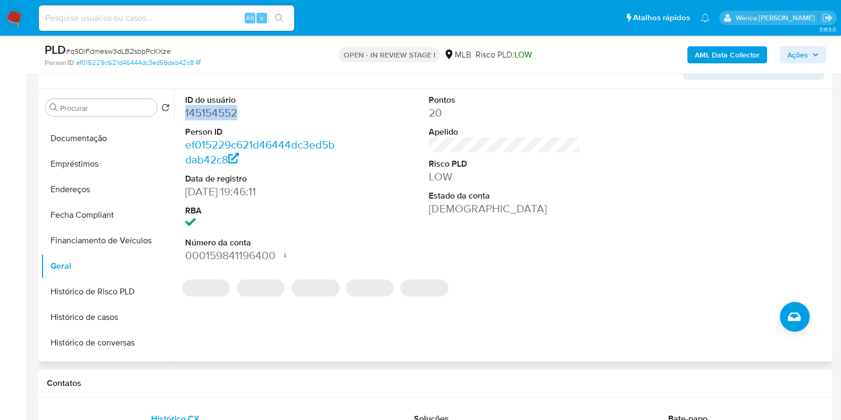
click at [227, 113] on dd "145154552" at bounding box center [261, 112] width 152 height 15
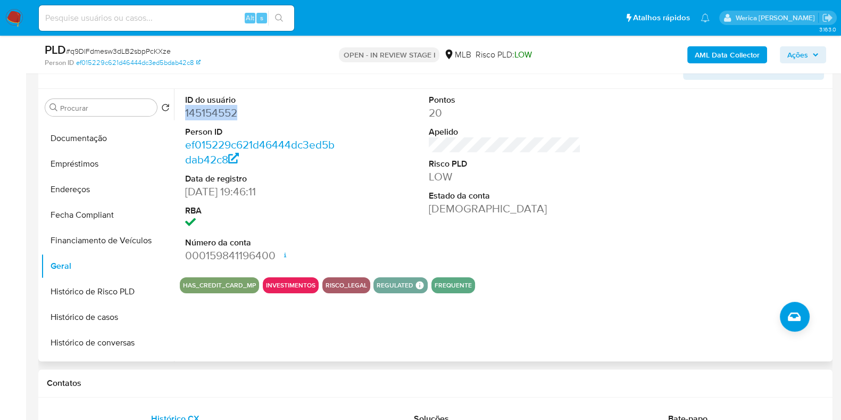
copy dd "145154552"
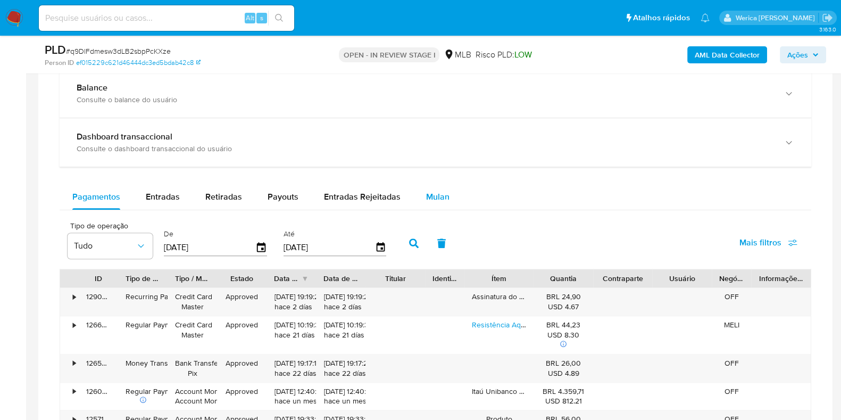
scroll to position [798, 0]
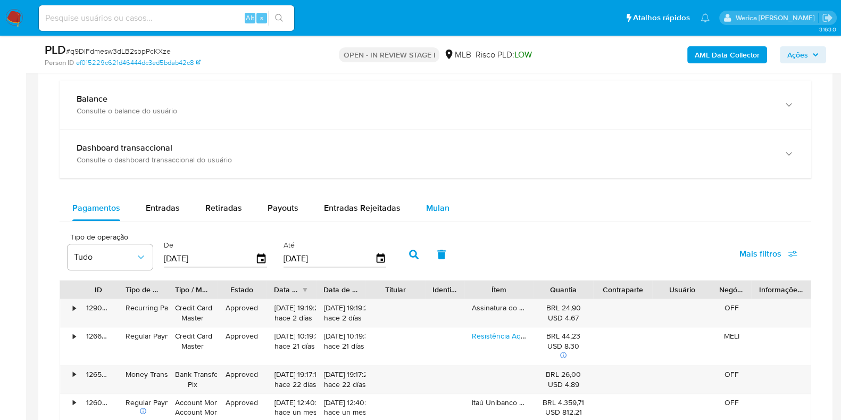
click at [436, 213] on div "Mulan" at bounding box center [437, 208] width 23 height 26
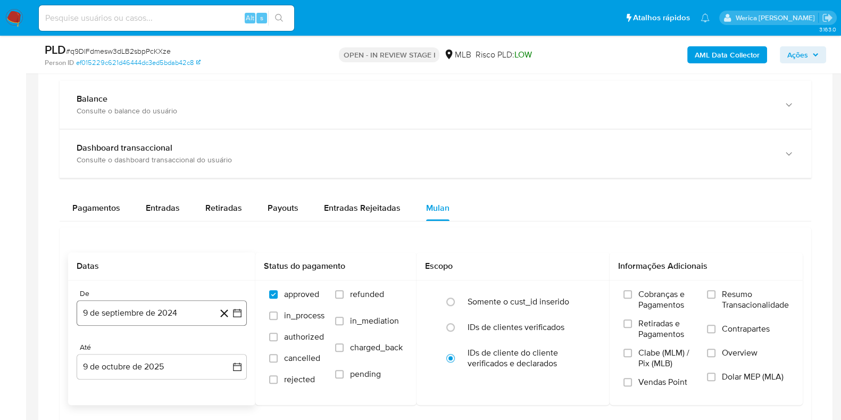
click at [166, 305] on button "9 de septiembre de 2024" at bounding box center [162, 313] width 170 height 26
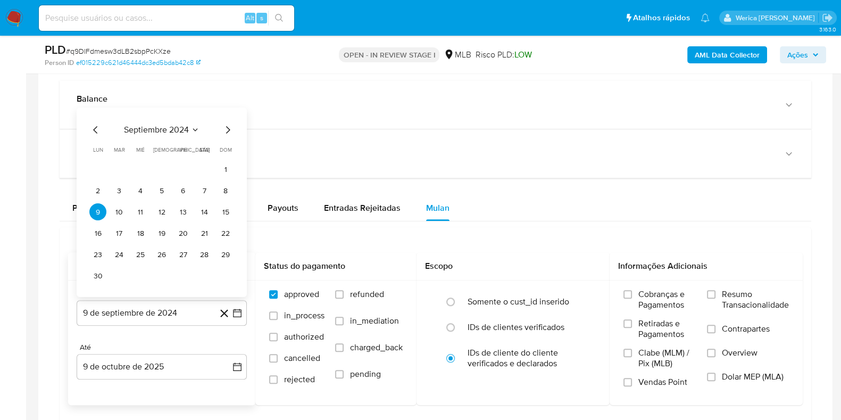
click at [185, 126] on span "septiembre 2024" at bounding box center [156, 129] width 65 height 11
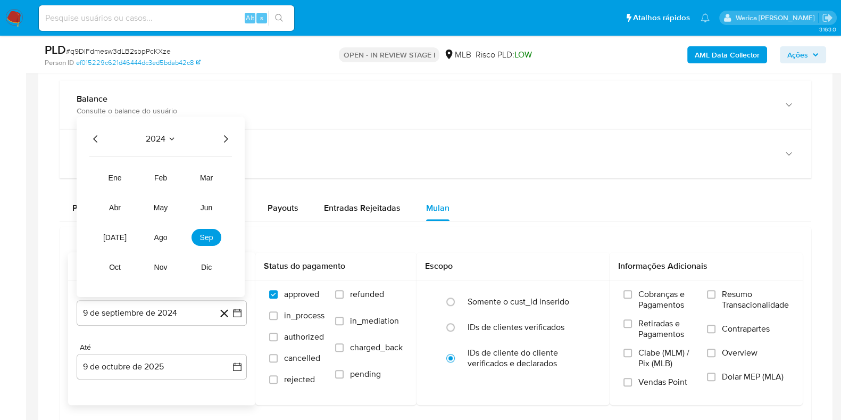
click at [222, 135] on icon "Año siguiente" at bounding box center [225, 138] width 13 height 13
click at [121, 235] on button "[DATE]" at bounding box center [115, 237] width 30 height 17
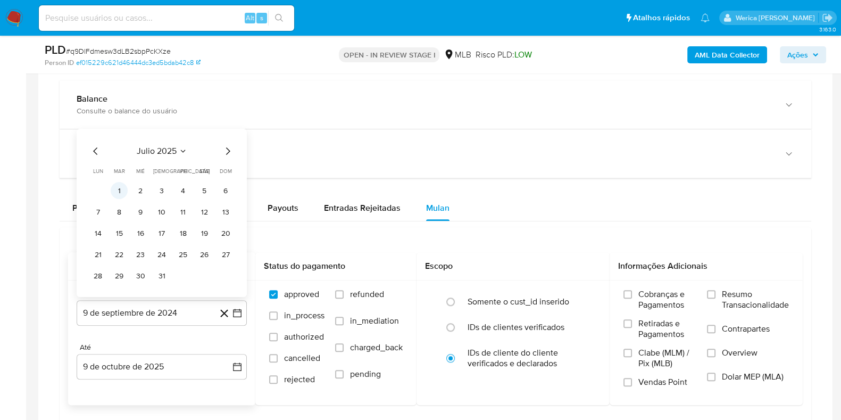
click at [123, 189] on button "1" at bounding box center [119, 190] width 17 height 17
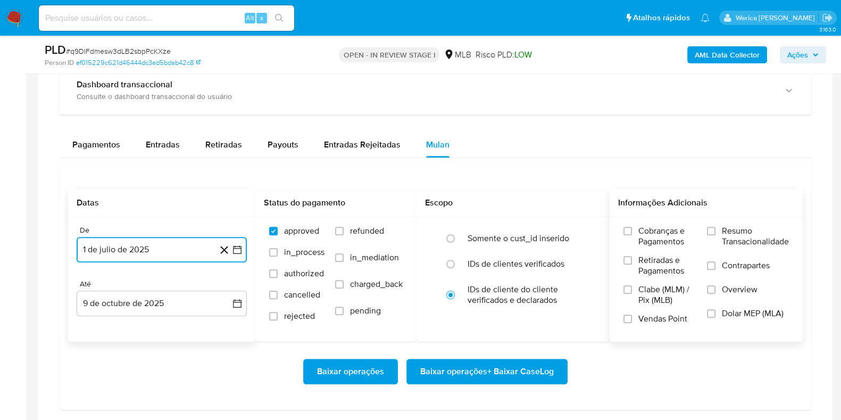
scroll to position [930, 0]
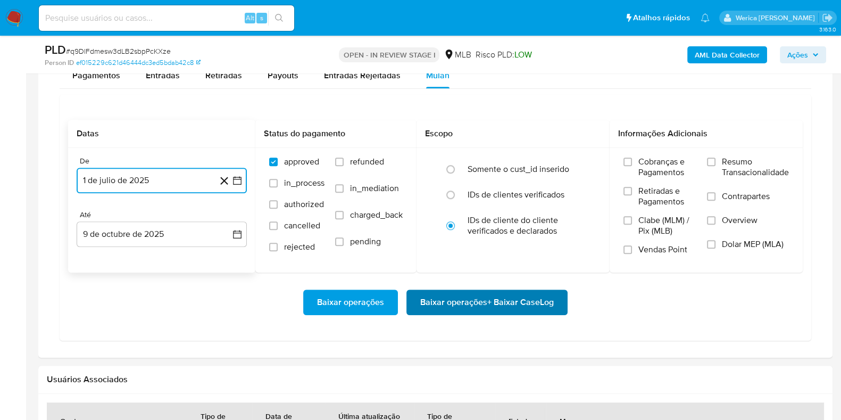
click at [480, 307] on span "Baixar operações + Baixar CaseLog" at bounding box center [487, 301] width 134 height 23
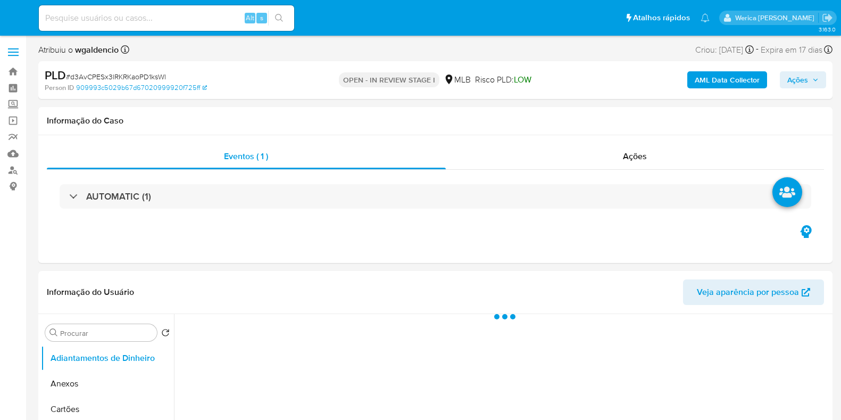
select select "10"
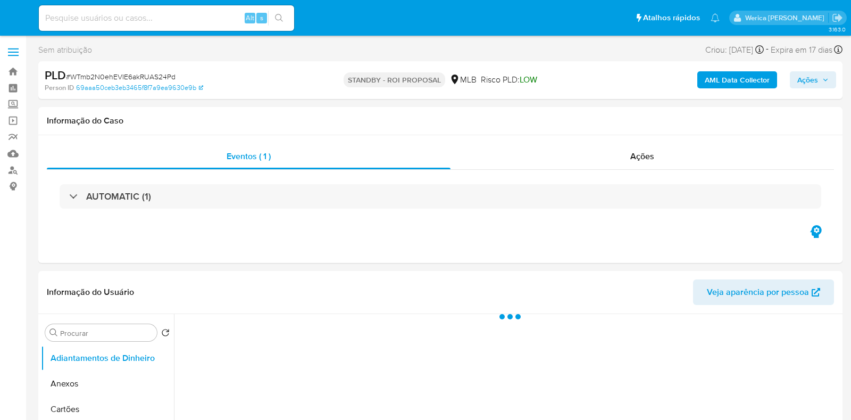
select select "10"
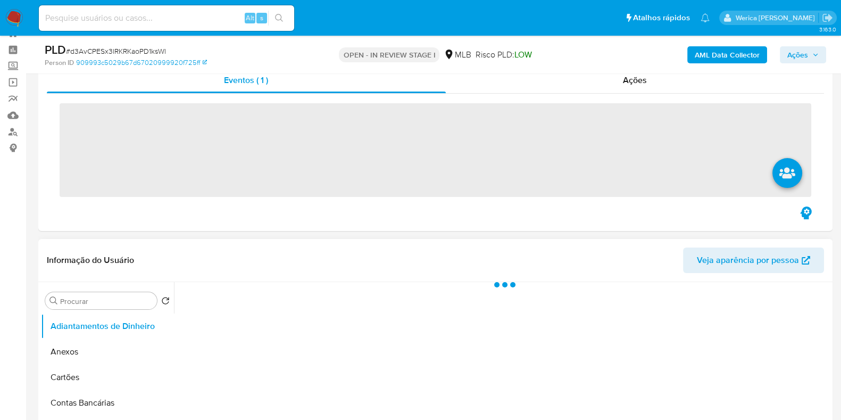
scroll to position [66, 0]
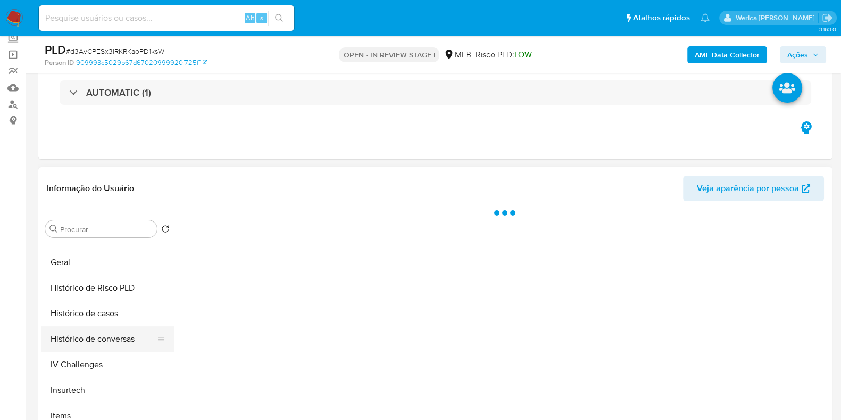
select select "10"
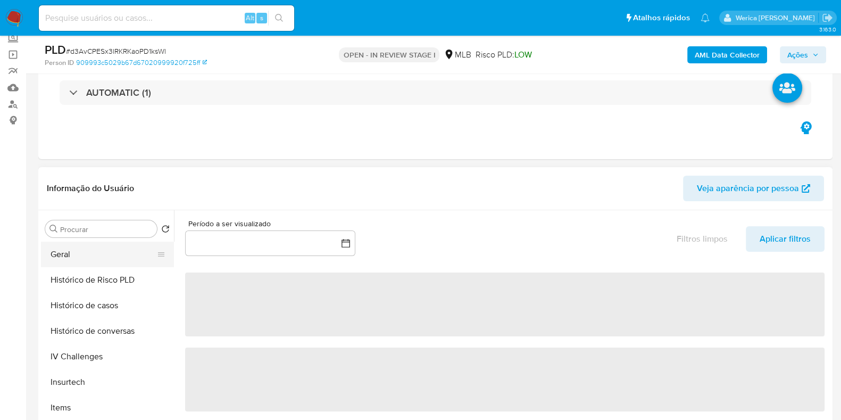
click at [82, 253] on button "Geral" at bounding box center [103, 255] width 124 height 26
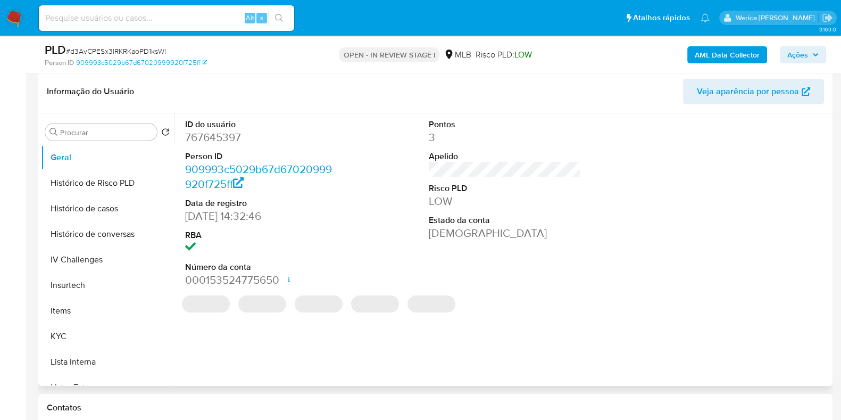
scroll to position [132, 0]
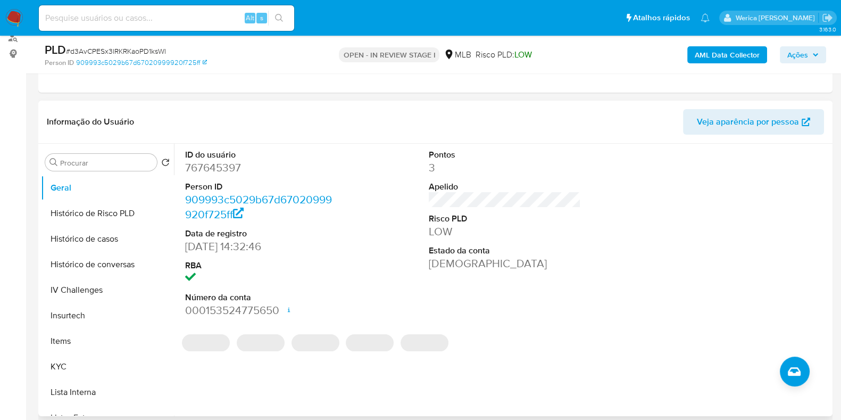
click at [217, 166] on dd "767645397" at bounding box center [261, 167] width 152 height 15
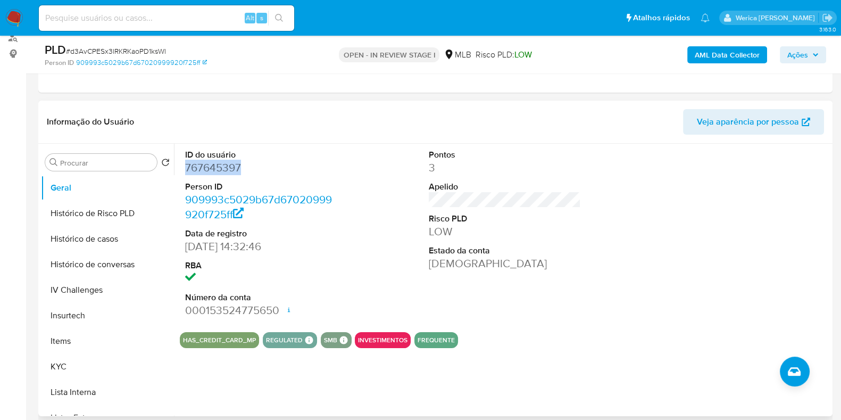
click at [217, 166] on dd "767645397" at bounding box center [261, 167] width 152 height 15
copy dd "767645397"
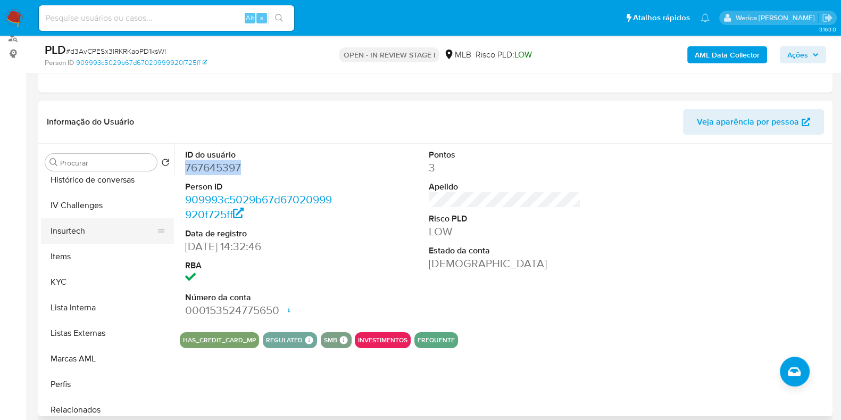
scroll to position [332, 0]
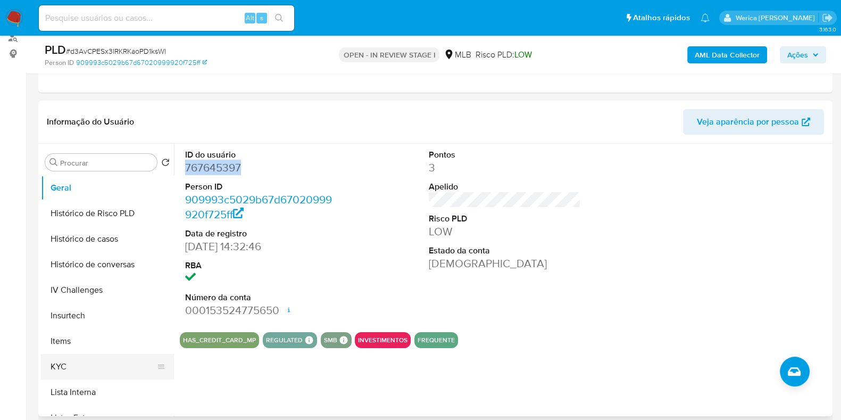
click at [79, 365] on button "KYC" at bounding box center [103, 367] width 124 height 26
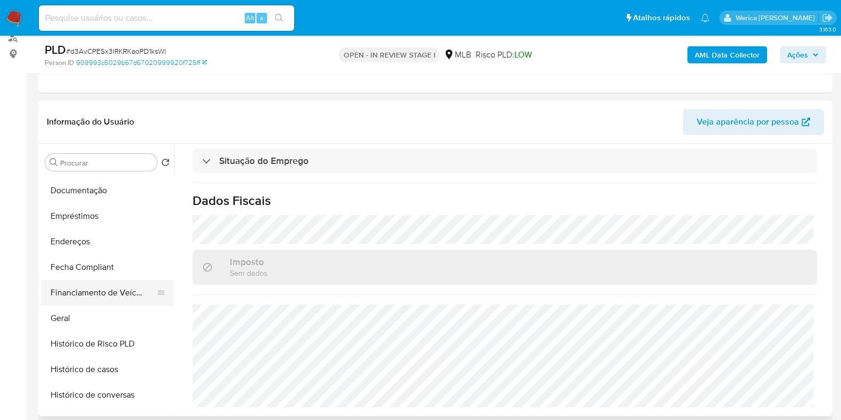
scroll to position [199, 0]
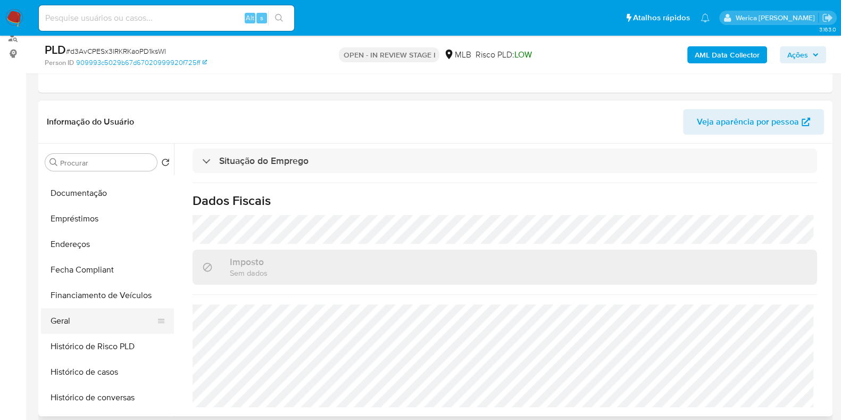
click at [101, 315] on button "Geral" at bounding box center [103, 321] width 124 height 26
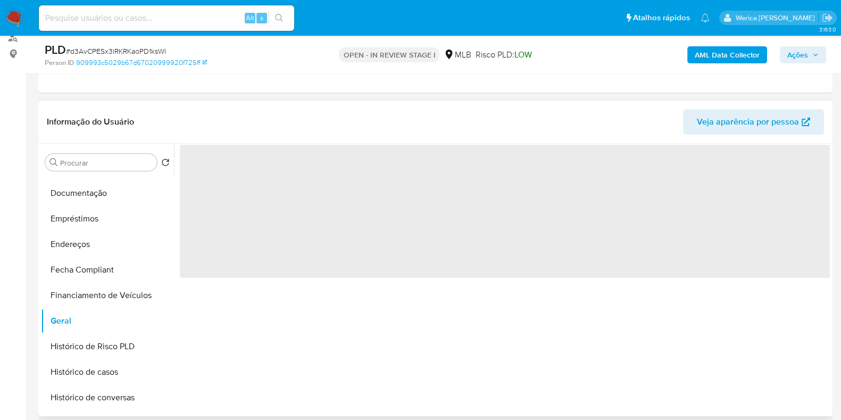
scroll to position [0, 0]
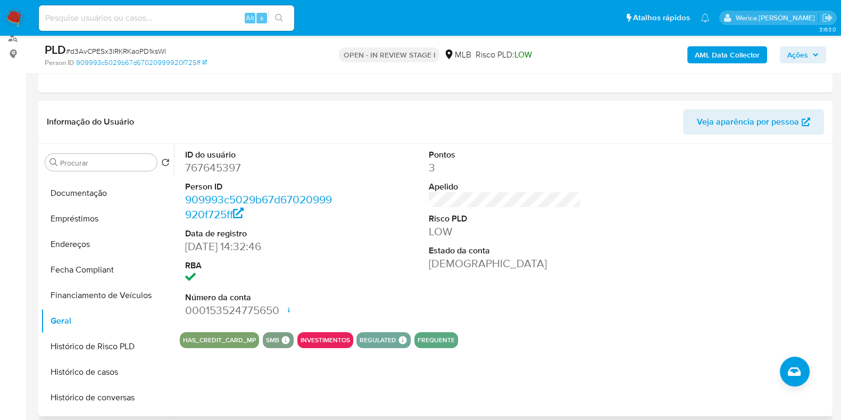
click at [714, 319] on div at bounding box center [749, 234] width 163 height 180
click at [708, 319] on div at bounding box center [749, 234] width 163 height 180
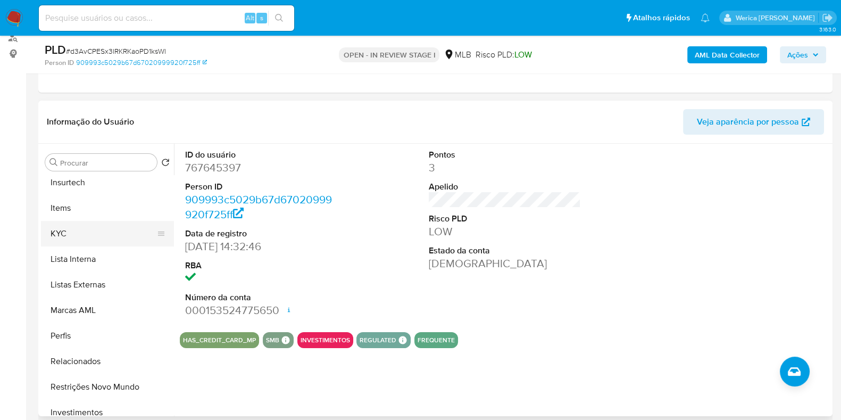
click at [76, 238] on button "KYC" at bounding box center [103, 234] width 124 height 26
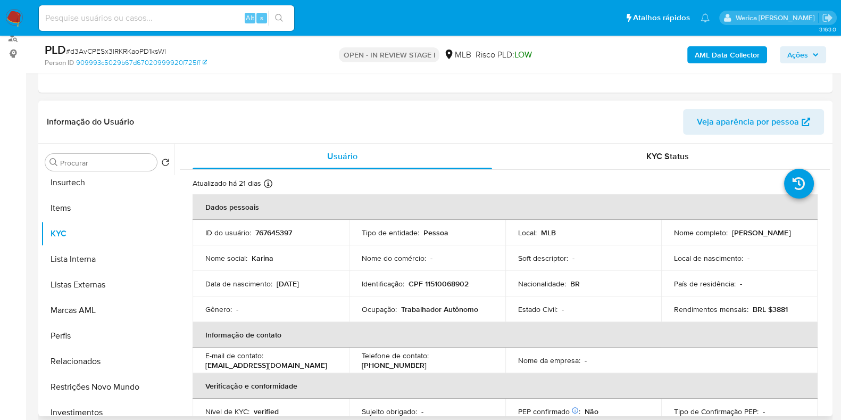
drag, startPoint x: 672, startPoint y: 277, endPoint x: 661, endPoint y: 238, distance: 39.9
click at [672, 277] on td "País de residência : -" at bounding box center [739, 284] width 156 height 26
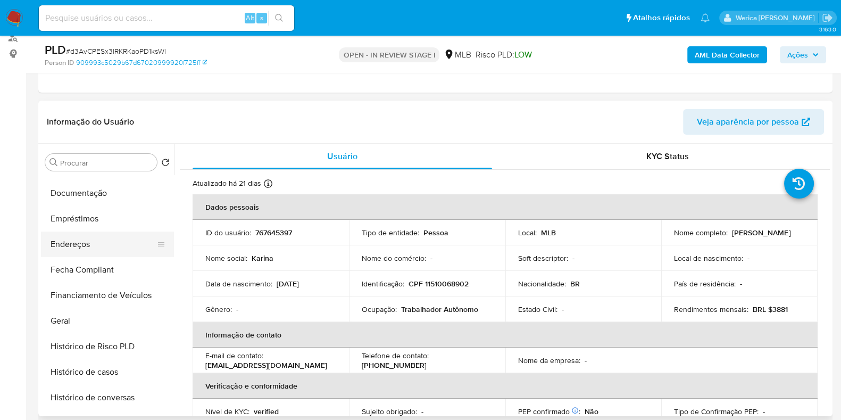
click at [92, 234] on button "Endereços" at bounding box center [103, 244] width 124 height 26
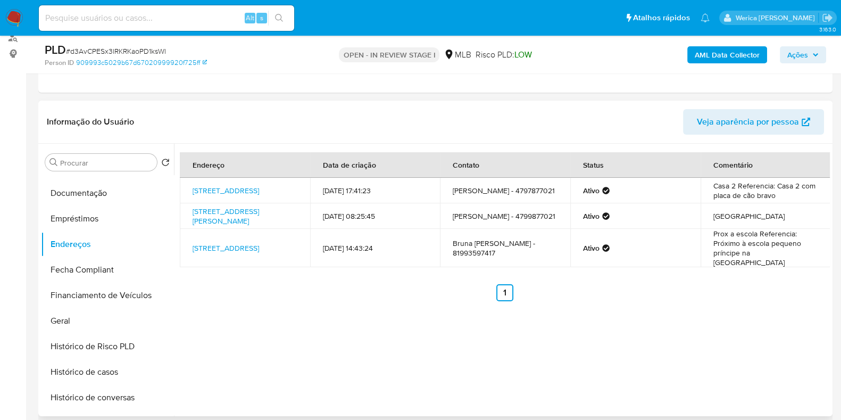
click at [795, 349] on div "Endereço Data de criação Contato Status Comentário Rua Da Felicidade 222, Ibiún…" at bounding box center [502, 280] width 656 height 272
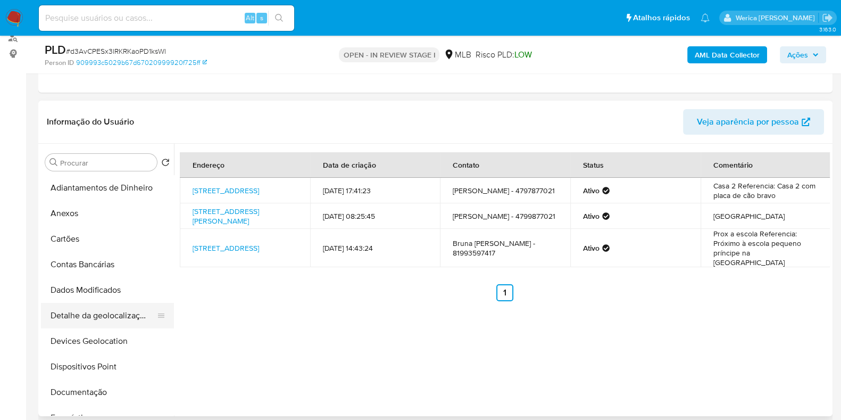
click at [114, 315] on button "Detalhe da geolocalização" at bounding box center [103, 316] width 124 height 26
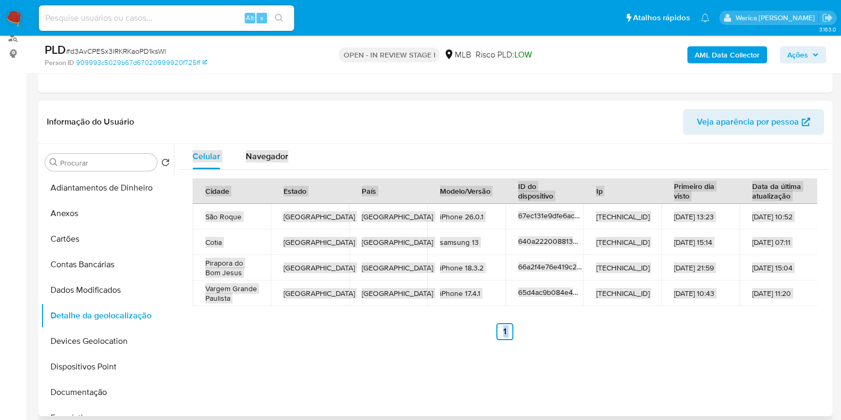
click at [778, 378] on div "Celular Navegador Cidade Estado País Modelo/Versão ID do dispositivo Ip Primeir…" at bounding box center [502, 280] width 656 height 272
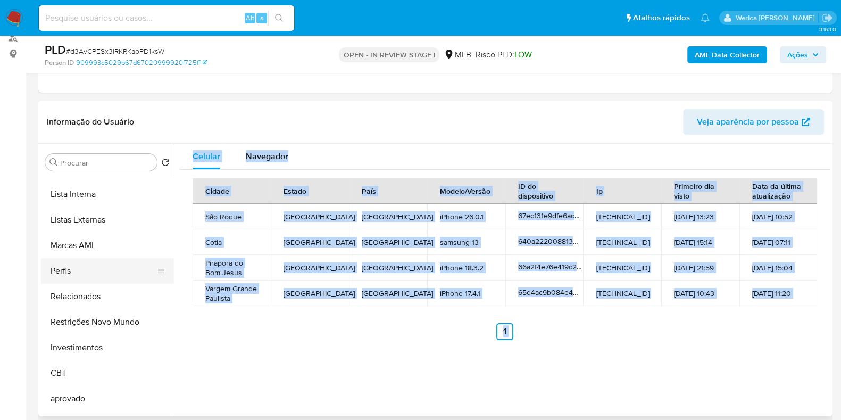
scroll to position [531, 0]
click at [96, 321] on button "Restrições Novo Mundo" at bounding box center [107, 321] width 133 height 26
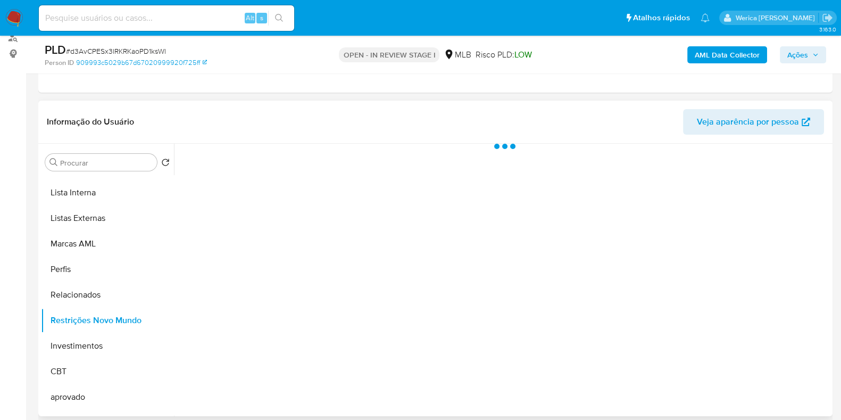
click at [367, 325] on div at bounding box center [502, 280] width 656 height 272
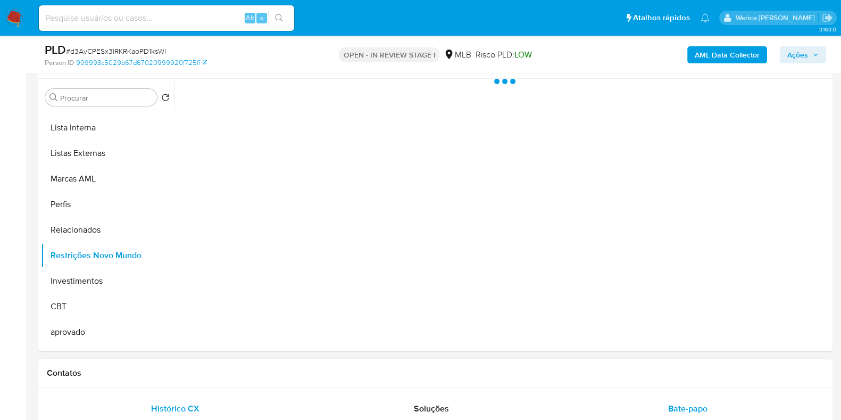
scroll to position [200, 0]
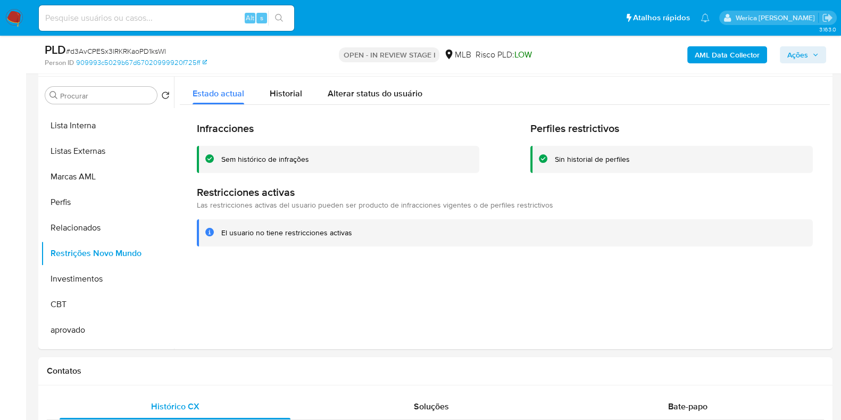
drag, startPoint x: 305, startPoint y: 81, endPoint x: 285, endPoint y: 85, distance: 20.7
click at [302, 82] on button "Historial" at bounding box center [286, 91] width 58 height 28
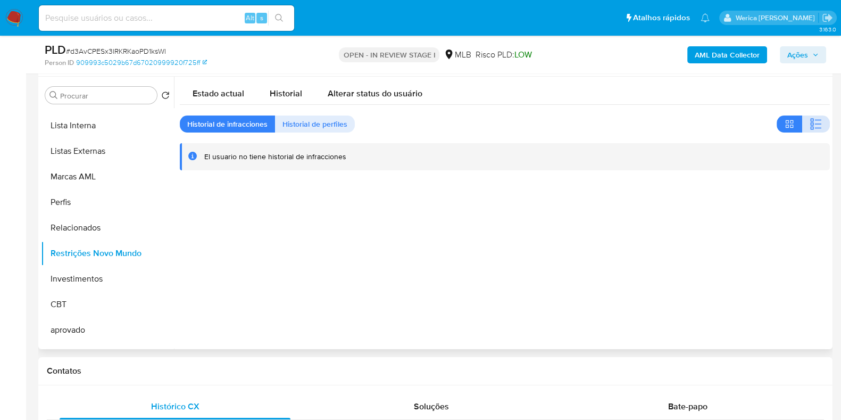
click at [811, 129] on icon "button" at bounding box center [816, 124] width 13 height 13
drag, startPoint x: 638, startPoint y: 235, endPoint x: 639, endPoint y: 58, distance: 176.6
click at [638, 235] on div at bounding box center [502, 213] width 656 height 272
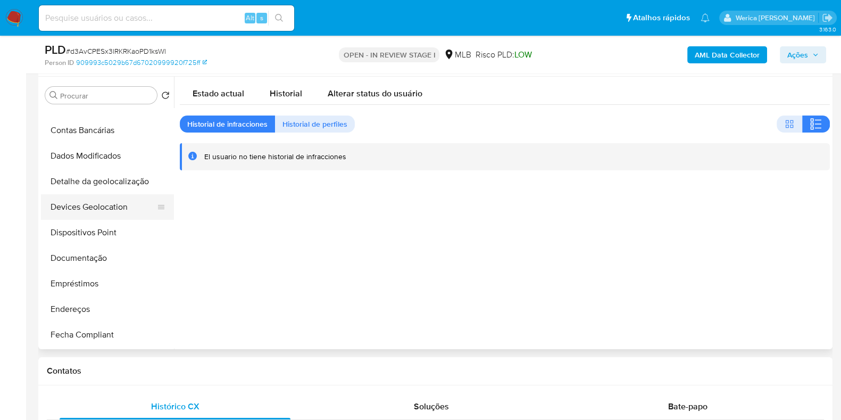
scroll to position [66, 0]
click at [113, 214] on button "Devices Geolocation" at bounding box center [103, 208] width 124 height 26
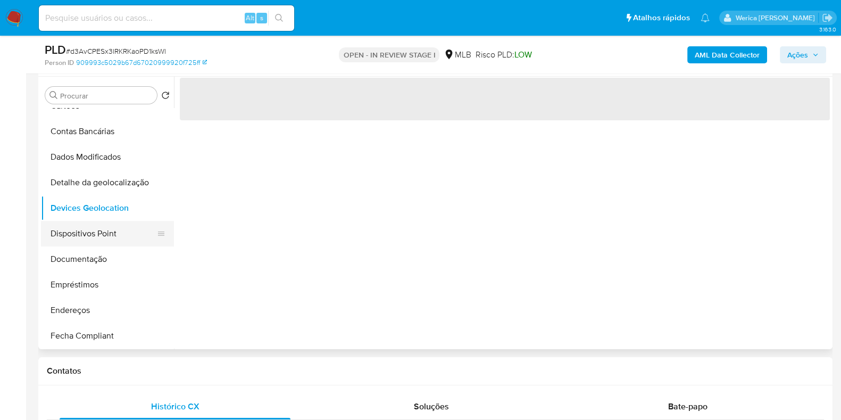
click at [113, 236] on button "Dispositivos Point" at bounding box center [103, 234] width 124 height 26
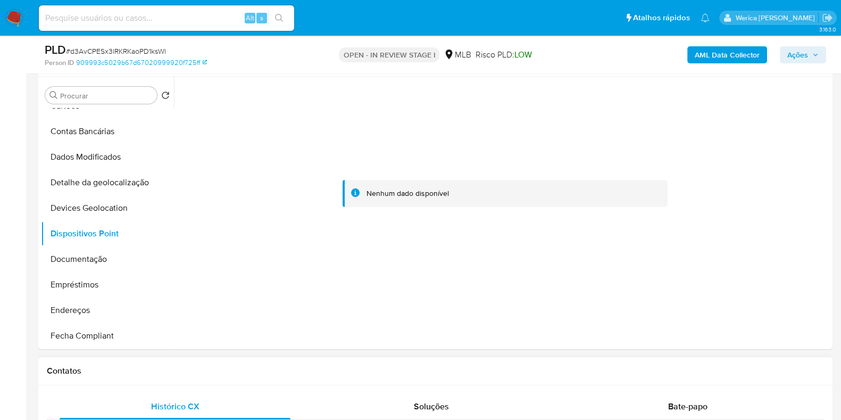
drag, startPoint x: 520, startPoint y: 328, endPoint x: 555, endPoint y: 389, distance: 70.5
click at [520, 328] on div at bounding box center [502, 213] width 656 height 272
drag, startPoint x: 691, startPoint y: 174, endPoint x: 694, endPoint y: 114, distance: 59.7
click at [691, 169] on div at bounding box center [505, 194] width 650 height 234
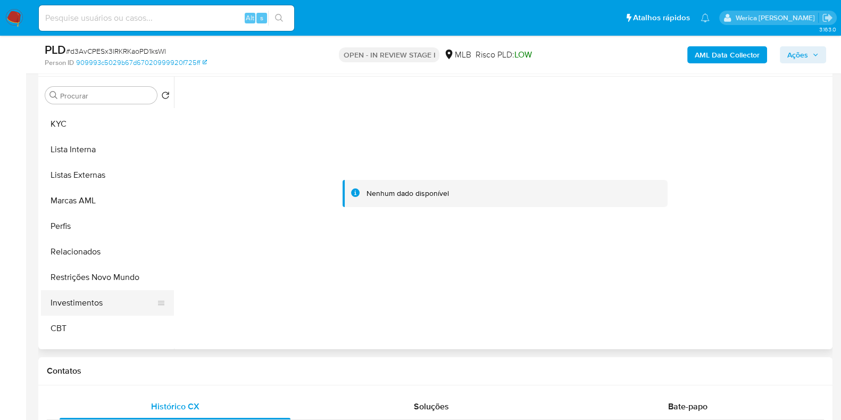
scroll to position [531, 0]
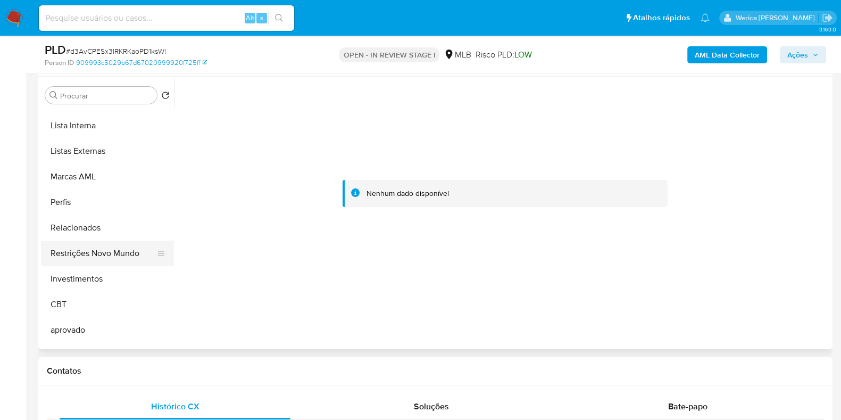
click at [121, 246] on button "Restrições Novo Mundo" at bounding box center [103, 253] width 124 height 26
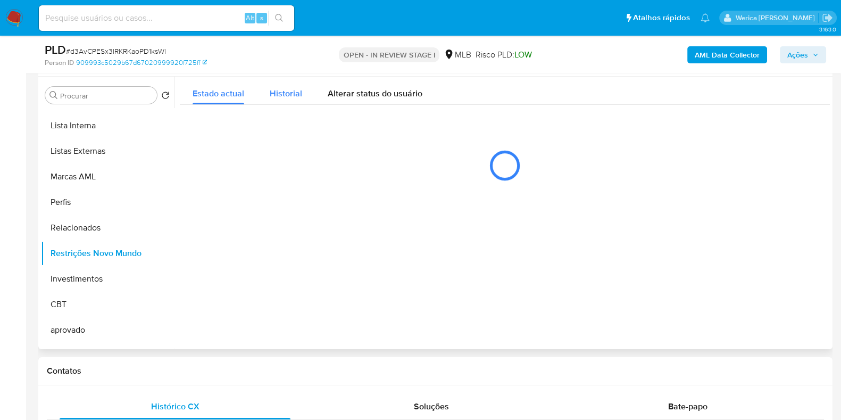
click at [279, 95] on span "Historial" at bounding box center [286, 93] width 32 height 12
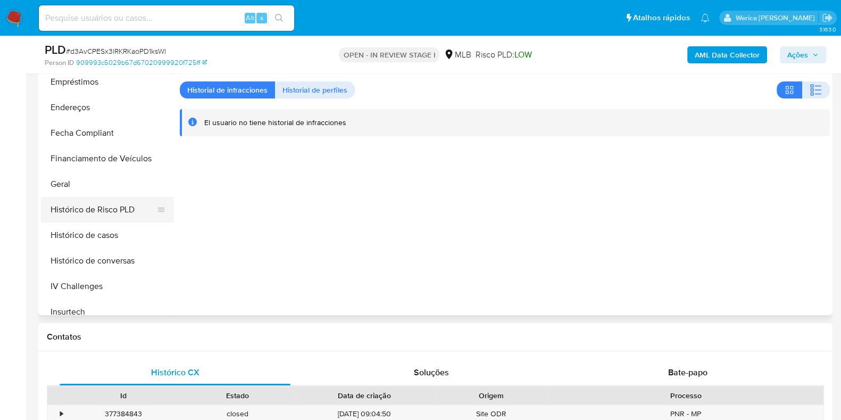
scroll to position [200, 0]
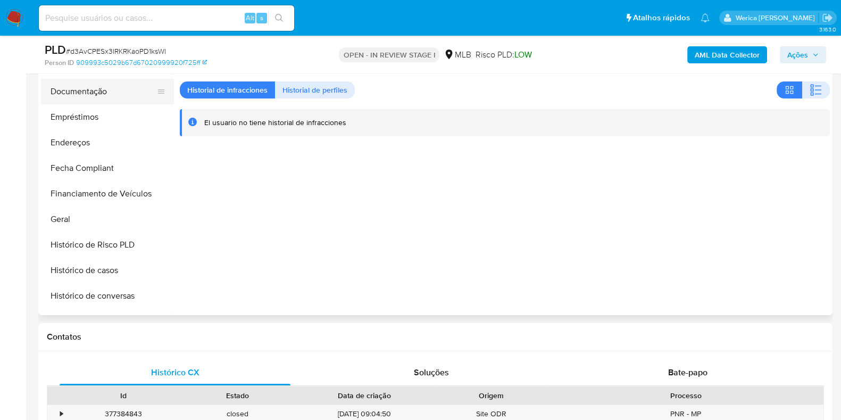
click at [121, 97] on button "Documentação" at bounding box center [103, 92] width 124 height 26
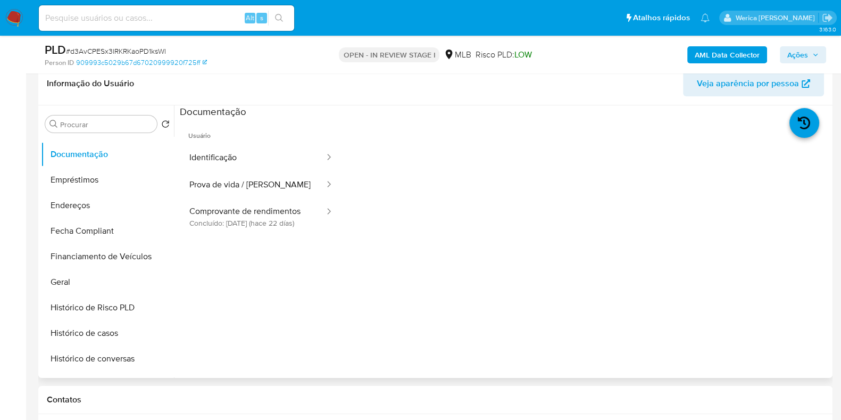
scroll to position [101, 0]
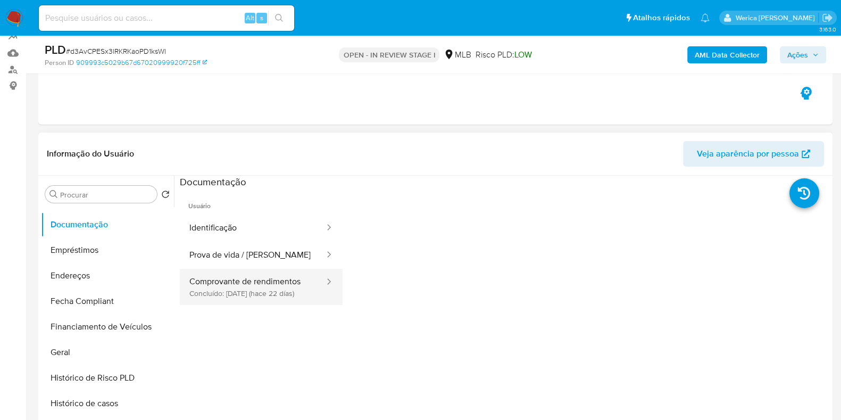
click at [221, 272] on button "Comprovante de rendimentos Concluído: 17/09/2025 (hace 22 días)" at bounding box center [253, 287] width 146 height 36
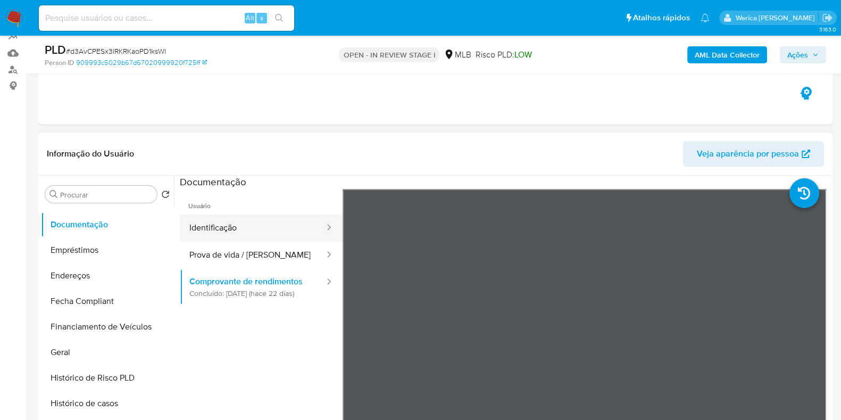
click at [267, 228] on button "Identificação" at bounding box center [253, 227] width 146 height 27
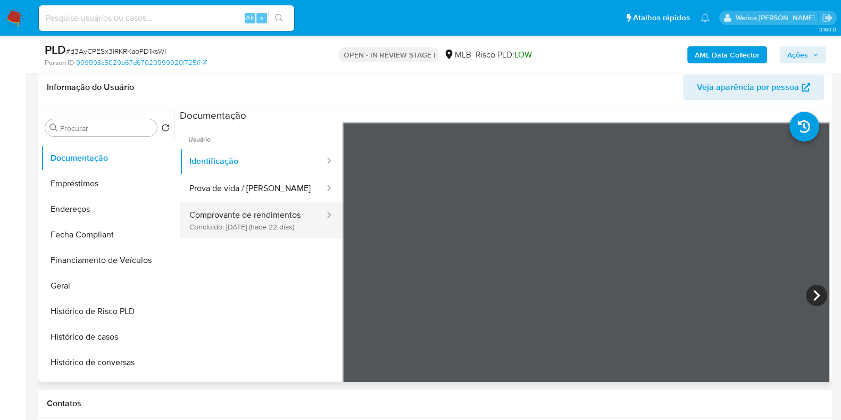
scroll to position [65, 0]
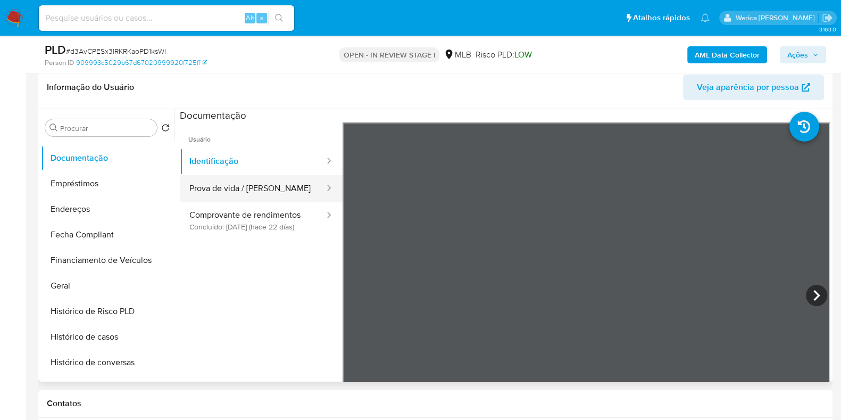
click at [250, 190] on button "Prova de vida / [PERSON_NAME]" at bounding box center [253, 188] width 146 height 27
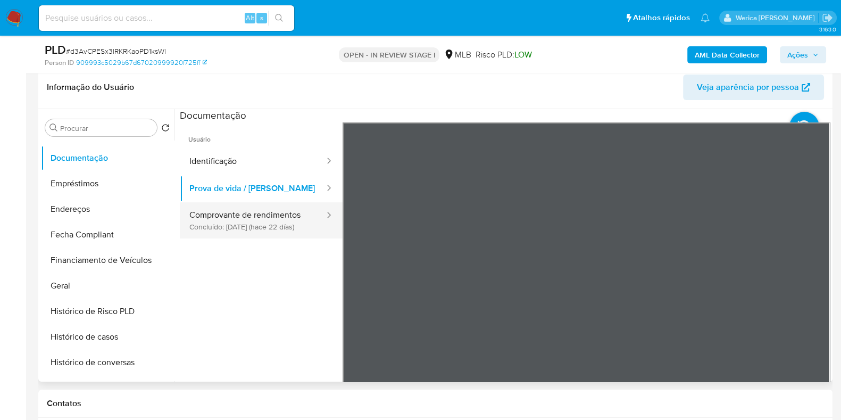
click at [282, 217] on button "Comprovante de rendimentos Concluído: 17/09/2025 (hace 22 días)" at bounding box center [253, 220] width 146 height 36
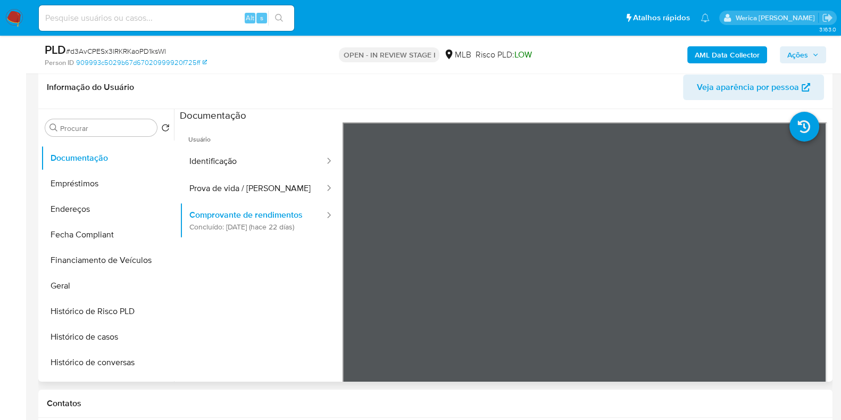
drag, startPoint x: 478, startPoint y: 97, endPoint x: 485, endPoint y: 101, distance: 7.4
click at [478, 96] on header "Informação do Usuário Veja aparência por pessoa" at bounding box center [435, 87] width 777 height 26
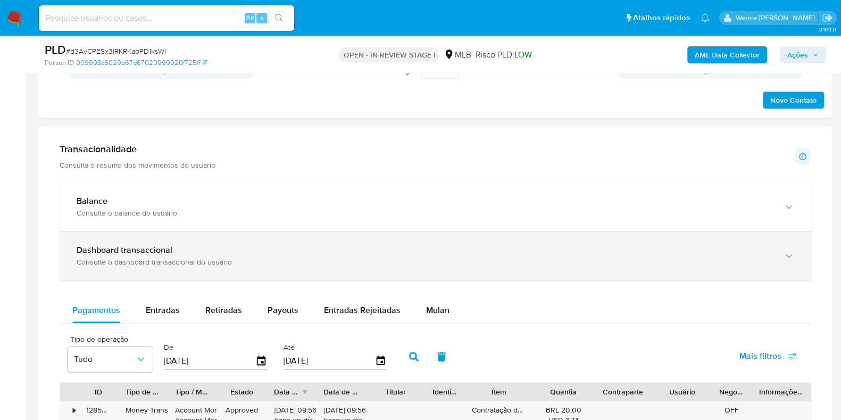
scroll to position [566, 0]
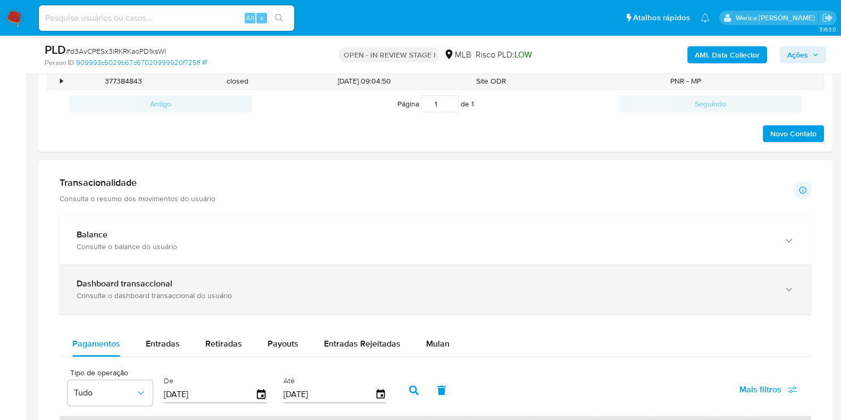
click at [203, 284] on div "Dashboard transaccional" at bounding box center [425, 283] width 696 height 11
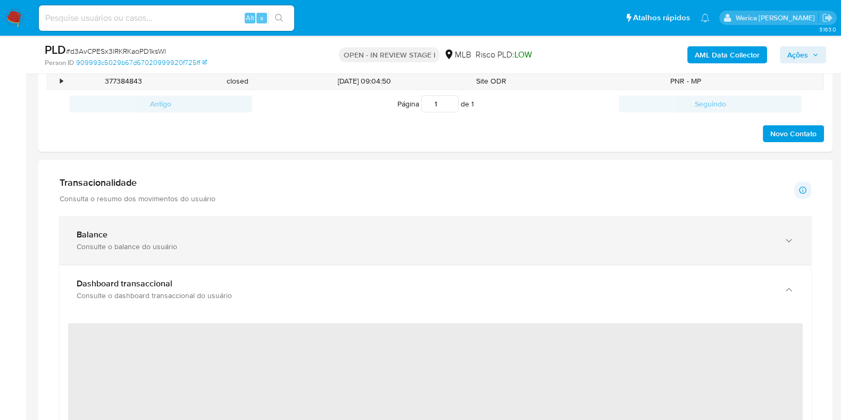
click at [203, 243] on div "Consulte o balance do usuário" at bounding box center [425, 247] width 696 height 10
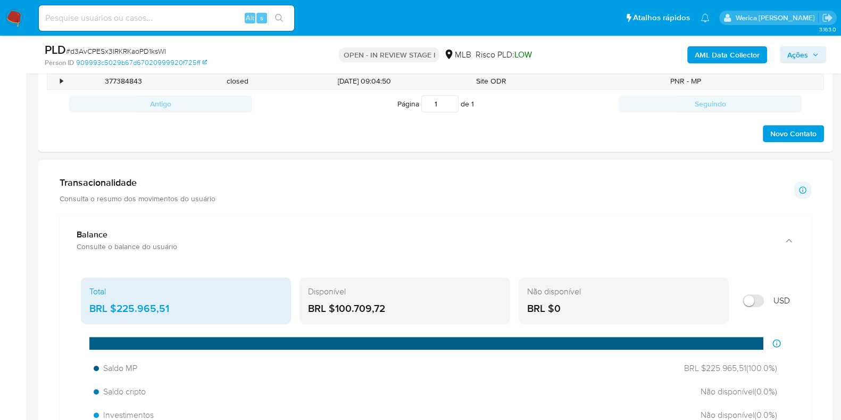
drag, startPoint x: 117, startPoint y: 305, endPoint x: 193, endPoint y: 305, distance: 76.6
click at [193, 305] on div "BRL $225.965,51" at bounding box center [185, 309] width 193 height 14
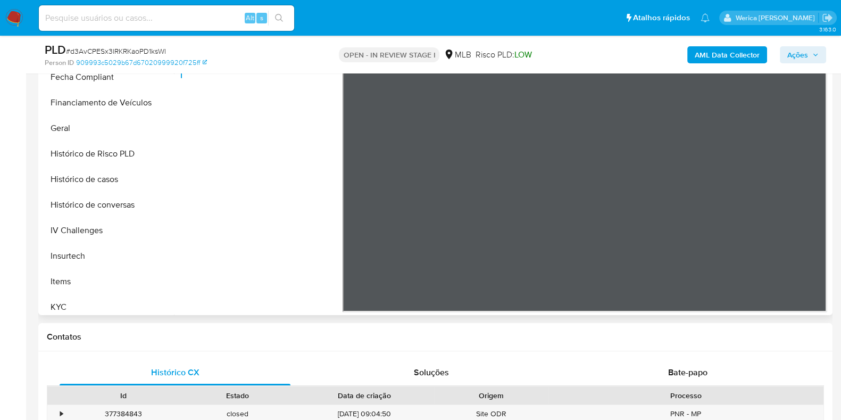
scroll to position [465, 0]
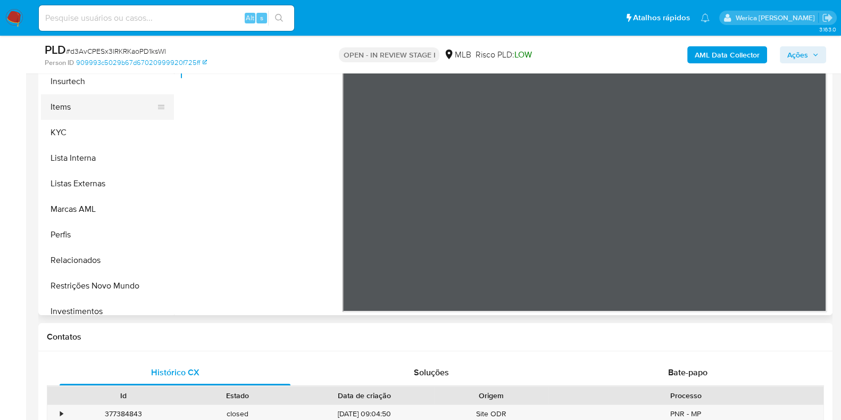
click at [97, 118] on button "Items" at bounding box center [103, 107] width 124 height 26
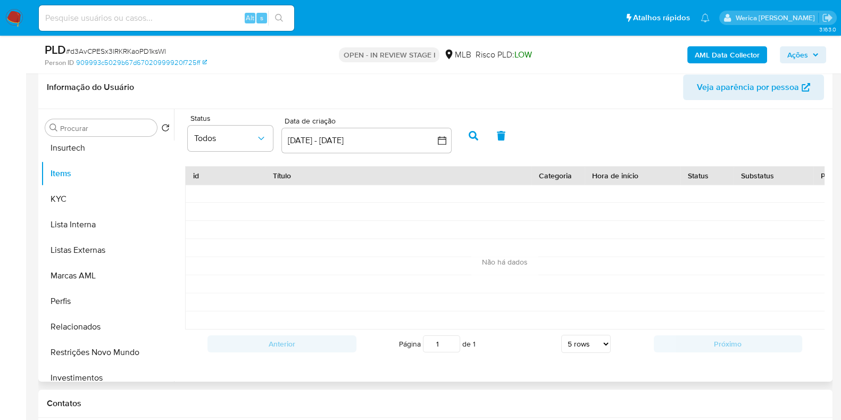
scroll to position [2, 0]
click at [78, 203] on button "KYC" at bounding box center [103, 199] width 124 height 26
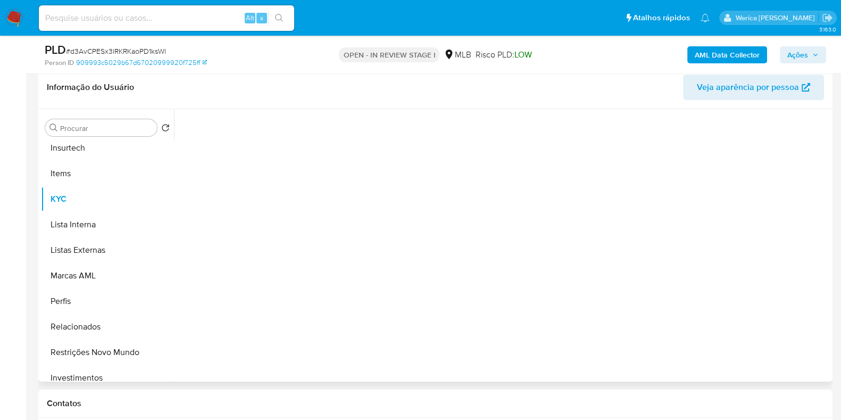
scroll to position [0, 0]
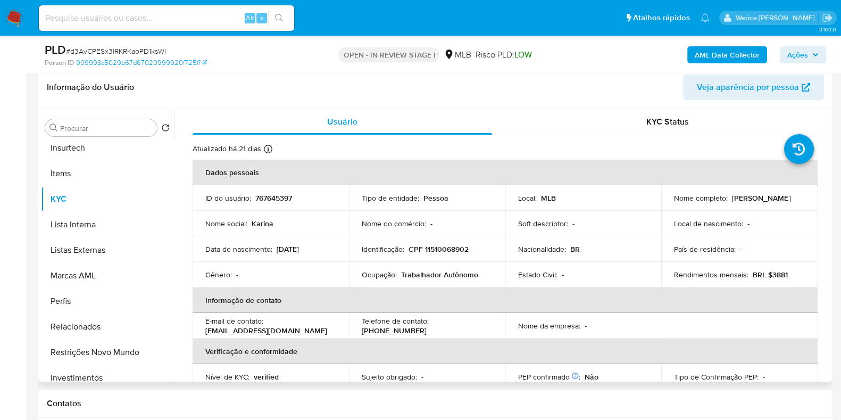
click at [426, 278] on p "Trabalhador Autônomo" at bounding box center [439, 275] width 77 height 10
copy div "Ocupação : Trabalhador Autônomo"
click at [699, 52] on b "AML Data Collector" at bounding box center [727, 54] width 65 height 17
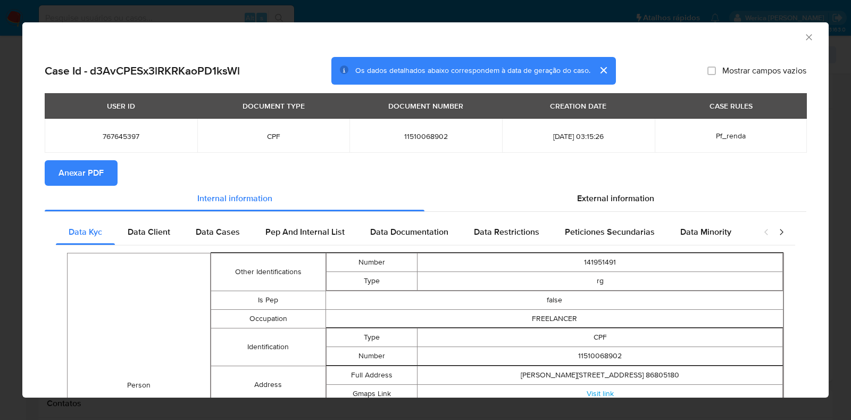
click at [94, 179] on span "Anexar PDF" at bounding box center [81, 172] width 45 height 23
click at [802, 29] on div "AML Data Collector" at bounding box center [425, 35] width 807 height 27
click at [804, 39] on icon "Fechar a janela" at bounding box center [809, 37] width 11 height 11
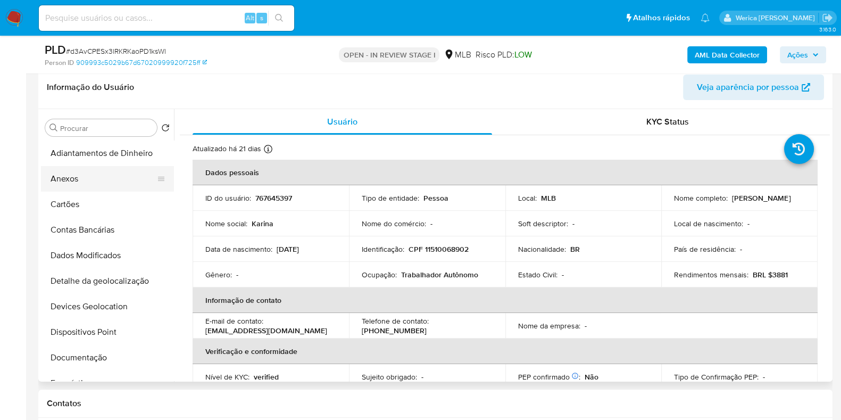
click at [82, 177] on button "Anexos" at bounding box center [103, 179] width 124 height 26
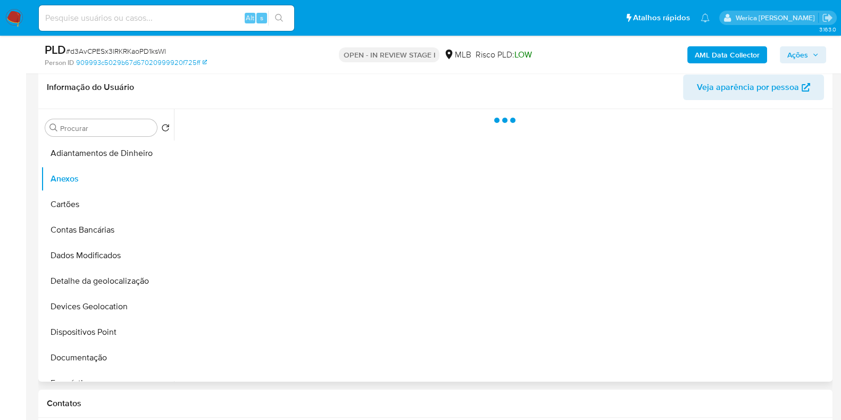
click at [648, 234] on div at bounding box center [502, 245] width 656 height 272
click at [665, 262] on div at bounding box center [502, 245] width 656 height 272
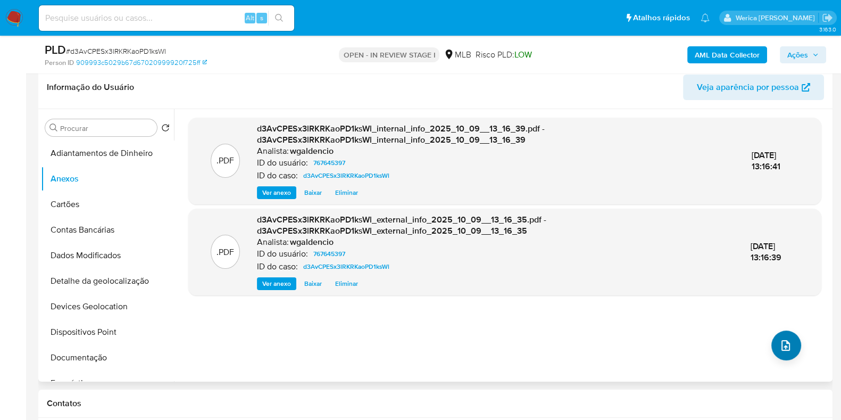
click at [767, 348] on div ".PDF d3AvCPESx3lRKRKaoPD1ksWl_internal_info_2025_10_09__13_16_39.pdf - d3AvCPES…" at bounding box center [504, 245] width 633 height 255
click at [758, 359] on div ".PDF d3AvCPESx3lRKRKaoPD1ksWl_internal_info_2025_10_09__13_16_39.pdf - d3AvCPES…" at bounding box center [504, 245] width 633 height 255
click at [785, 350] on icon "upload-file" at bounding box center [785, 345] width 13 height 13
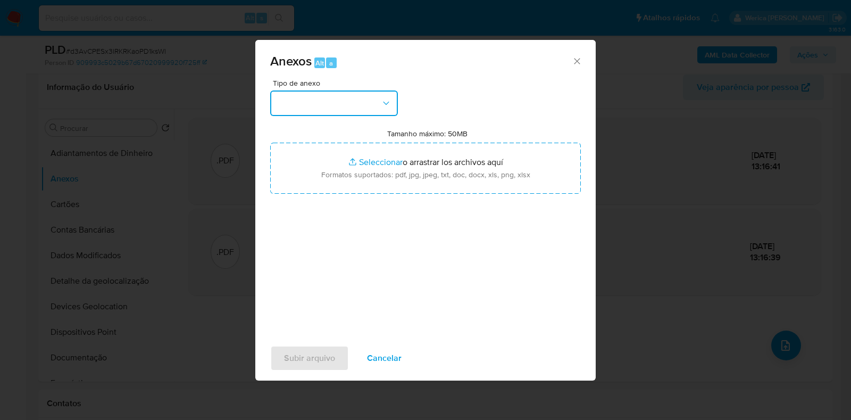
click at [299, 100] on button "button" at bounding box center [334, 103] width 128 height 26
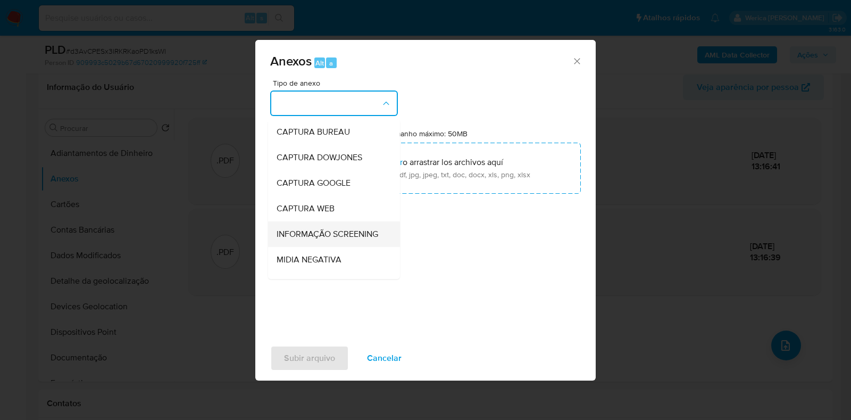
scroll to position [164, 0]
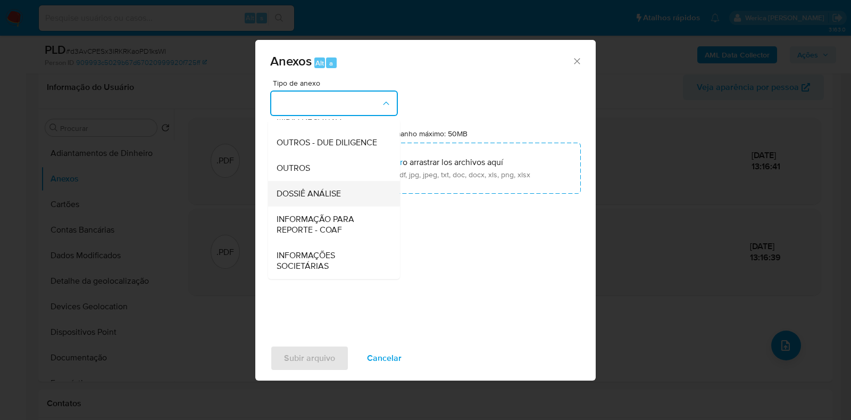
click at [328, 196] on span "DOSSIÊ ANÁLISE" at bounding box center [309, 193] width 64 height 11
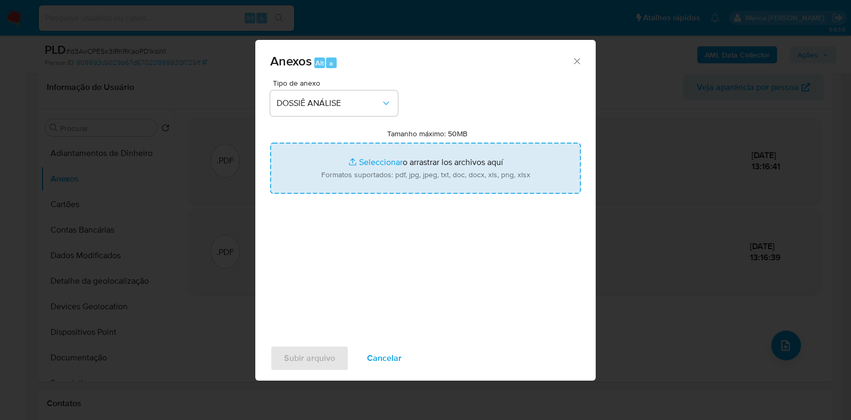
click at [403, 176] on input "Tamanho máximo: 50MB Seleccionar archivos" at bounding box center [425, 168] width 311 height 51
type input "C:\fakepath\Mulan 767645397_2025_10_08_10_09_15.xlsx"
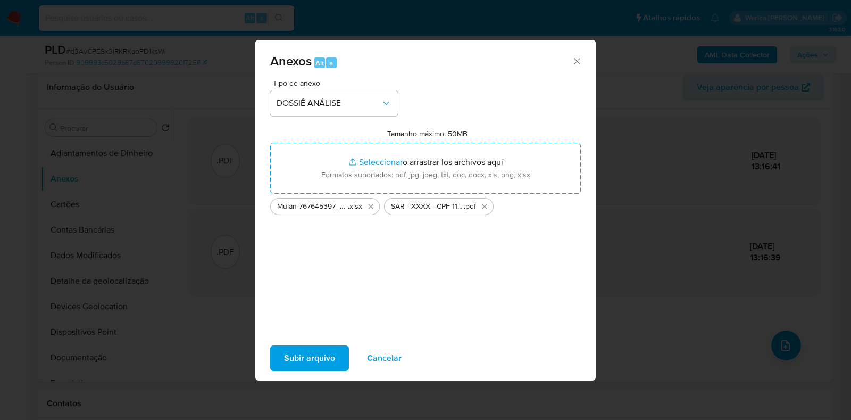
click at [321, 360] on span "Subir arquivo" at bounding box center [309, 357] width 51 height 23
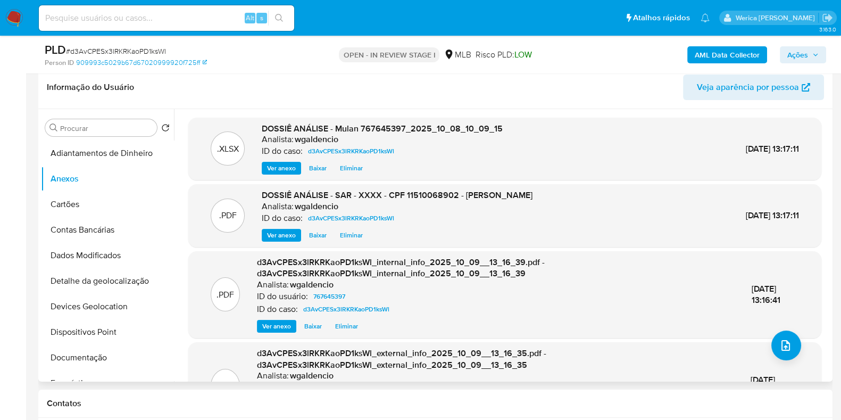
click at [351, 238] on span "Eliminar" at bounding box center [351, 235] width 23 height 11
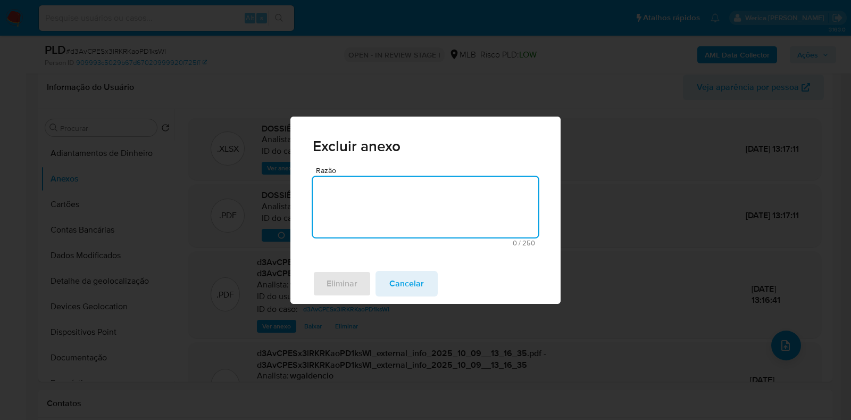
click at [362, 203] on textarea "Razão" at bounding box center [426, 207] width 226 height 61
click at [343, 281] on span "Eliminar" at bounding box center [342, 283] width 31 height 23
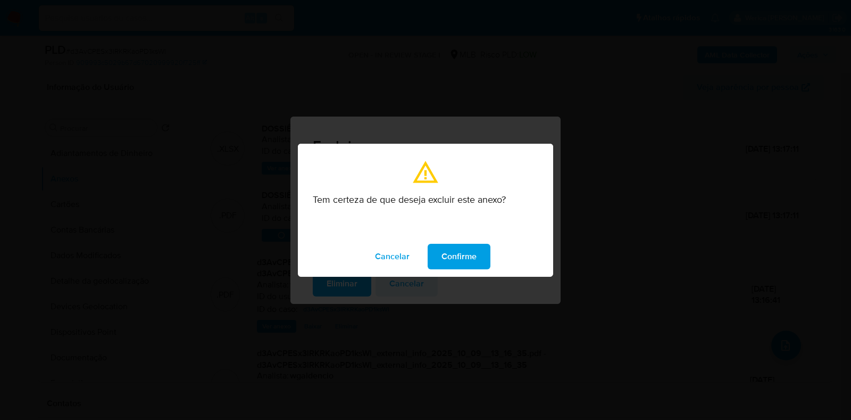
click at [463, 254] on span "Confirme" at bounding box center [459, 256] width 35 height 23
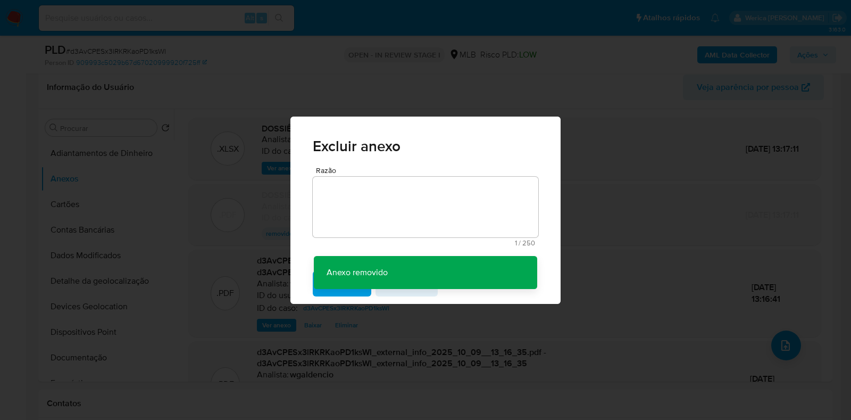
drag, startPoint x: 762, startPoint y: 336, endPoint x: 783, endPoint y: 335, distance: 21.3
click at [777, 334] on div "Excluir anexo Razão 1 / 250 249 caracteres restantes Anexo removido Anexo remov…" at bounding box center [425, 210] width 851 height 420
click at [785, 347] on div "Excluir anexo Razão 1 / 250 249 caracteres restantes Anexo removido Anexo remov…" at bounding box center [425, 210] width 851 height 420
click at [784, 346] on div "Excluir anexo Razão 1 / 250 249 caracteres restantes Anexo removido Anexo remov…" at bounding box center [425, 210] width 851 height 420
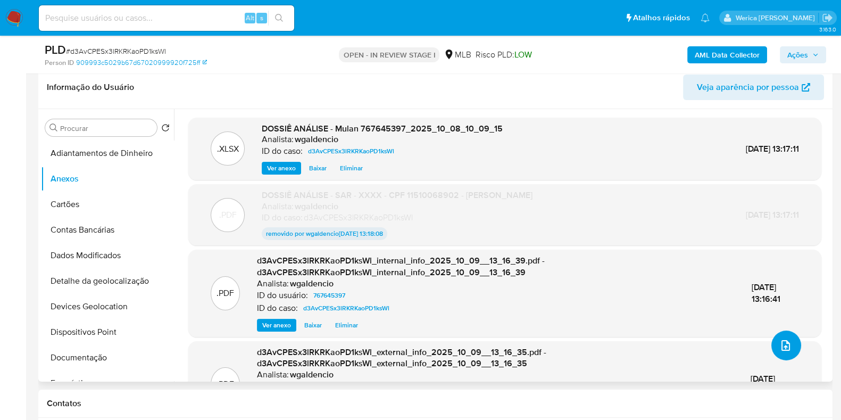
click at [790, 345] on button "upload-file" at bounding box center [786, 345] width 30 height 30
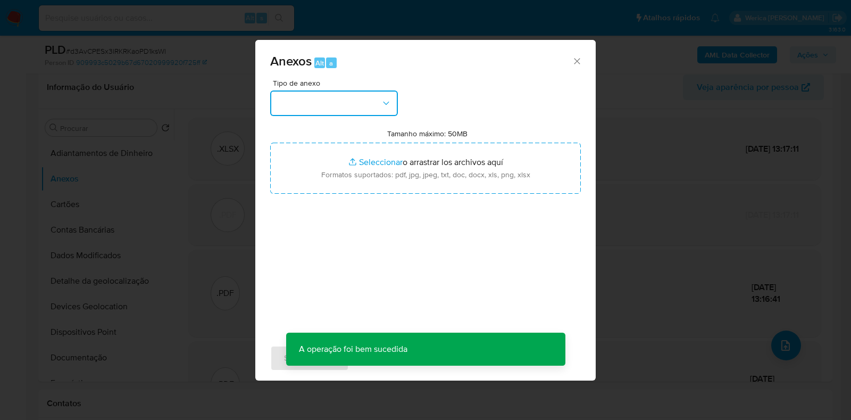
click at [334, 107] on button "button" at bounding box center [334, 103] width 128 height 26
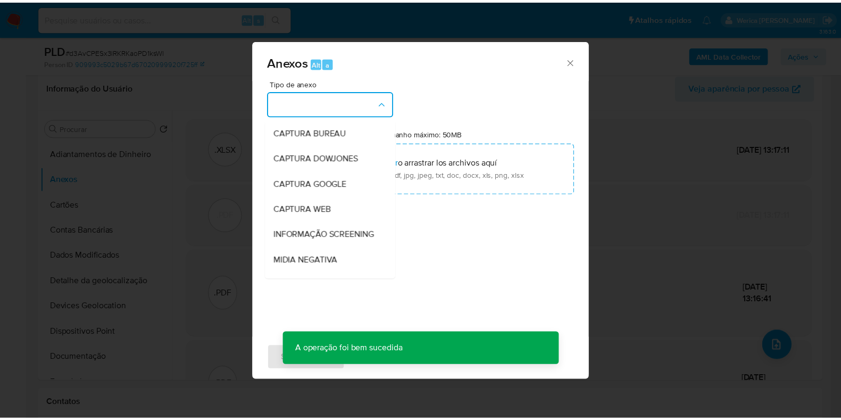
scroll to position [132, 0]
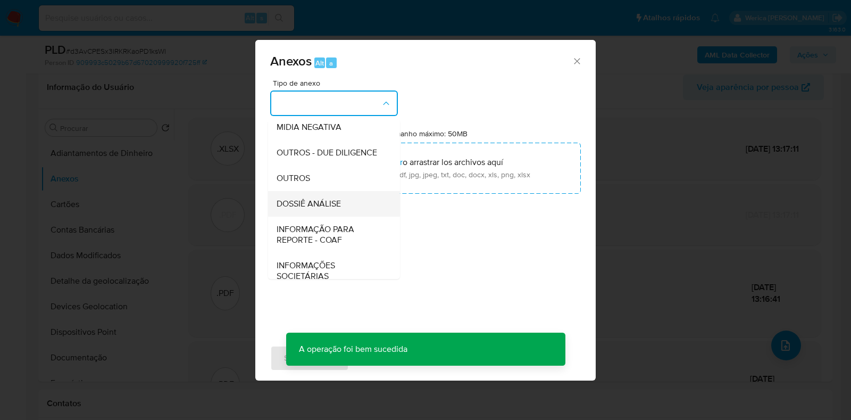
click at [348, 217] on div "DOSSIÊ ANÁLISE" at bounding box center [331, 204] width 109 height 26
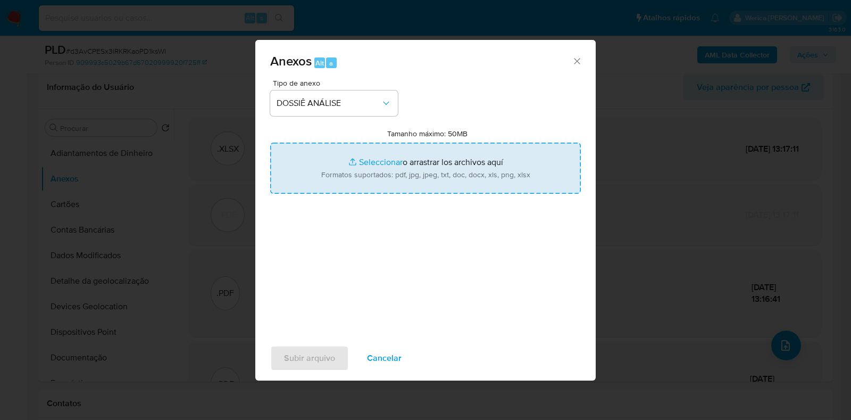
click at [388, 165] on input "Tamanho máximo: 50MB Seleccionar archivos" at bounding box center [425, 168] width 311 height 51
type input "C:\fakepath\SAR - XXXX - CPF 11510068902 - KARINA DE OLIVEIRA CHAVES (1).pdf"
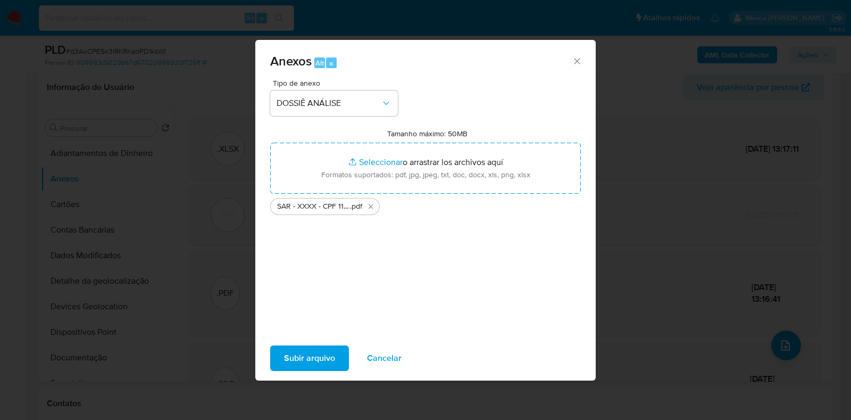
click at [321, 358] on span "Subir arquivo" at bounding box center [309, 357] width 51 height 23
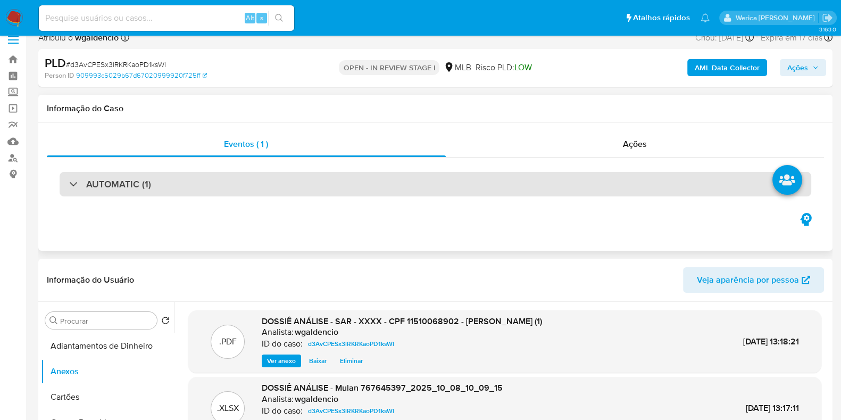
scroll to position [0, 0]
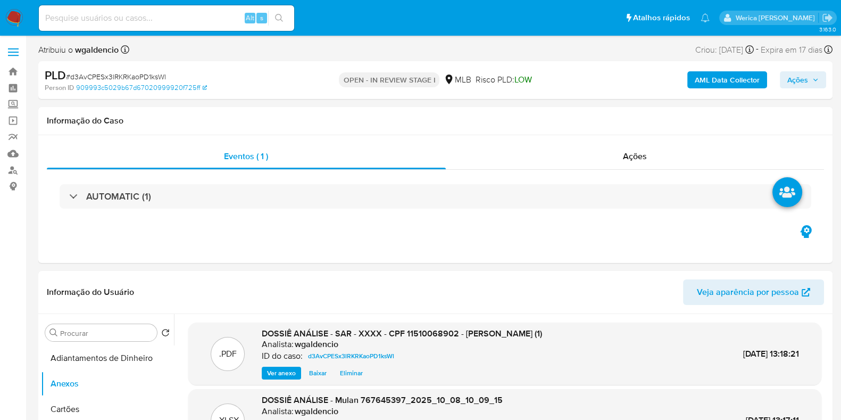
drag, startPoint x: 793, startPoint y: 81, endPoint x: 785, endPoint y: 83, distance: 8.1
click at [793, 81] on span "Ações" at bounding box center [797, 79] width 21 height 17
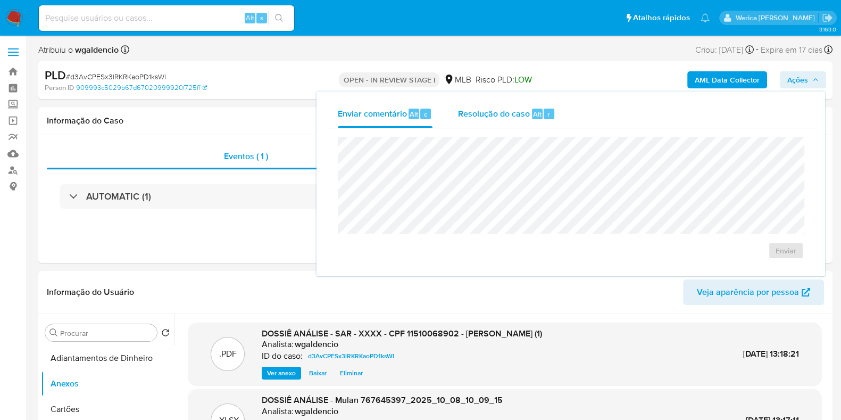
click at [521, 123] on div "Resolução do caso Alt r" at bounding box center [506, 114] width 97 height 28
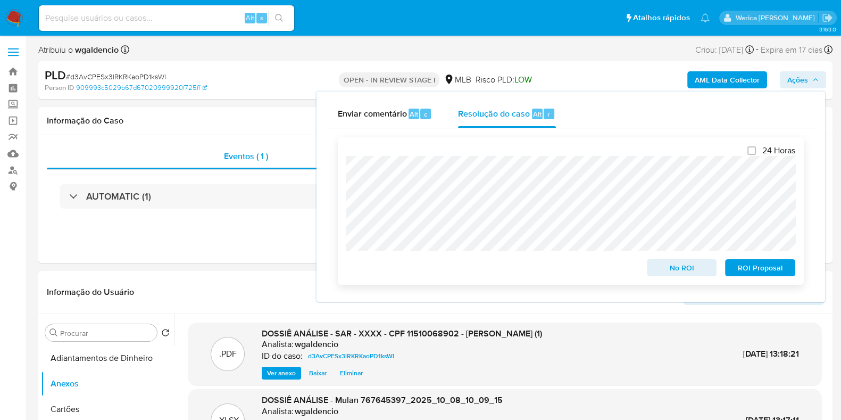
click at [761, 272] on span "ROI Proposal" at bounding box center [760, 267] width 55 height 15
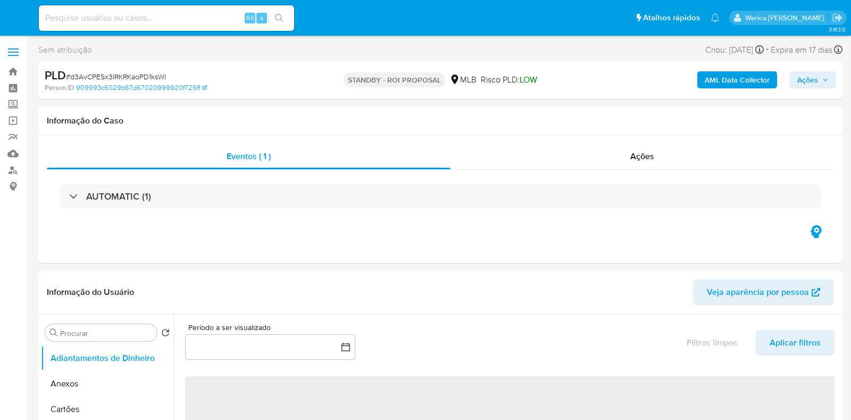
select select "10"
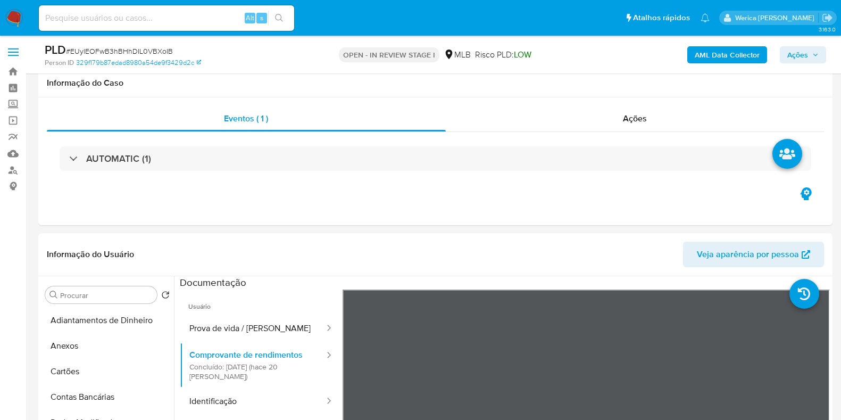
select select "10"
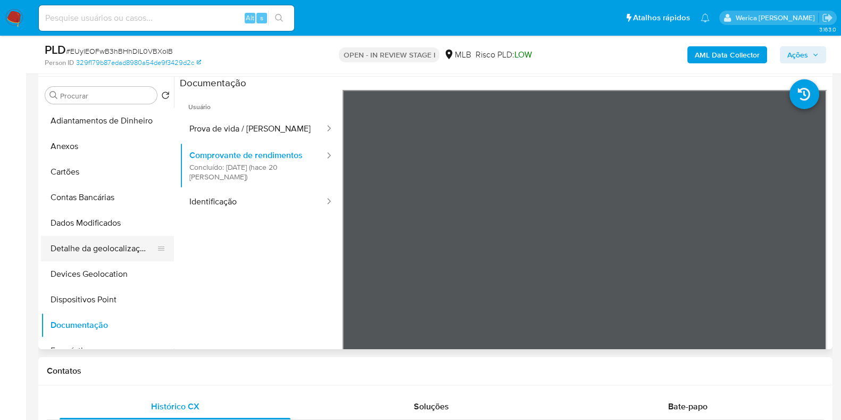
scroll to position [200, 0]
click at [250, 259] on ul "Usuário Prova de vida / Selfie Comprovante de rendimentos Concluído: [DATE] (ha…" at bounding box center [261, 243] width 163 height 306
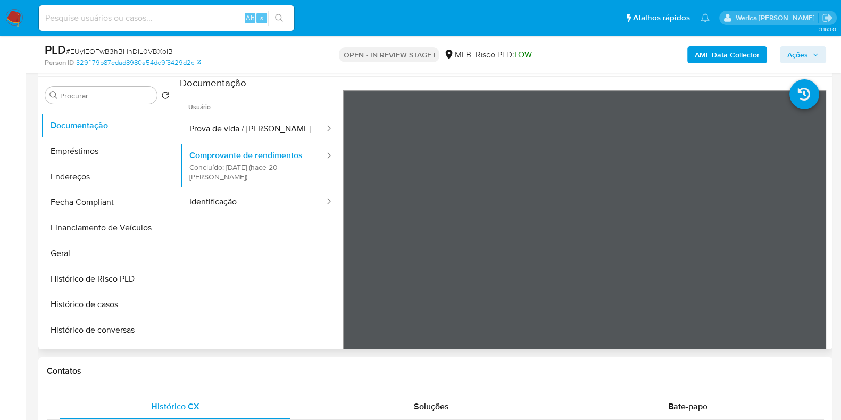
scroll to position [199, 0]
click at [102, 258] on button "Geral" at bounding box center [107, 254] width 133 height 26
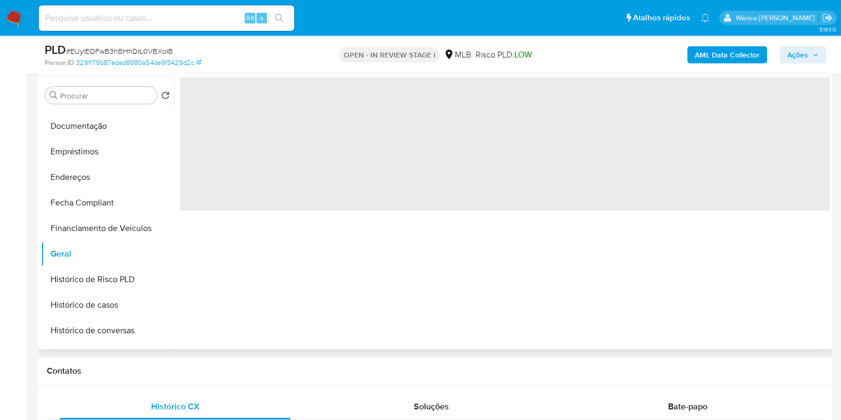
click at [270, 194] on span "‌" at bounding box center [505, 144] width 650 height 133
click at [380, 164] on span "‌" at bounding box center [505, 144] width 650 height 133
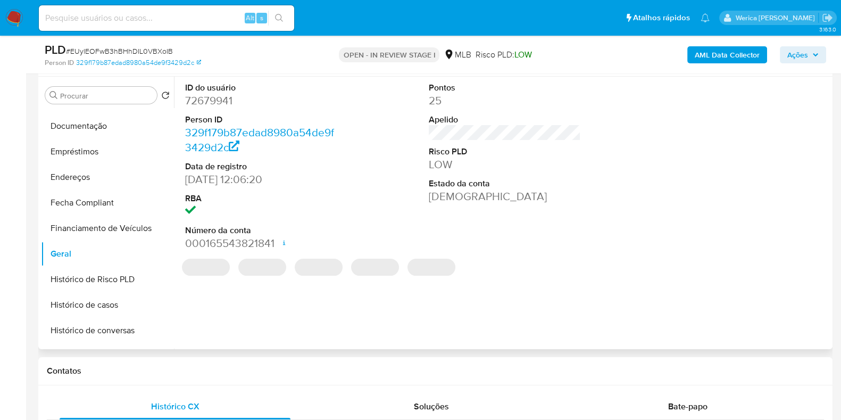
click at [460, 146] on dt "Risco PLD" at bounding box center [505, 152] width 152 height 12
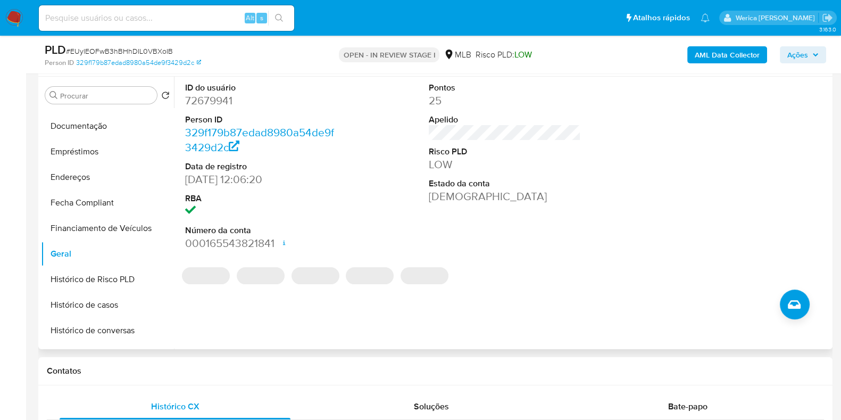
click at [223, 103] on dd "72679941" at bounding box center [261, 100] width 152 height 15
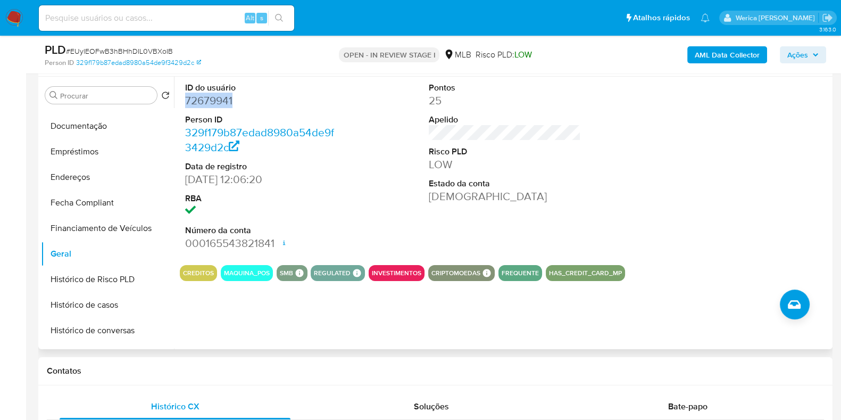
click at [223, 103] on dd "72679941" at bounding box center [261, 100] width 152 height 15
copy dd "72679941"
